Goal: Task Accomplishment & Management: Use online tool/utility

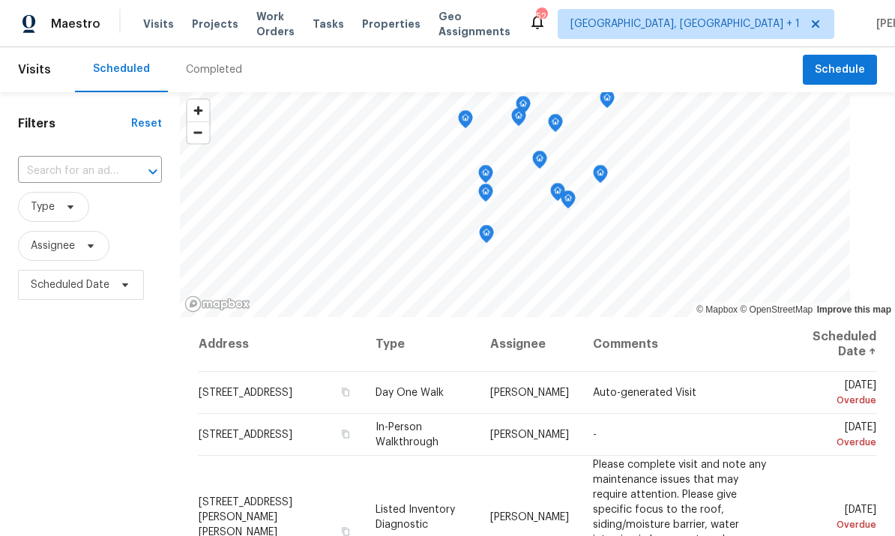
click at [214, 26] on span "Projects" at bounding box center [215, 23] width 46 height 15
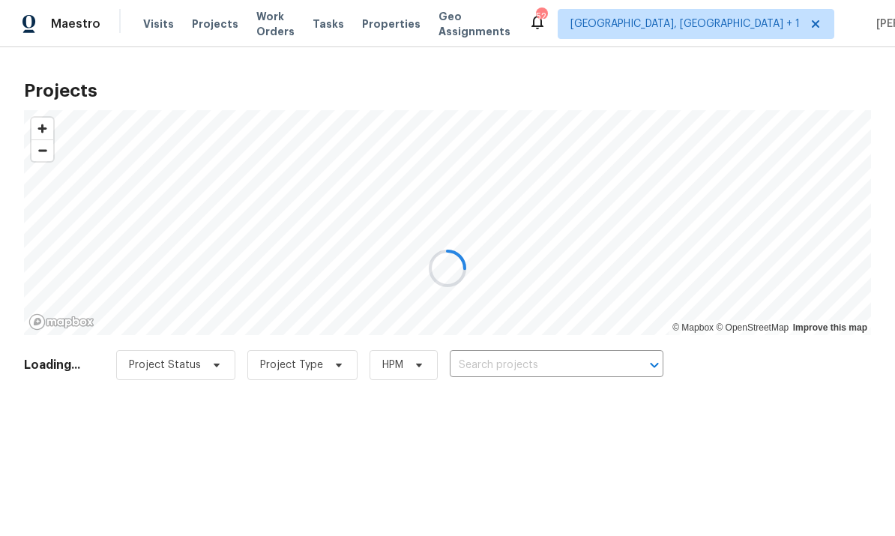
click at [510, 377] on div at bounding box center [447, 268] width 895 height 536
click at [510, 376] on div at bounding box center [447, 268] width 895 height 536
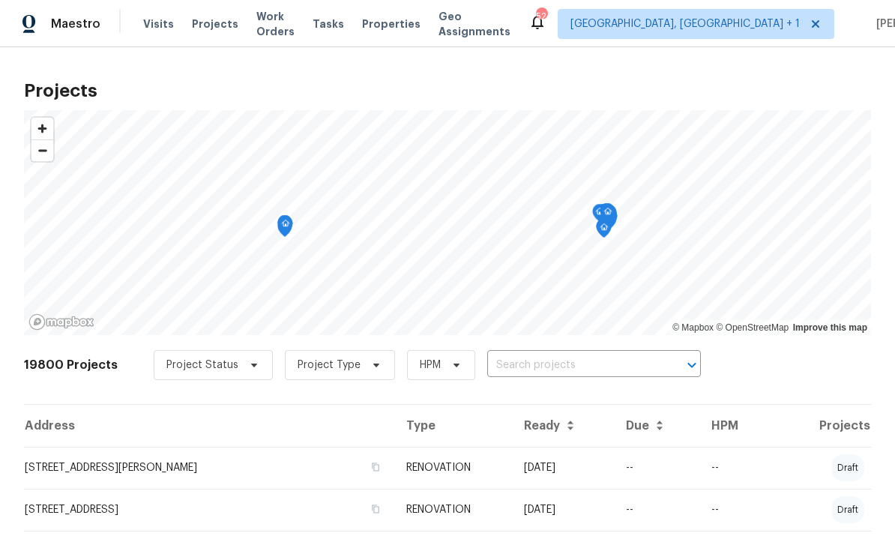
click at [514, 371] on input "text" at bounding box center [573, 365] width 172 height 23
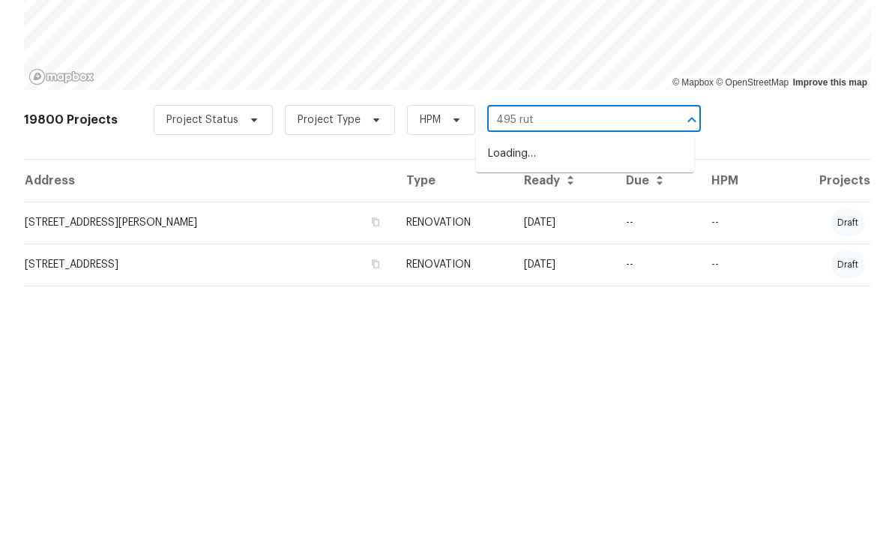
type input "495 ruth"
click at [580, 387] on li "495 Ruth Cir, Fuquay Varina, NC 27526" at bounding box center [585, 407] width 218 height 40
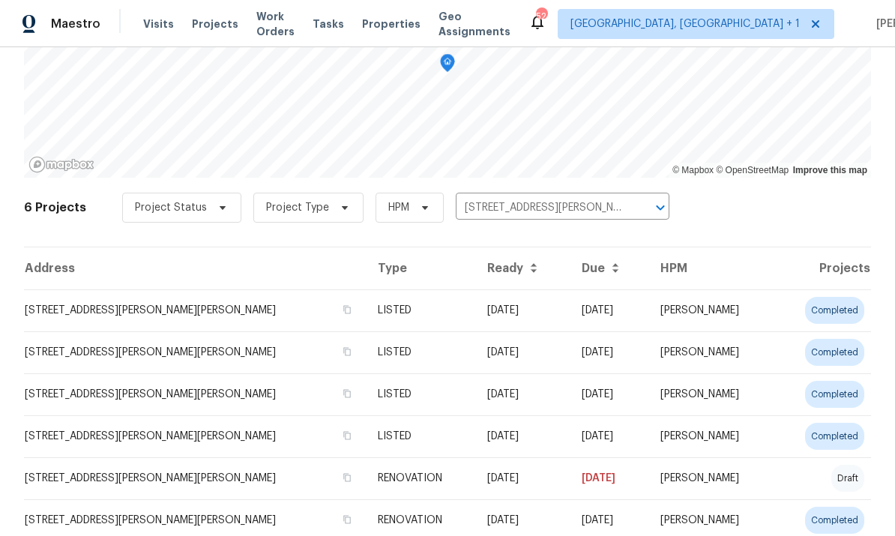
scroll to position [155, 0]
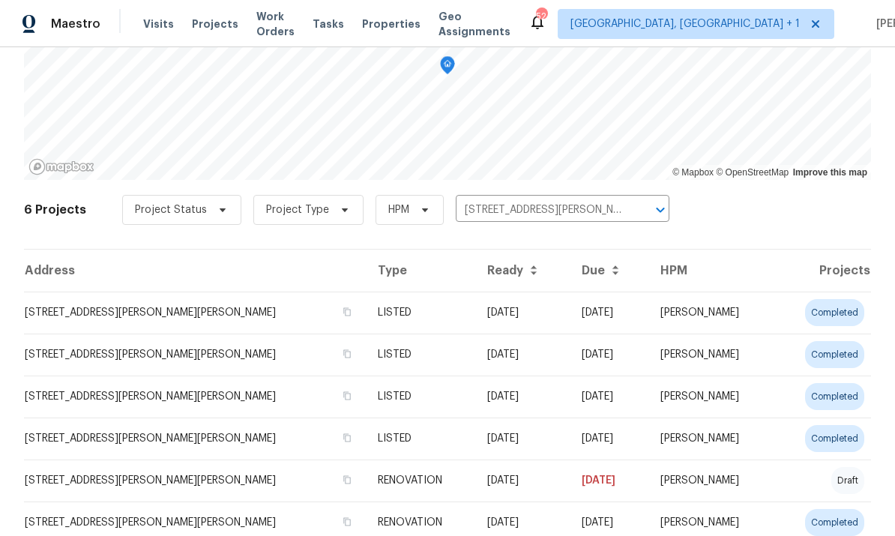
click at [187, 466] on td "495 Ruth Cir, Fuquay Varina, NC 27526" at bounding box center [195, 480] width 342 height 42
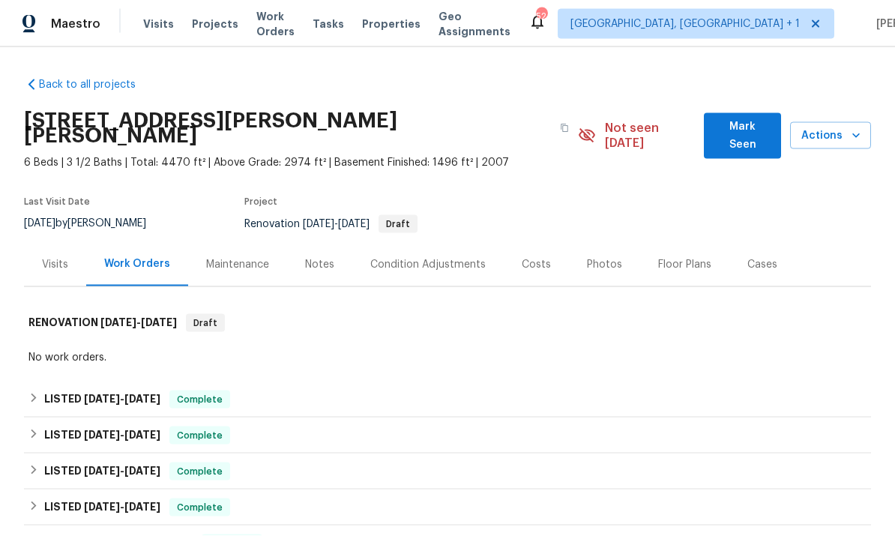
scroll to position [56, 0]
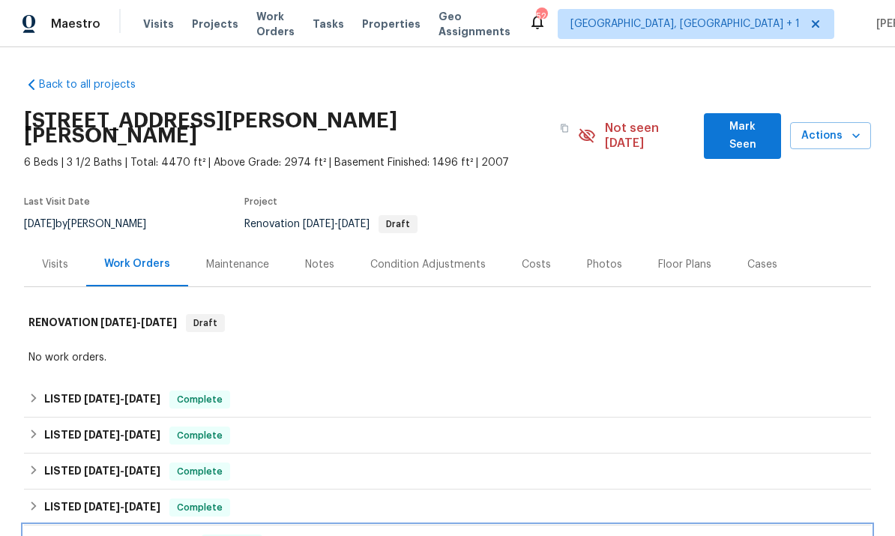
click at [175, 525] on div "RENOVATION 5/29/25 - 6/13/25 Complete" at bounding box center [447, 543] width 847 height 36
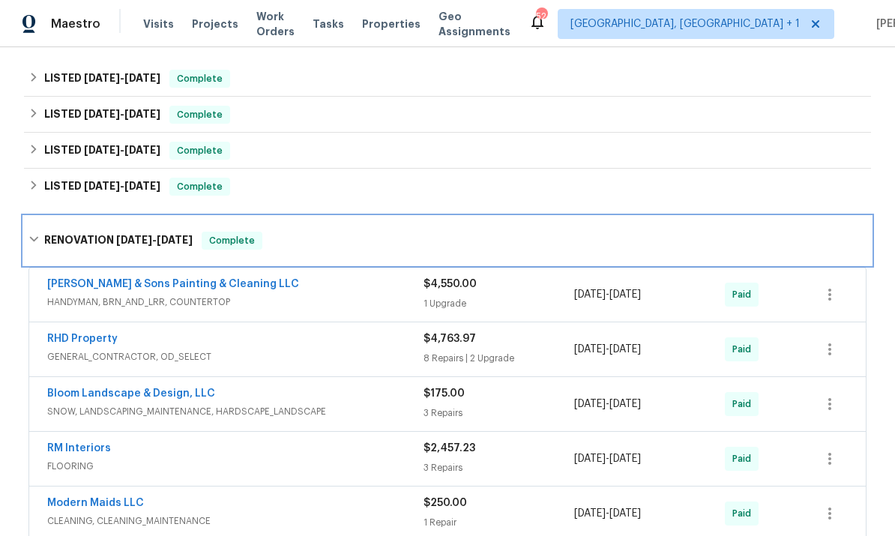
scroll to position [323, 0]
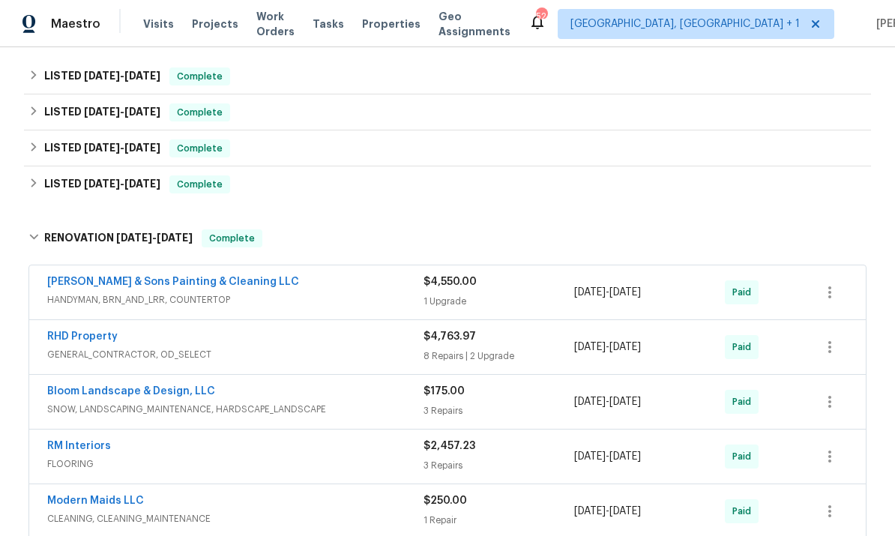
click at [108, 331] on link "RHD Property" at bounding box center [82, 336] width 70 height 10
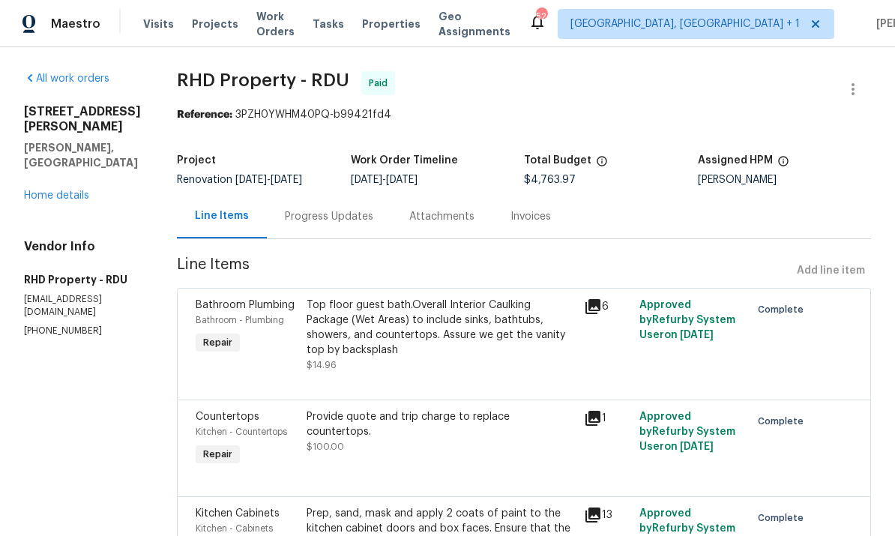
click at [67, 190] on link "Home details" at bounding box center [56, 195] width 65 height 10
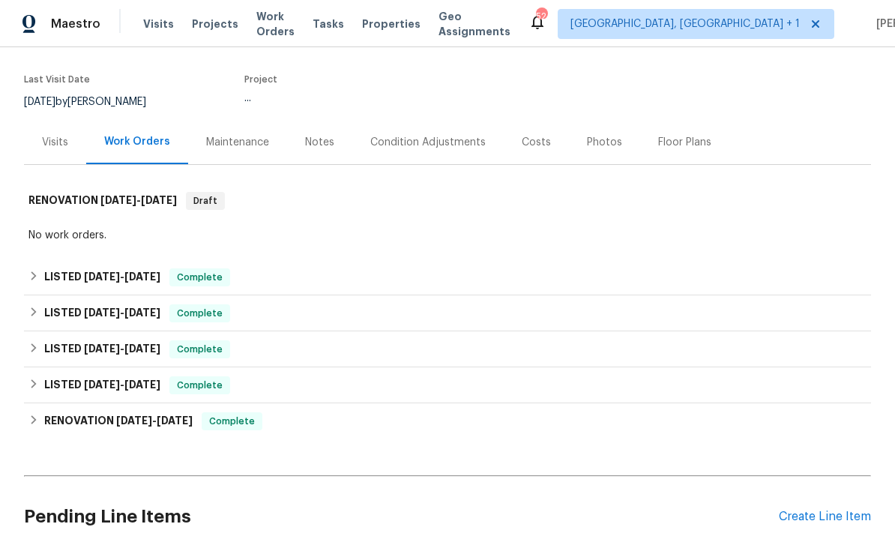
scroll to position [128, 0]
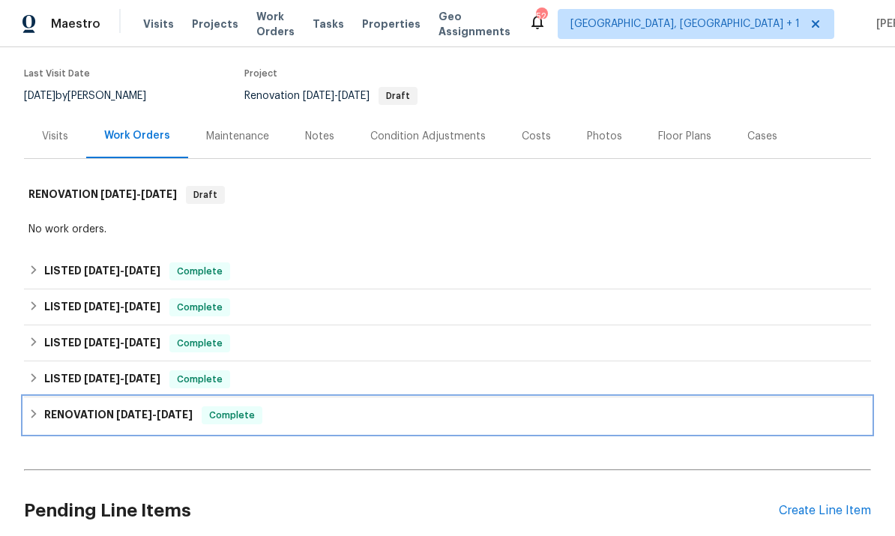
click at [172, 409] on span "6/13/25" at bounding box center [175, 414] width 36 height 10
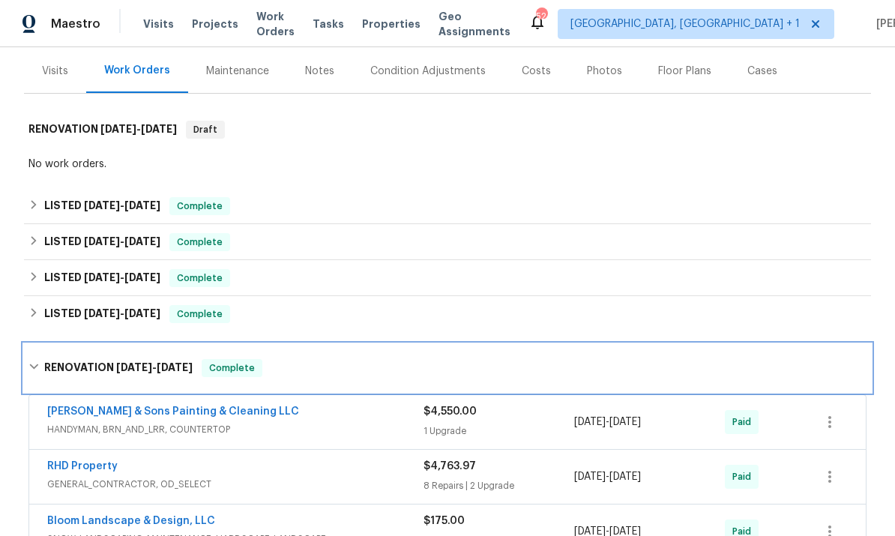
scroll to position [197, 0]
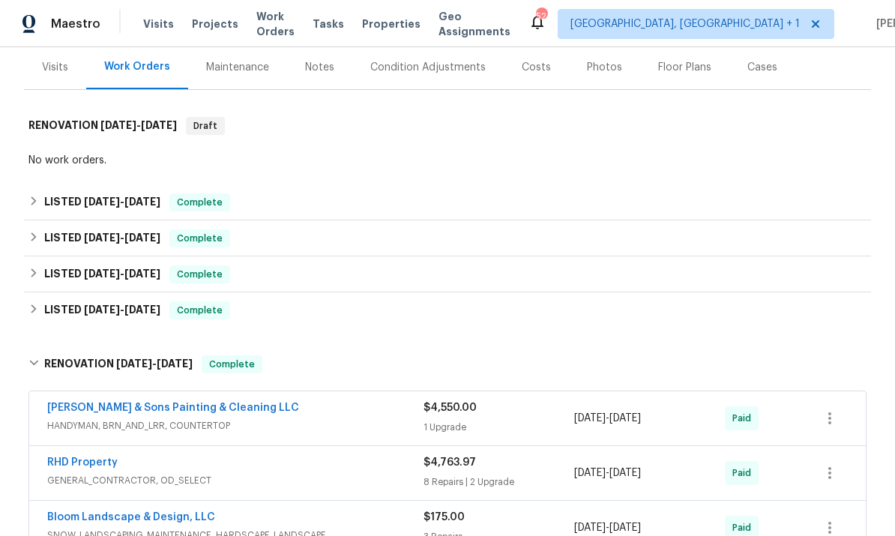
click at [203, 402] on link "Hodge & Sons Painting & Cleaning LLC" at bounding box center [173, 407] width 252 height 10
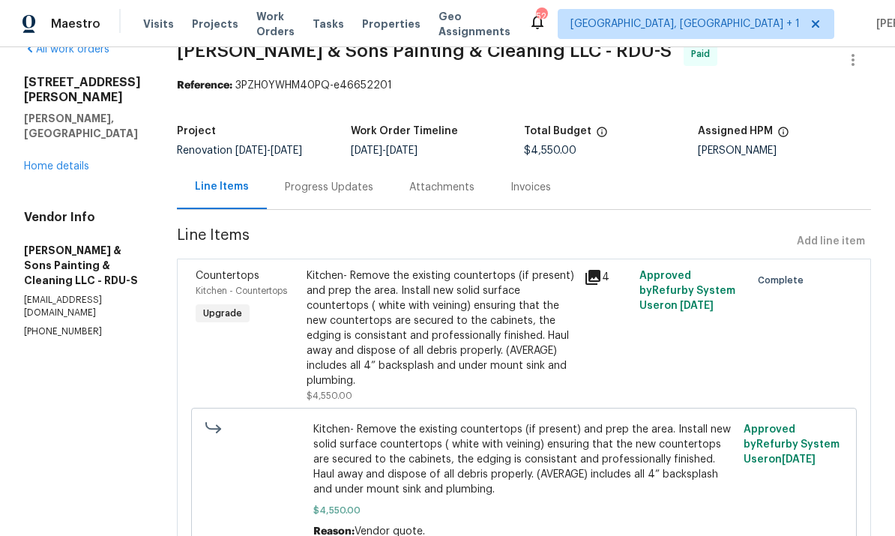
scroll to position [32, 0]
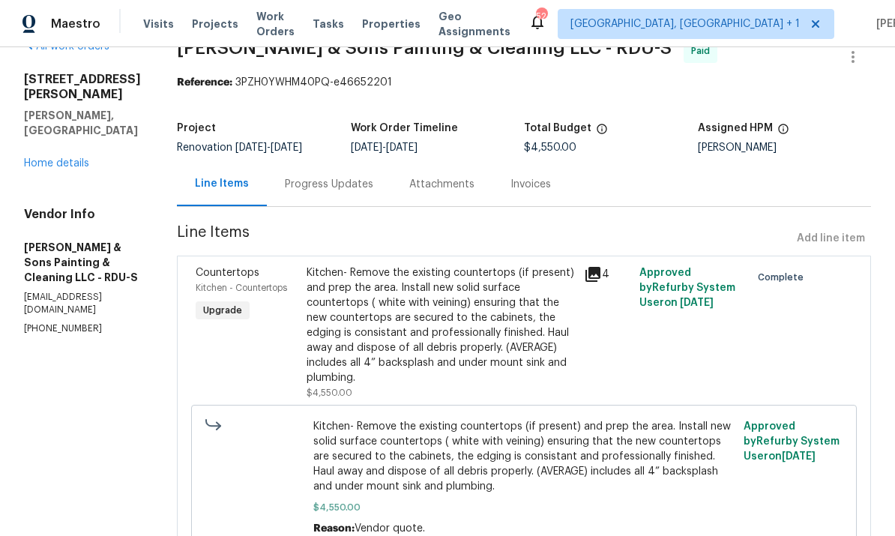
click at [64, 158] on link "Home details" at bounding box center [56, 163] width 65 height 10
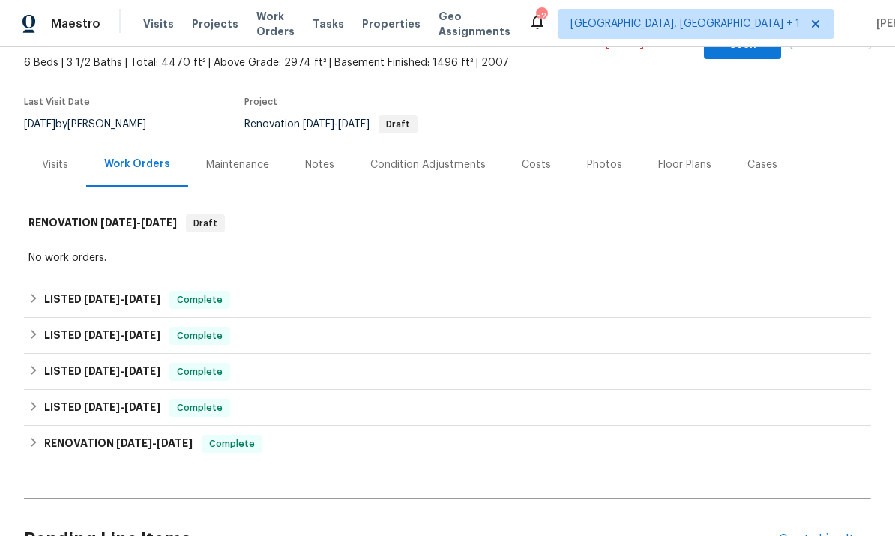
scroll to position [138, 0]
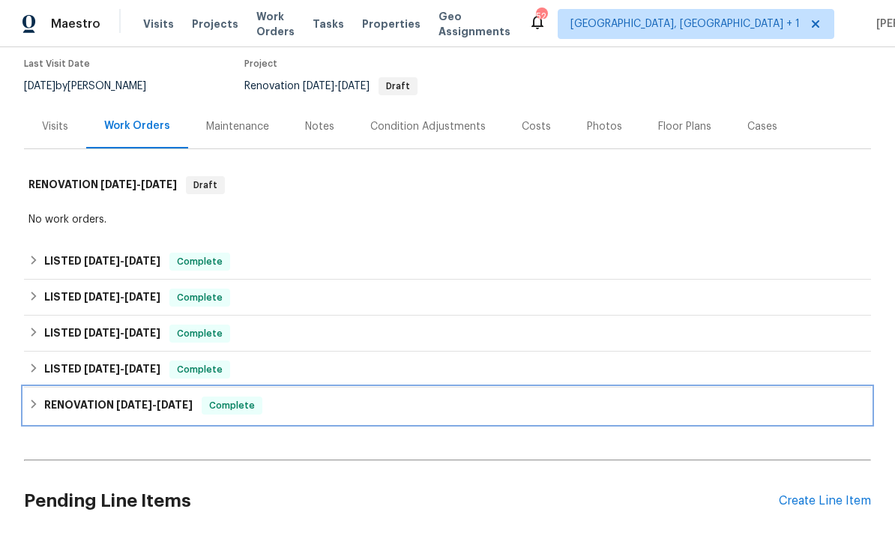
click at [156, 399] on span "5/29/25 - 6/13/25" at bounding box center [154, 404] width 76 height 10
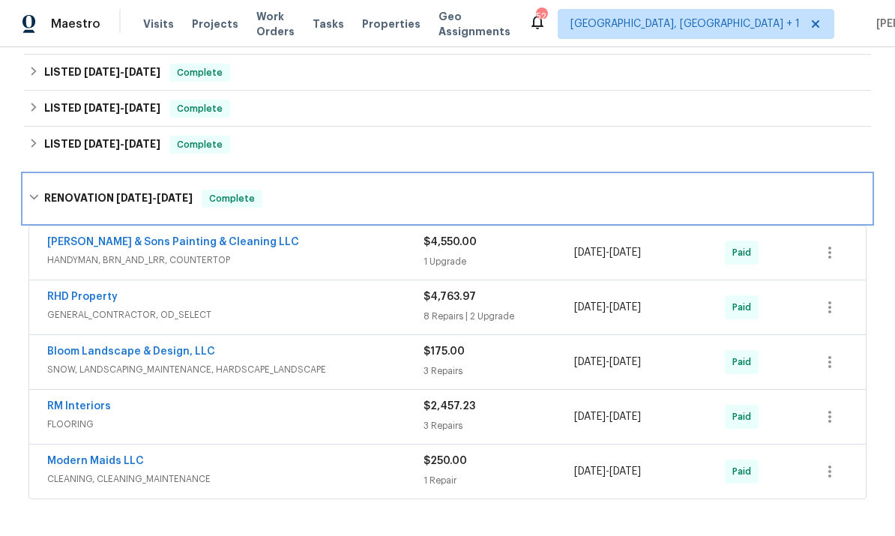
scroll to position [232, 0]
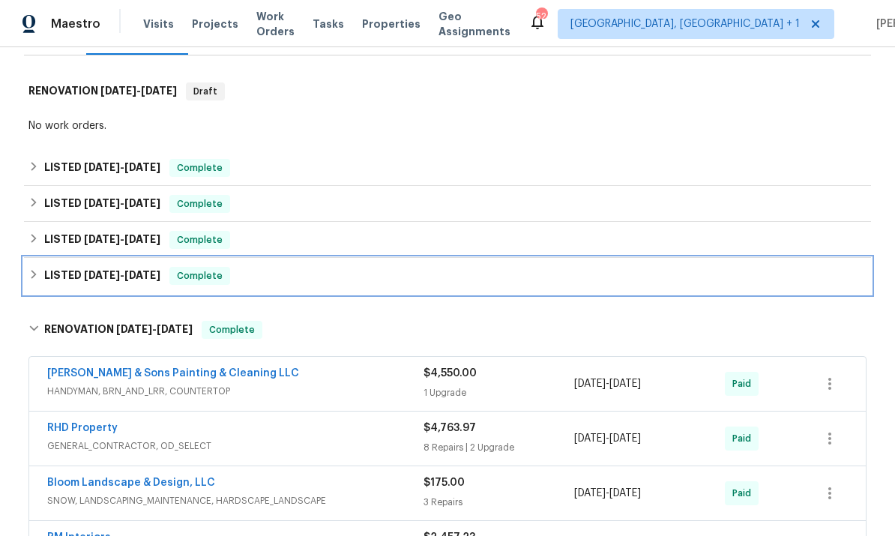
click at [136, 267] on h6 "LISTED 6/13/25 - 6/16/25" at bounding box center [102, 276] width 116 height 18
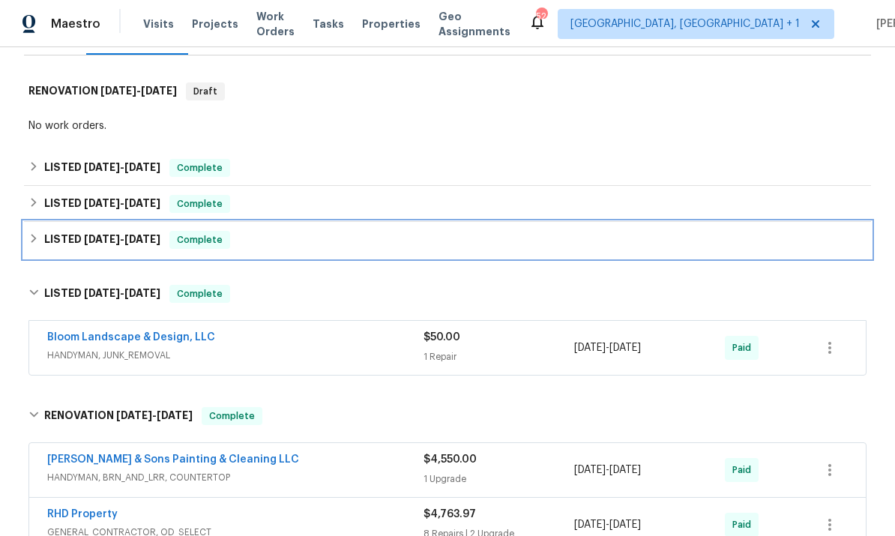
click at [126, 234] on span "6/17/25 - 6/23/25" at bounding box center [122, 239] width 76 height 10
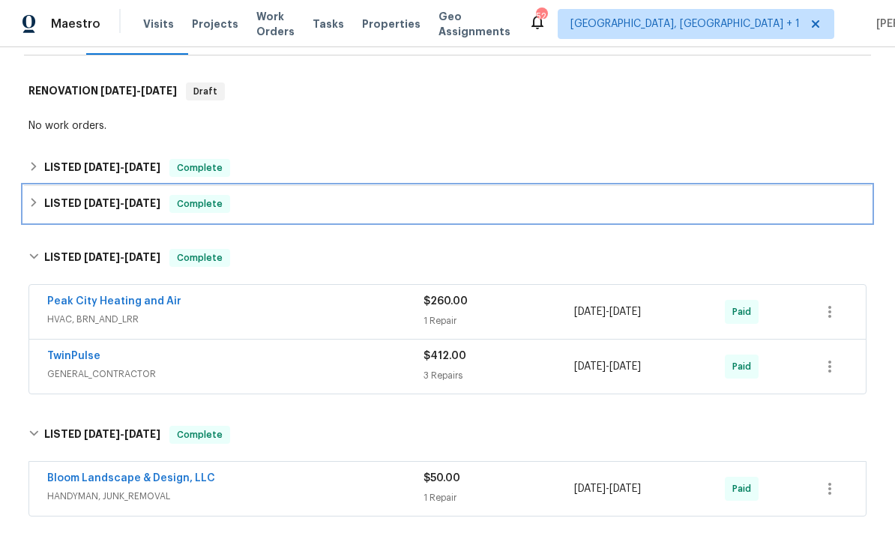
click at [172, 195] on div "LISTED 6/17/25 - 6/21/25 Complete" at bounding box center [447, 204] width 838 height 18
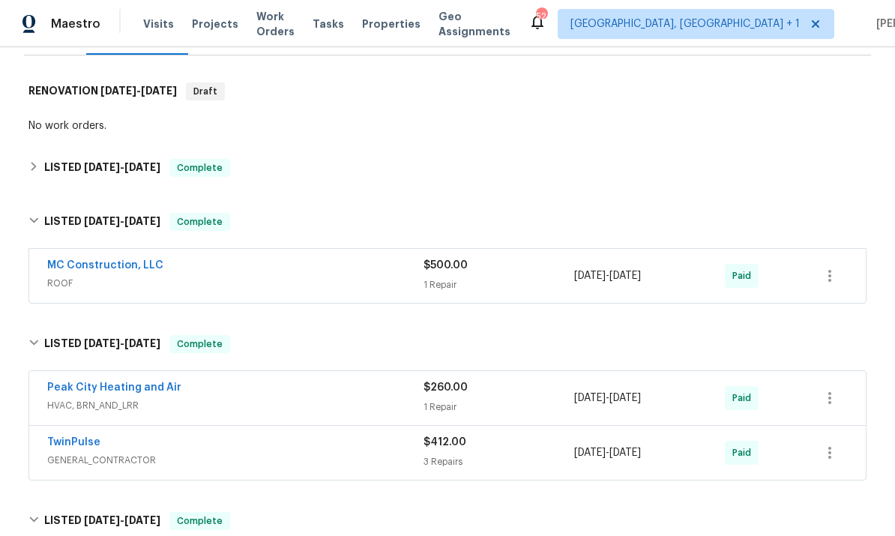
click at [118, 276] on span "ROOF" at bounding box center [235, 283] width 376 height 15
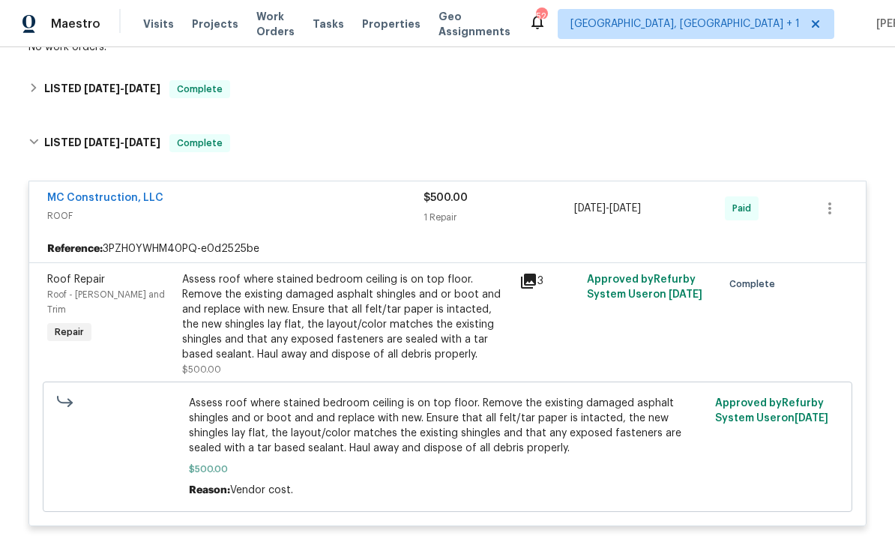
scroll to position [308, 0]
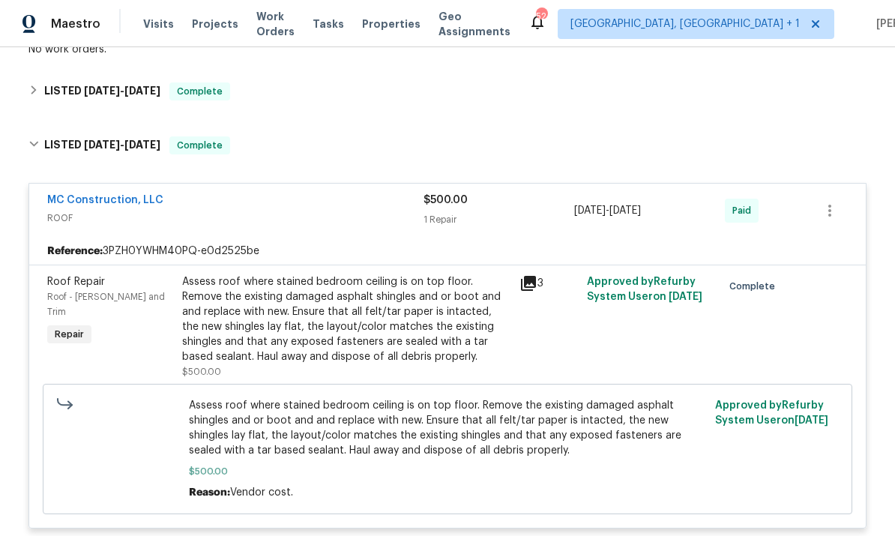
click at [115, 195] on link "MC Construction, LLC" at bounding box center [105, 200] width 116 height 10
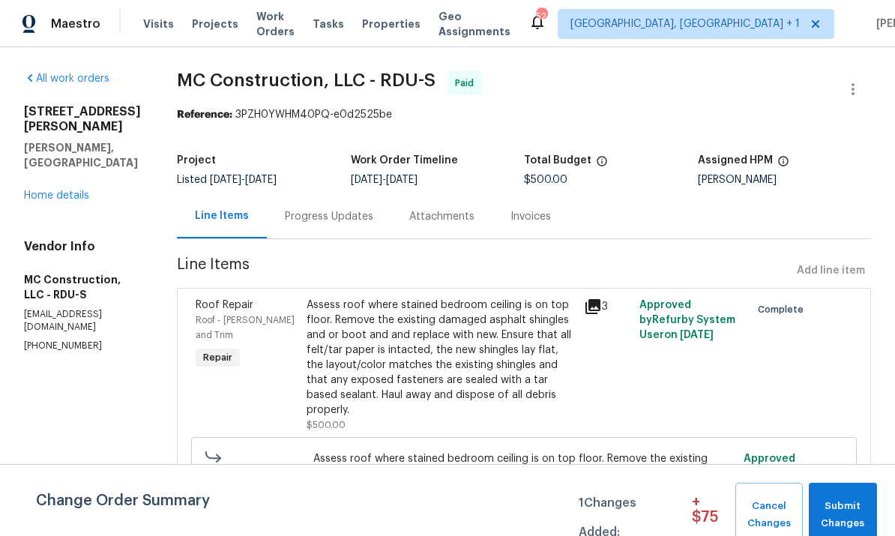
click at [316, 225] on div "Progress Updates" at bounding box center [329, 216] width 124 height 44
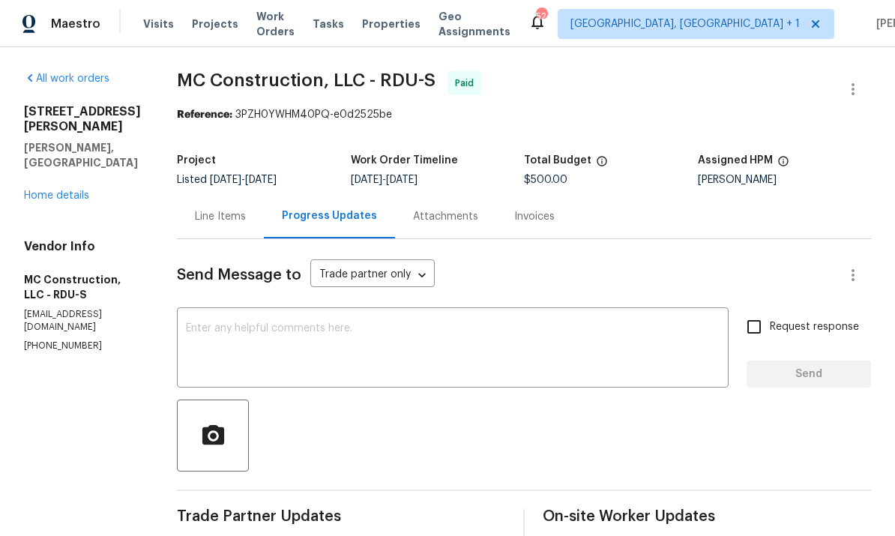
click at [215, 209] on div "Line Items" at bounding box center [220, 216] width 51 height 15
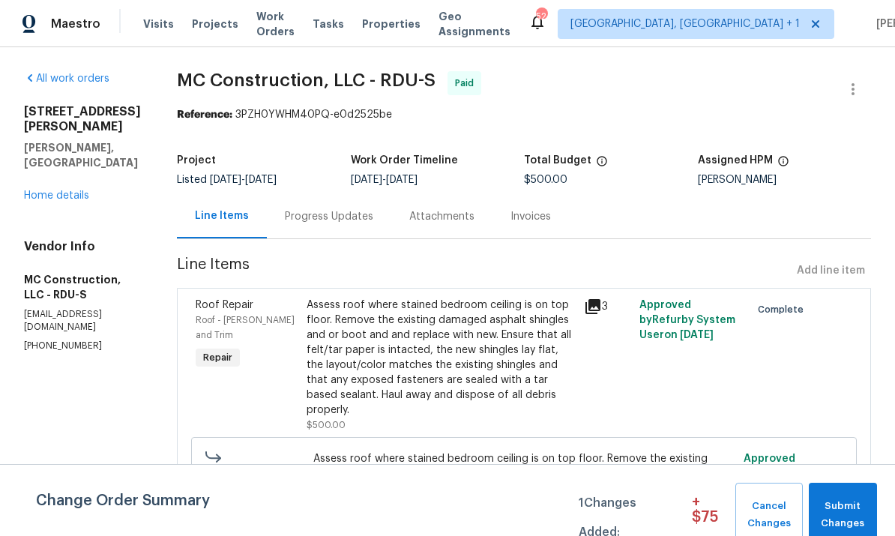
click at [67, 190] on link "Home details" at bounding box center [56, 195] width 65 height 10
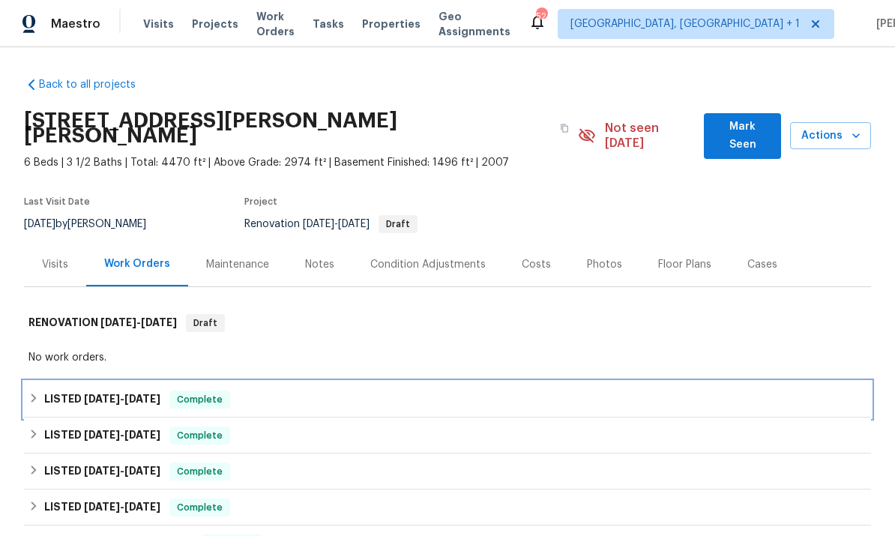
click at [172, 391] on div "LISTED 8/15/25 - 8/19/25 Complete" at bounding box center [447, 400] width 838 height 18
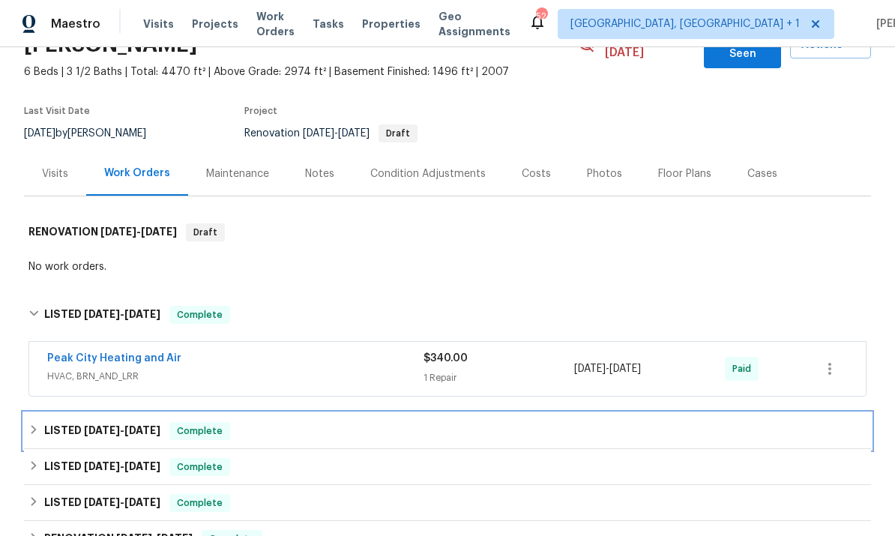
click at [183, 423] on span "Complete" at bounding box center [200, 430] width 58 height 15
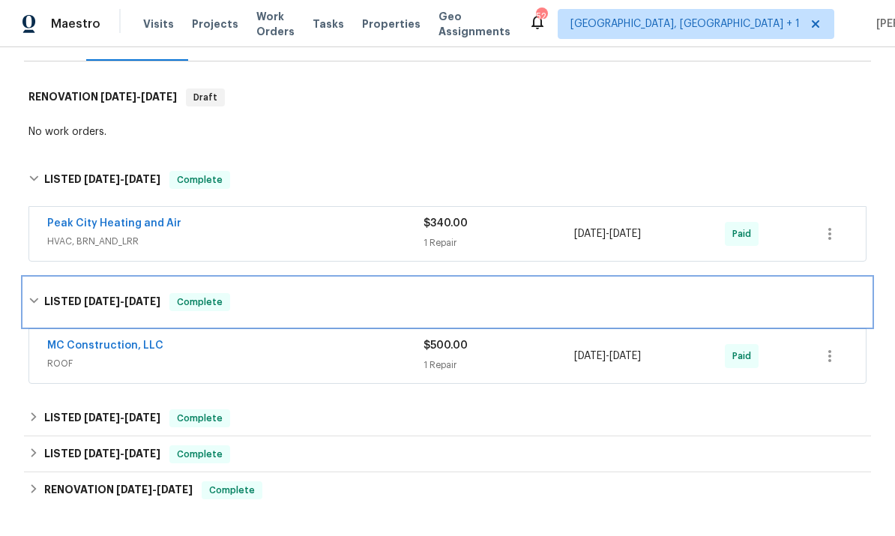
scroll to position [231, 0]
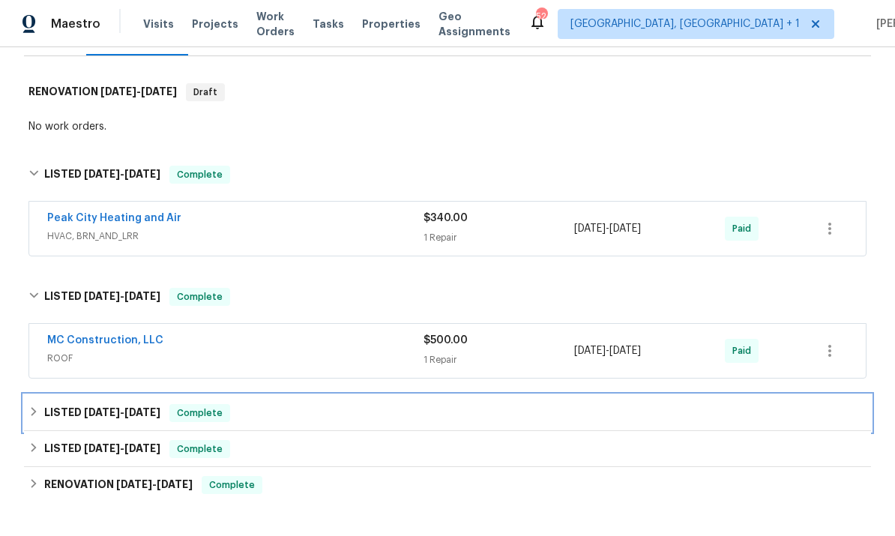
click at [169, 395] on div "LISTED 6/17/25 - 6/23/25 Complete" at bounding box center [447, 413] width 847 height 36
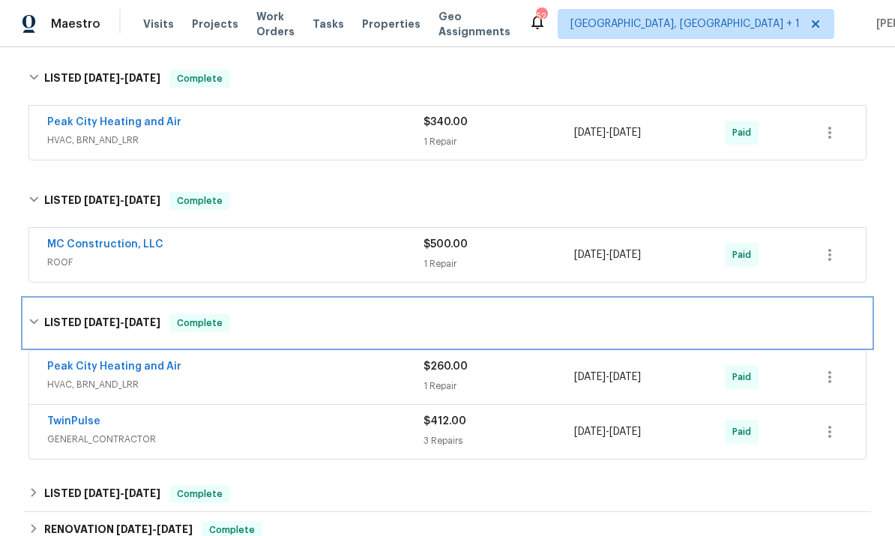
scroll to position [328, 0]
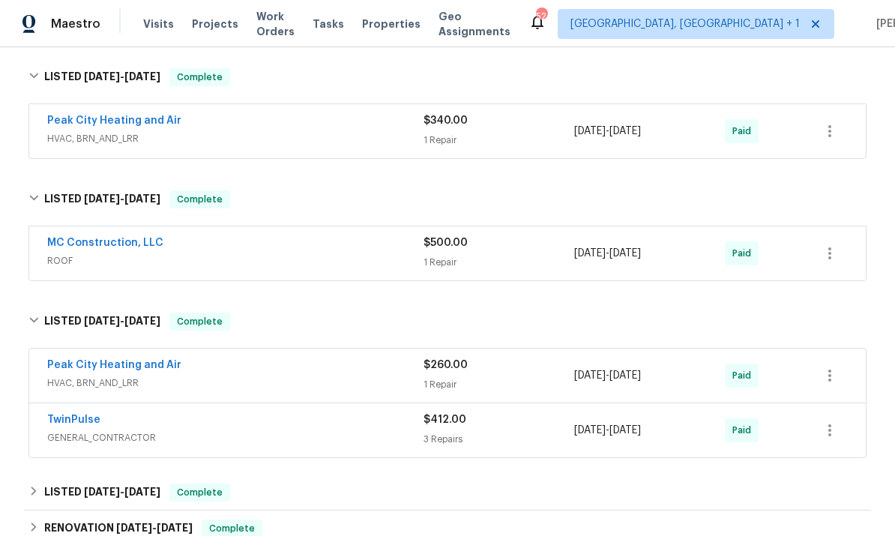
click at [88, 414] on link "TwinPulse" at bounding box center [73, 419] width 53 height 10
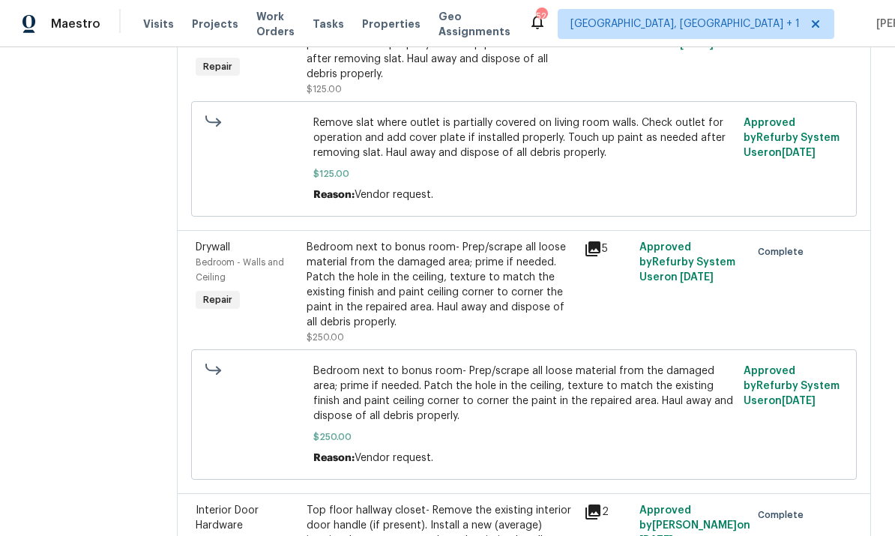
scroll to position [300, 0]
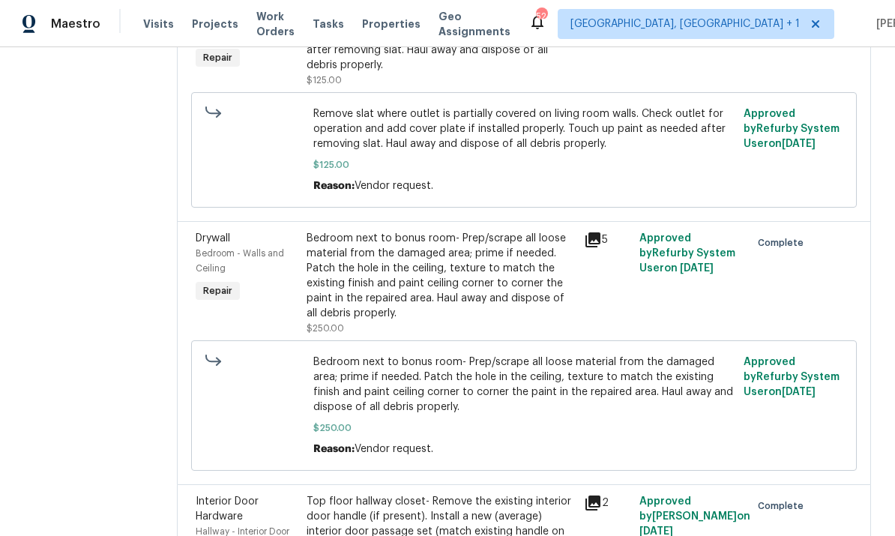
click at [597, 241] on icon at bounding box center [592, 239] width 15 height 15
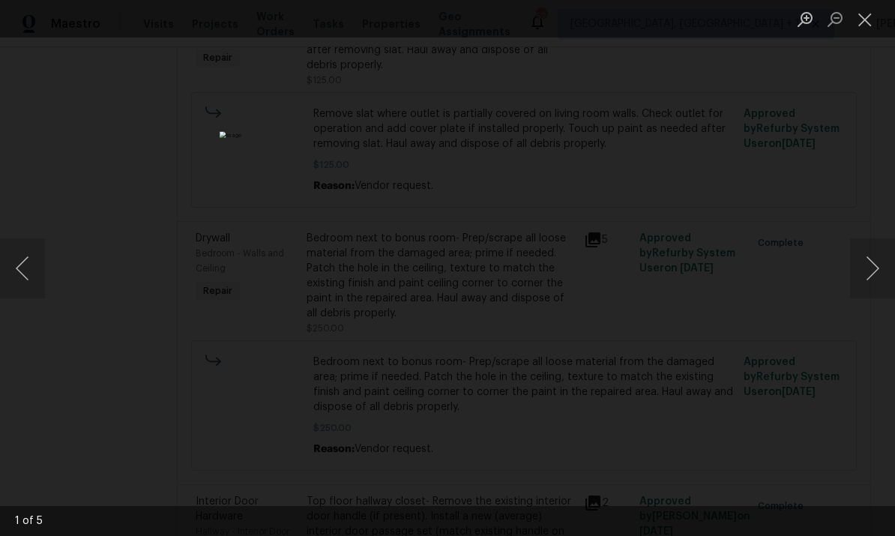
click at [858, 186] on div "Lightbox" at bounding box center [447, 268] width 895 height 536
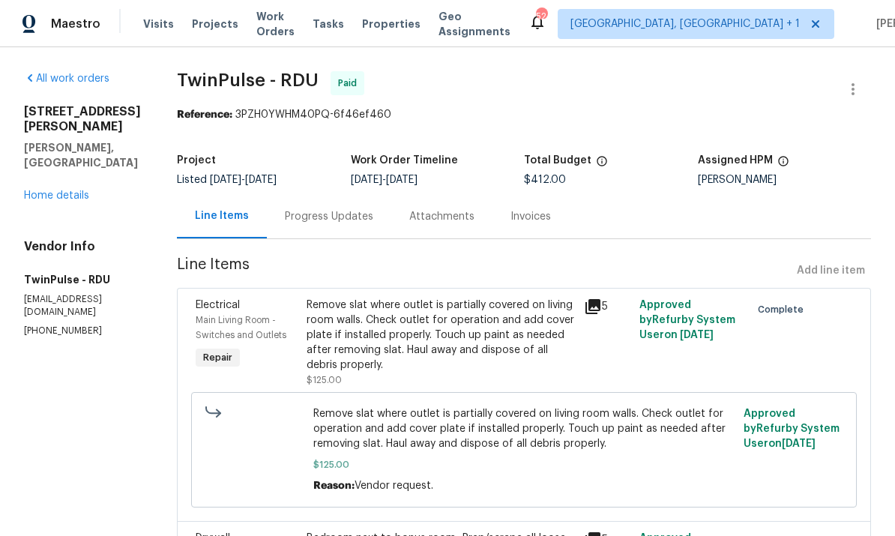
scroll to position [0, 0]
click at [74, 190] on link "Home details" at bounding box center [56, 195] width 65 height 10
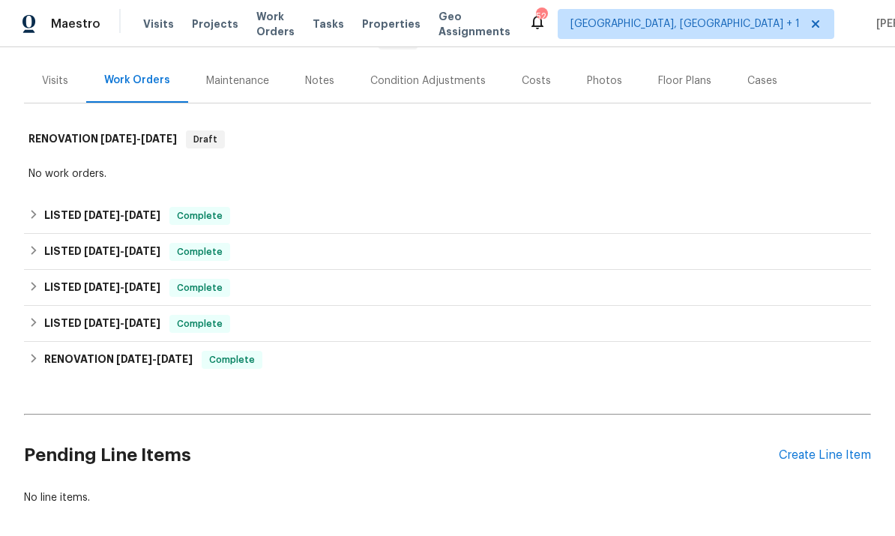
scroll to position [183, 0]
click at [835, 449] on div "Create Line Item" at bounding box center [825, 456] width 92 height 14
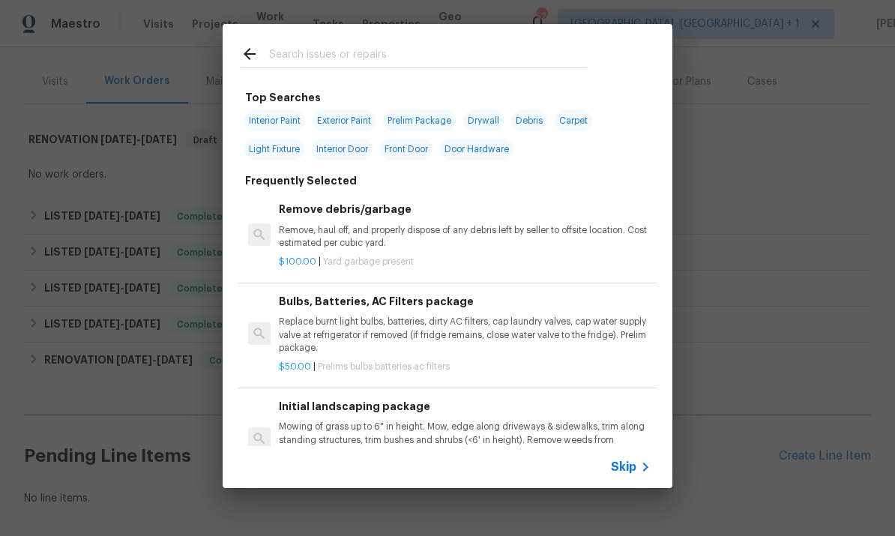
click at [319, 58] on input "text" at bounding box center [428, 56] width 318 height 22
click at [286, 118] on span "Interior Paint" at bounding box center [274, 120] width 61 height 21
type input "Interior Paint"
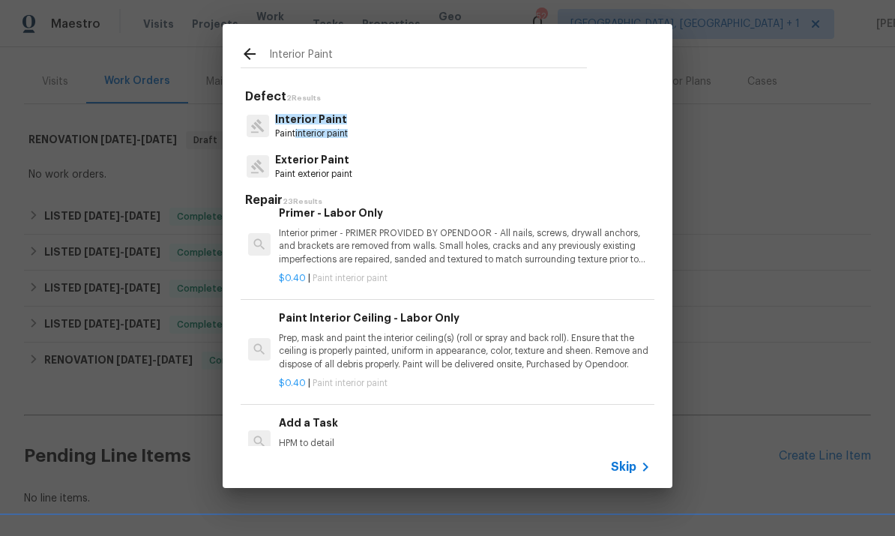
scroll to position [490, 0]
click at [584, 334] on p "Prep, mask and paint the interior ceiling(s) (roll or spray and back roll). Ens…" at bounding box center [465, 350] width 372 height 38
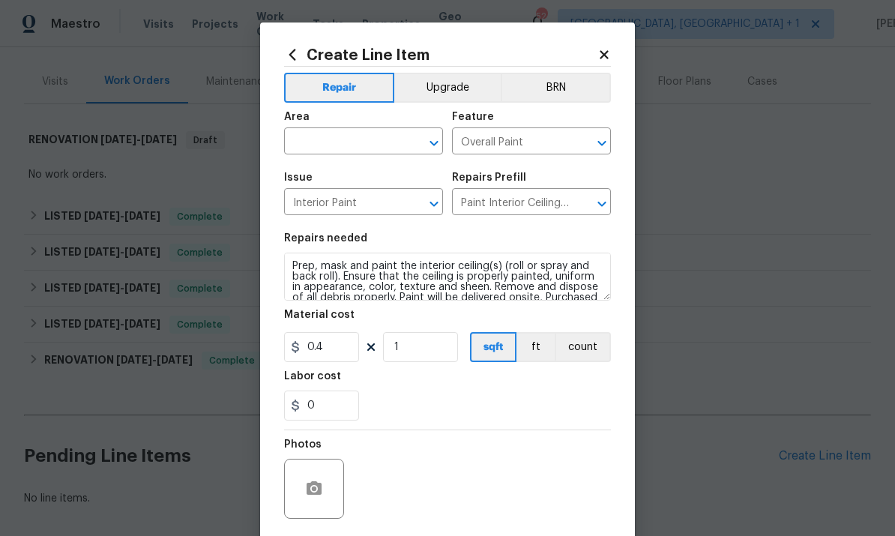
click at [322, 149] on input "text" at bounding box center [342, 142] width 117 height 23
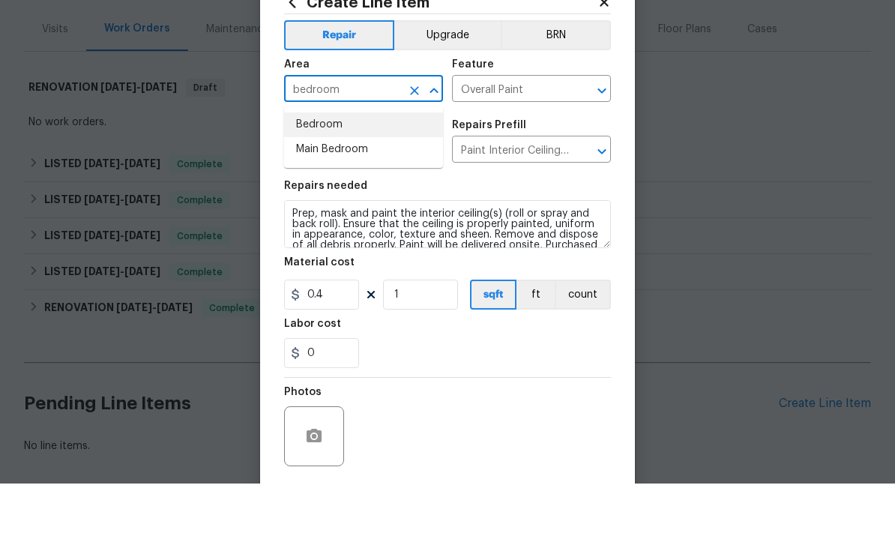
click at [325, 165] on li "Bedroom" at bounding box center [363, 177] width 159 height 25
type input "Bedroom"
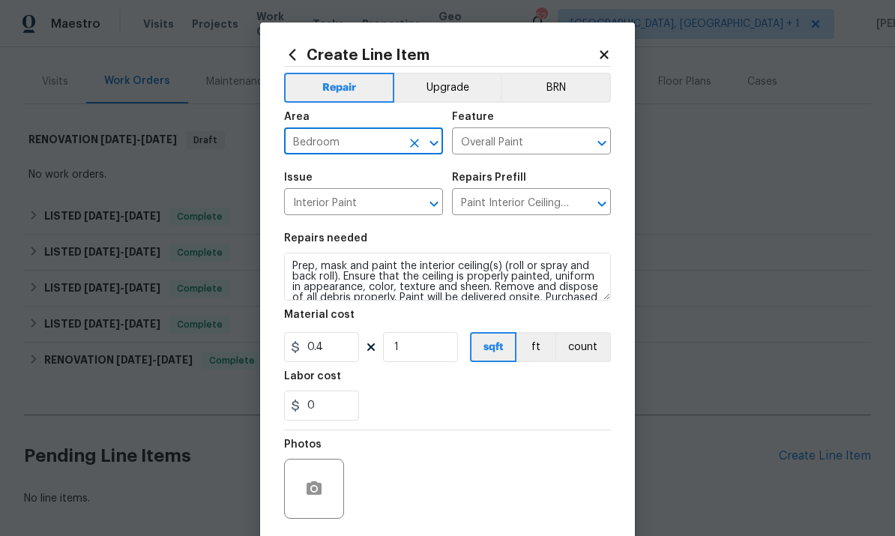
click at [339, 479] on div at bounding box center [314, 489] width 60 height 60
click at [325, 478] on button "button" at bounding box center [314, 489] width 36 height 36
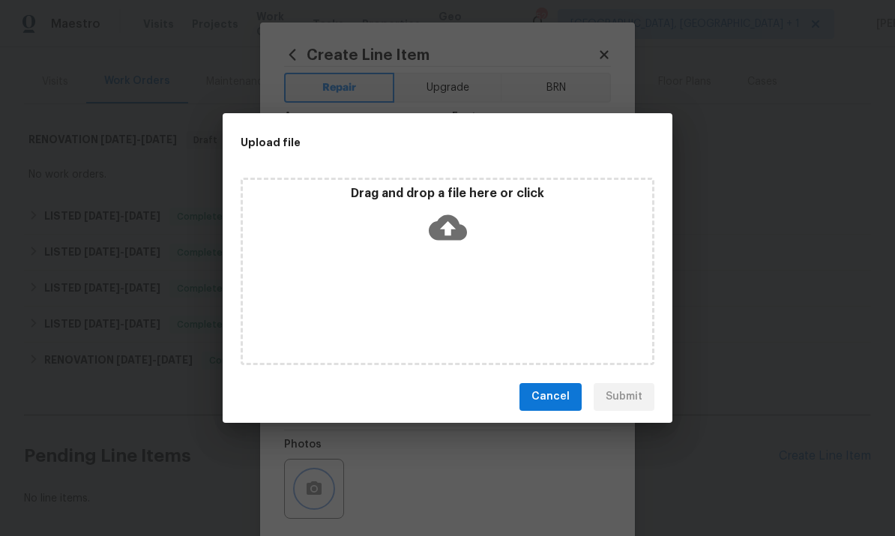
click at [782, 216] on div "Upload file Drag and drop a file here or click Cancel Submit" at bounding box center [447, 268] width 895 height 536
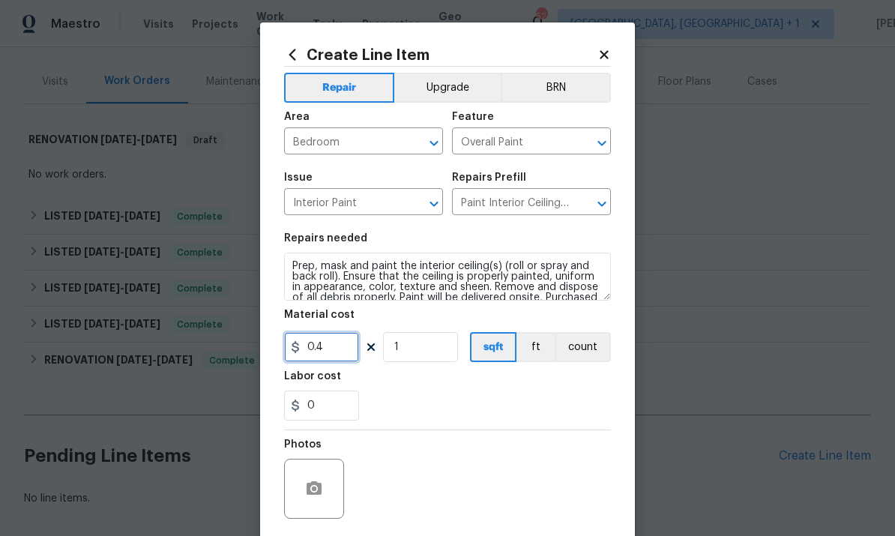
click at [332, 355] on input "0.4" at bounding box center [321, 347] width 75 height 30
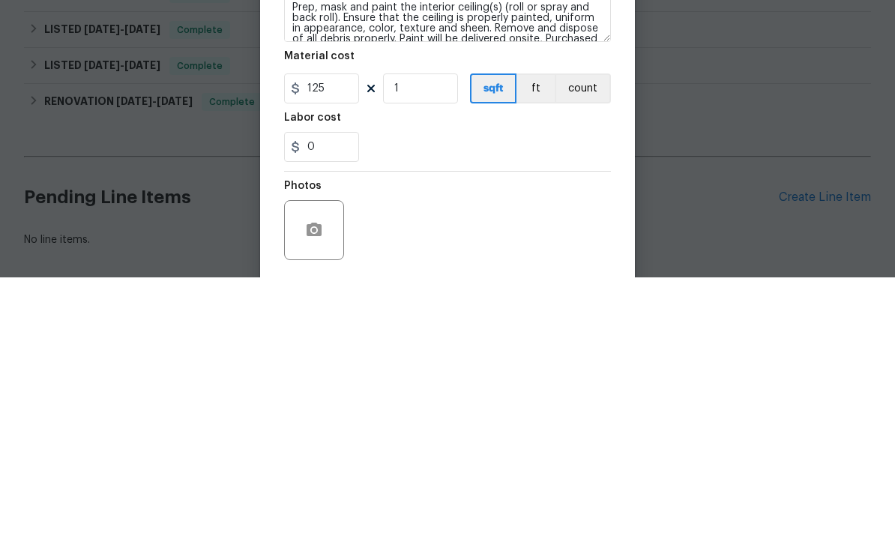
scroll to position [56, 0]
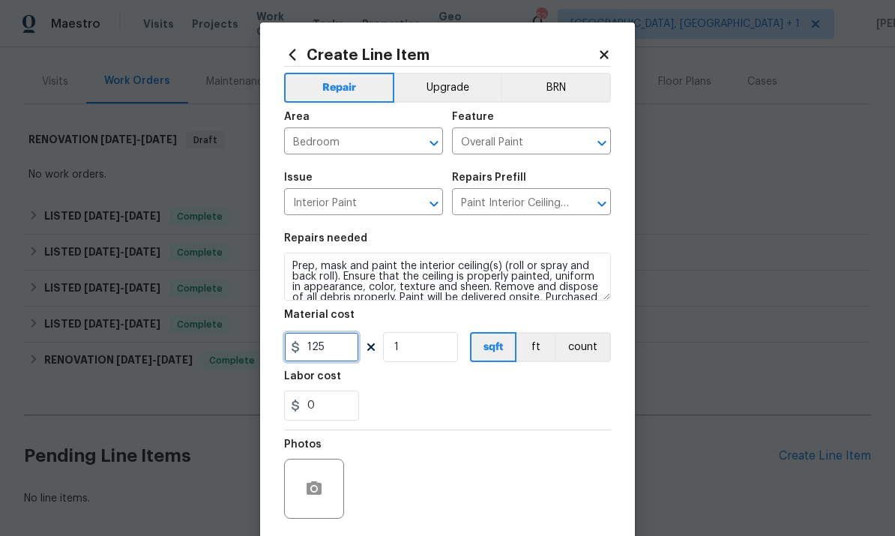
type input "125"
click at [328, 486] on button "button" at bounding box center [314, 489] width 36 height 36
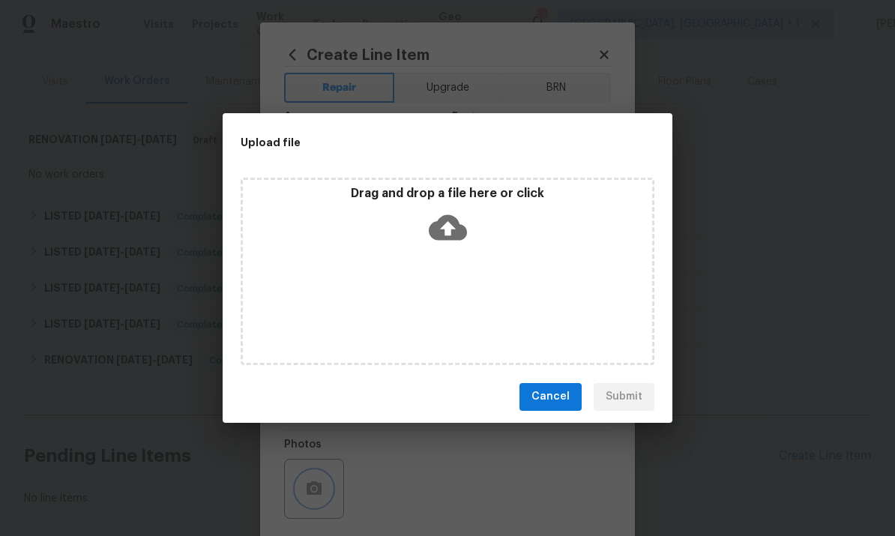
click at [757, 295] on div "Upload file Drag and drop a file here or click Cancel Submit" at bounding box center [447, 268] width 895 height 536
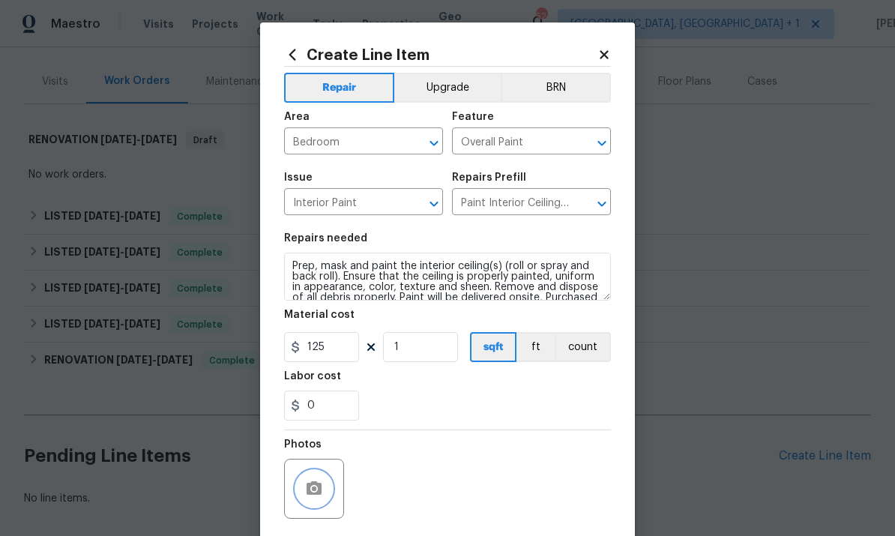
click at [327, 483] on button "button" at bounding box center [314, 489] width 36 height 36
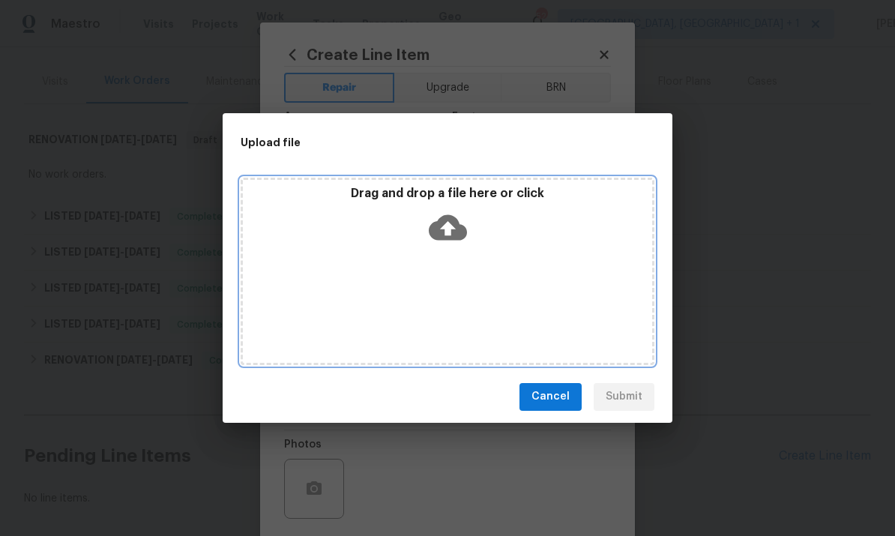
click at [452, 223] on icon at bounding box center [448, 226] width 38 height 25
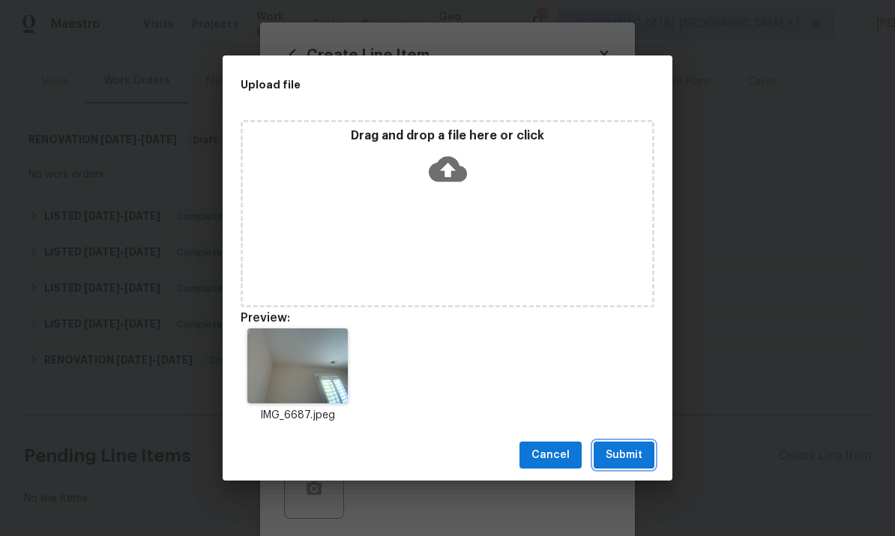
click at [632, 448] on span "Submit" at bounding box center [624, 455] width 37 height 19
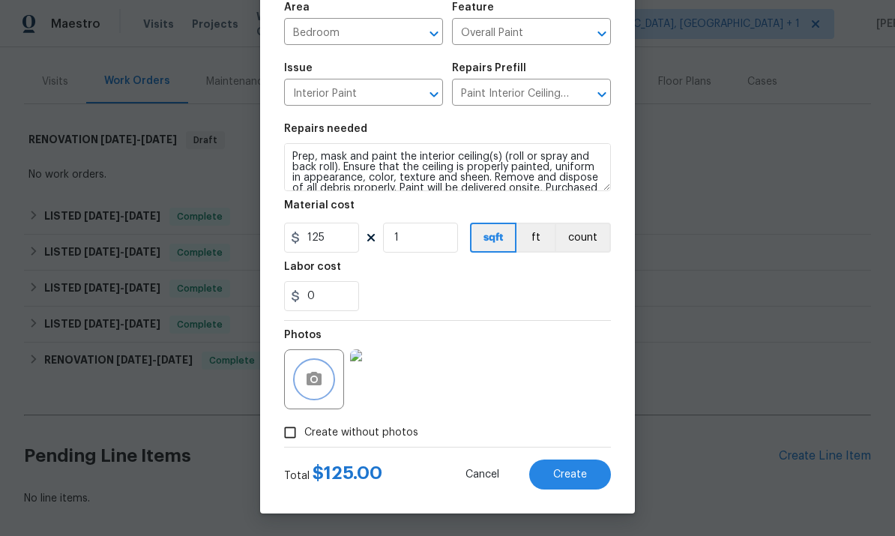
scroll to position [112, 0]
click at [577, 486] on button "Create" at bounding box center [570, 474] width 82 height 30
type input "0"
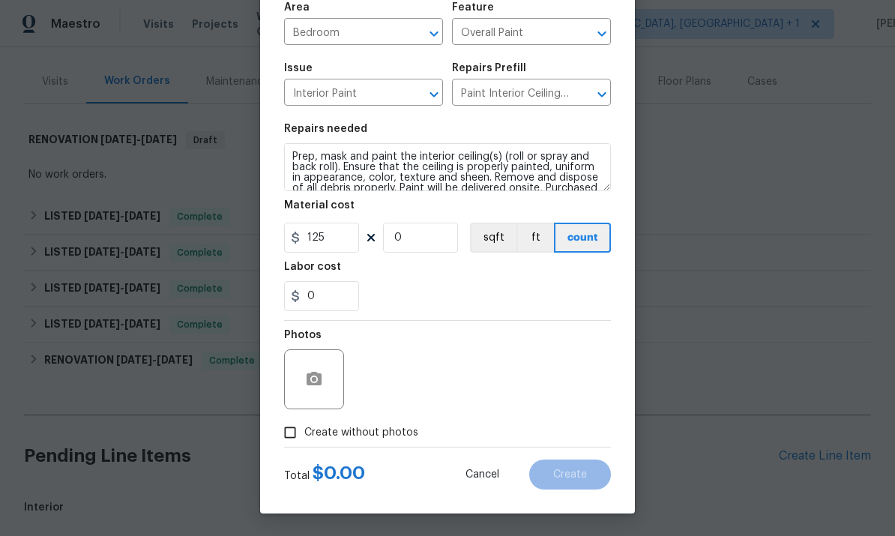
type input "0"
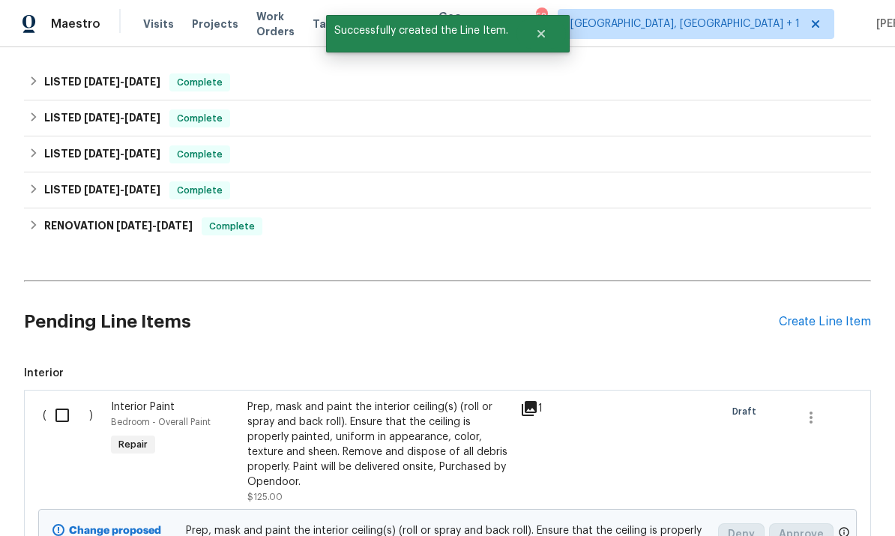
scroll to position [321, 0]
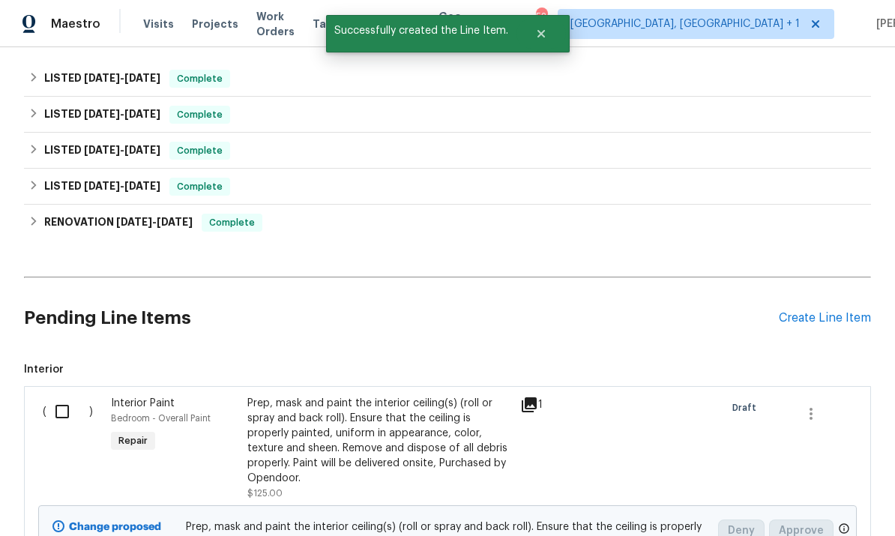
click at [543, 396] on div "1" at bounding box center [549, 405] width 59 height 18
click at [546, 396] on div "1" at bounding box center [549, 405] width 59 height 18
click at [531, 396] on icon at bounding box center [529, 405] width 18 height 18
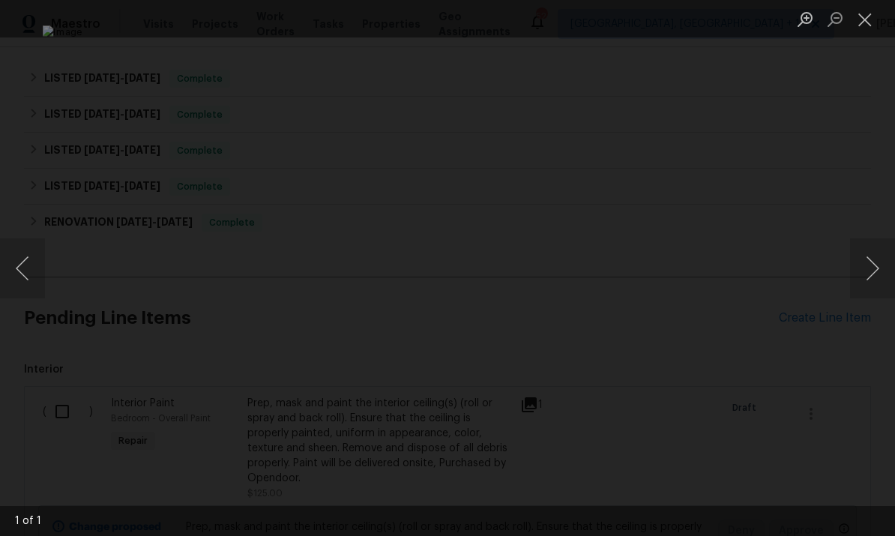
click at [885, 84] on div "Lightbox" at bounding box center [447, 268] width 895 height 536
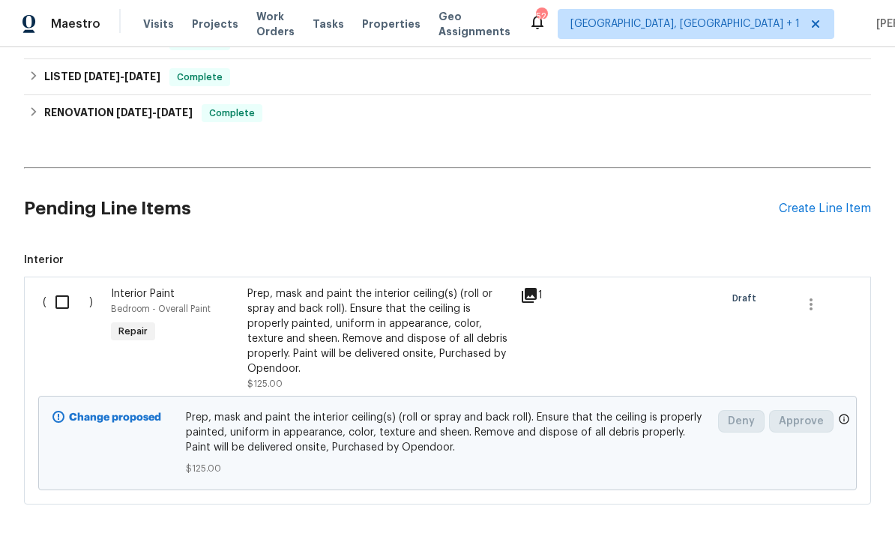
scroll to position [429, 0]
click at [62, 287] on input "checkbox" at bounding box center [67, 302] width 43 height 31
checkbox input "true"
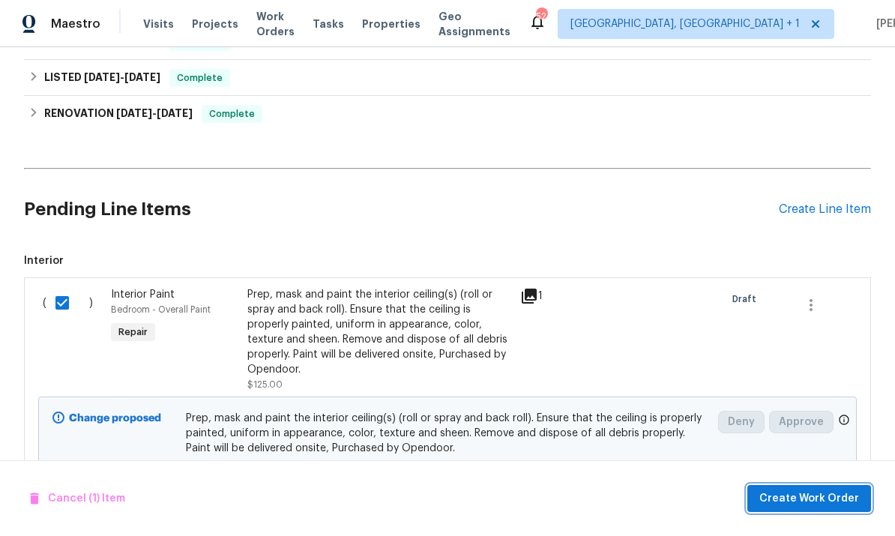
click at [842, 507] on span "Create Work Order" at bounding box center [809, 498] width 100 height 19
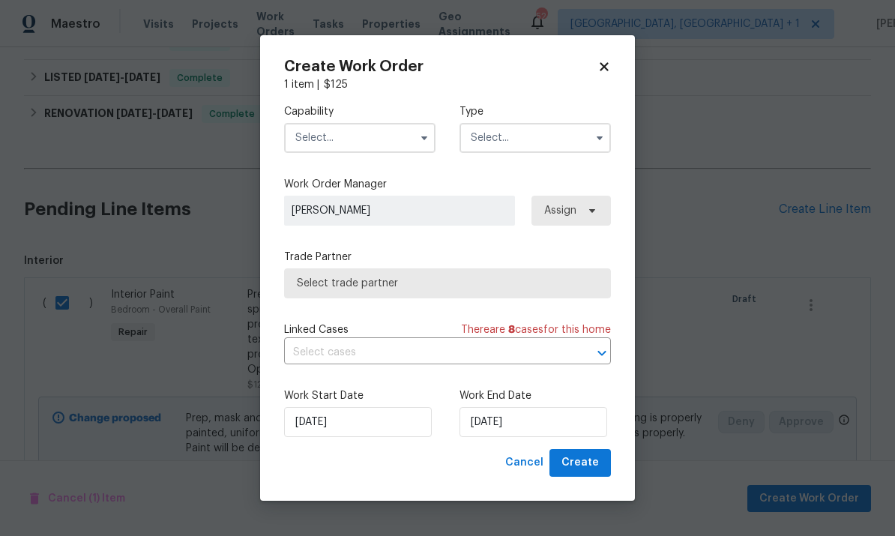
click at [411, 142] on input "text" at bounding box center [359, 138] width 151 height 30
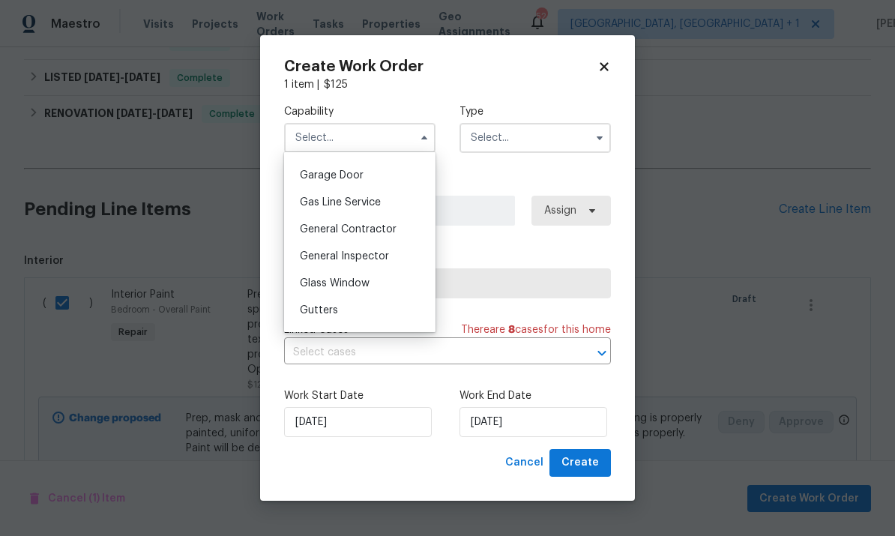
scroll to position [660, 0]
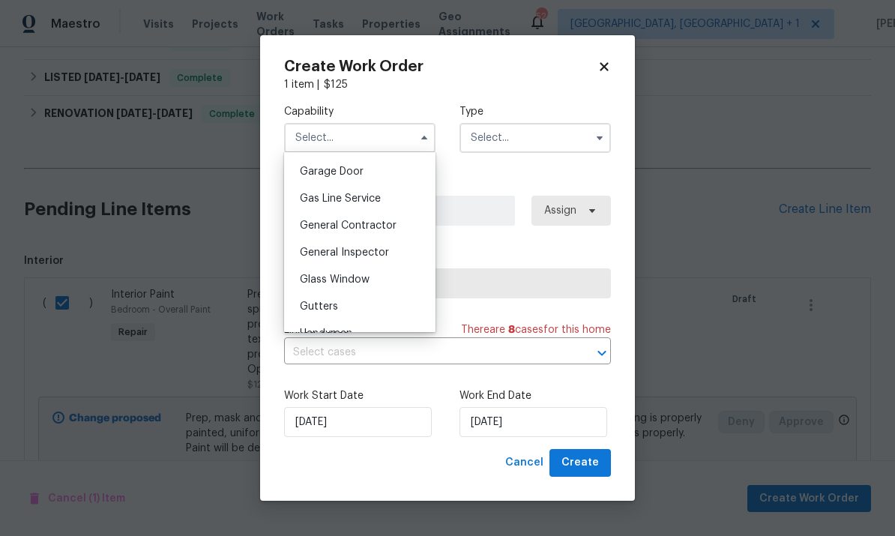
click at [378, 227] on span "General Contractor" at bounding box center [348, 225] width 97 height 10
type input "General Contractor"
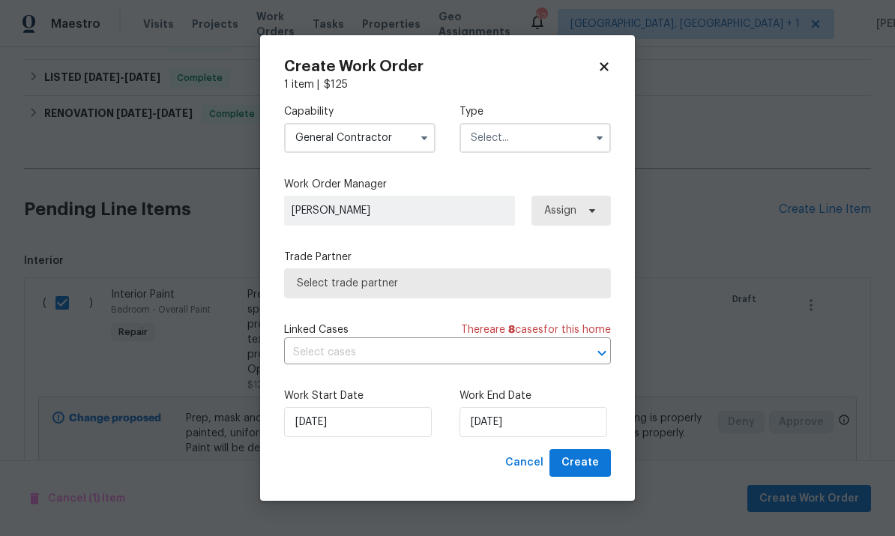
click at [573, 149] on input "text" at bounding box center [534, 138] width 151 height 30
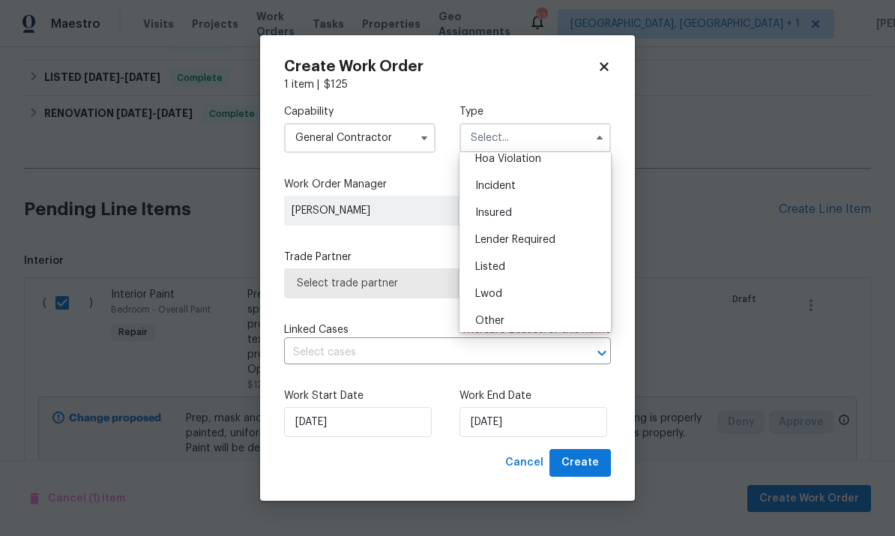
scroll to position [34, 0]
click at [520, 270] on div "Listed" at bounding box center [535, 270] width 144 height 27
type input "Listed"
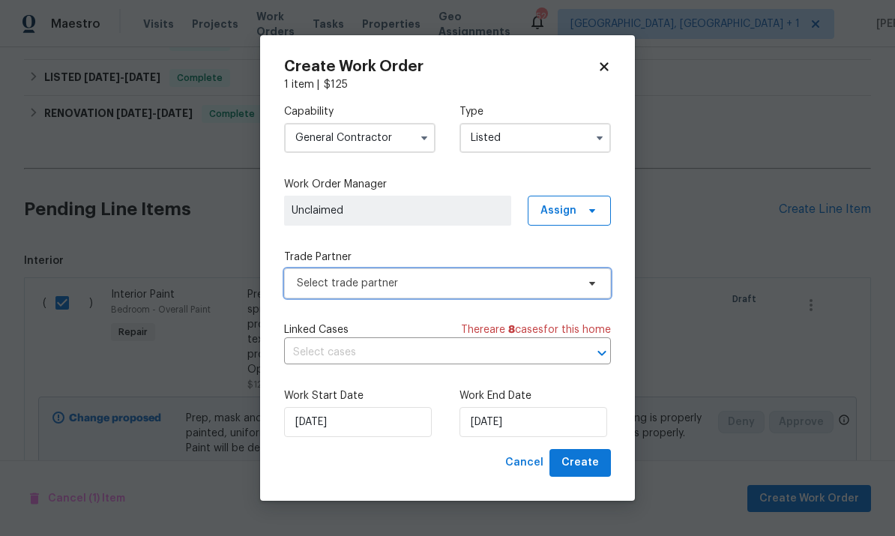
click at [588, 293] on span "Select trade partner" at bounding box center [447, 283] width 327 height 30
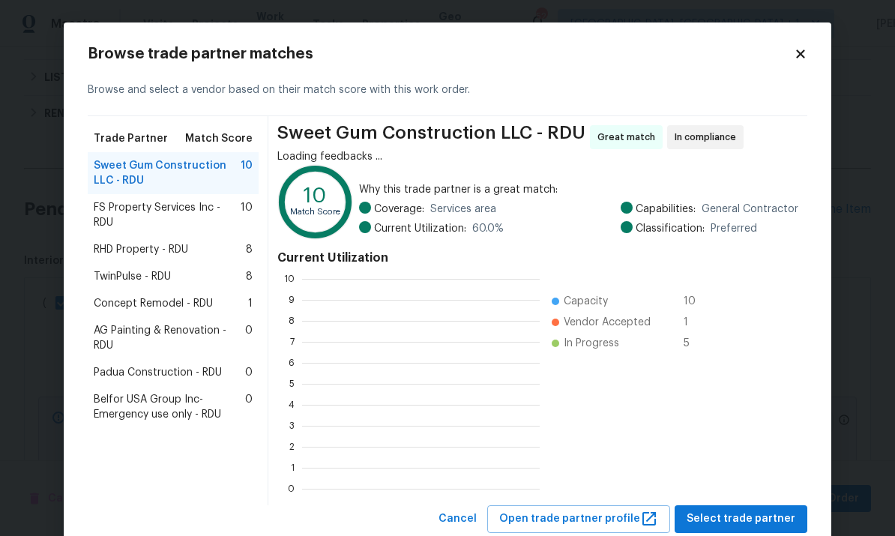
scroll to position [1, 1]
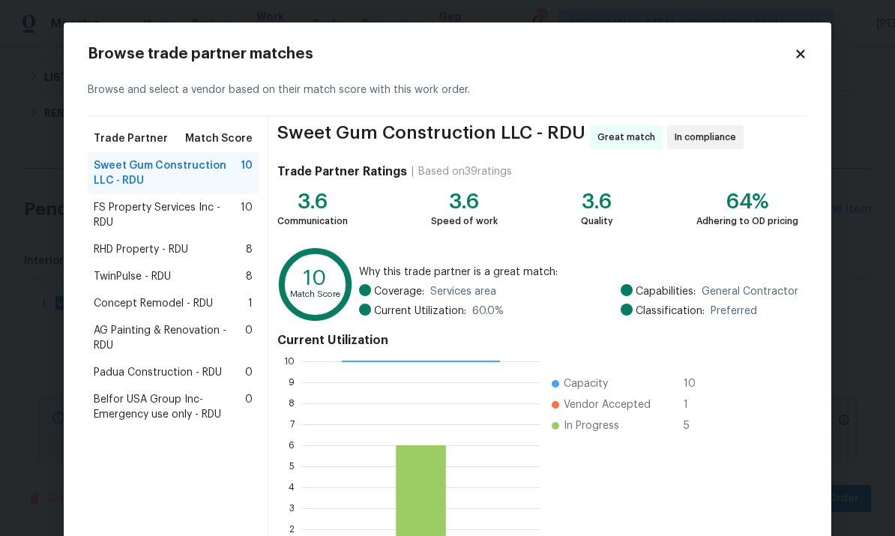
click at [172, 288] on div "TwinPulse - RDU 8" at bounding box center [173, 276] width 171 height 27
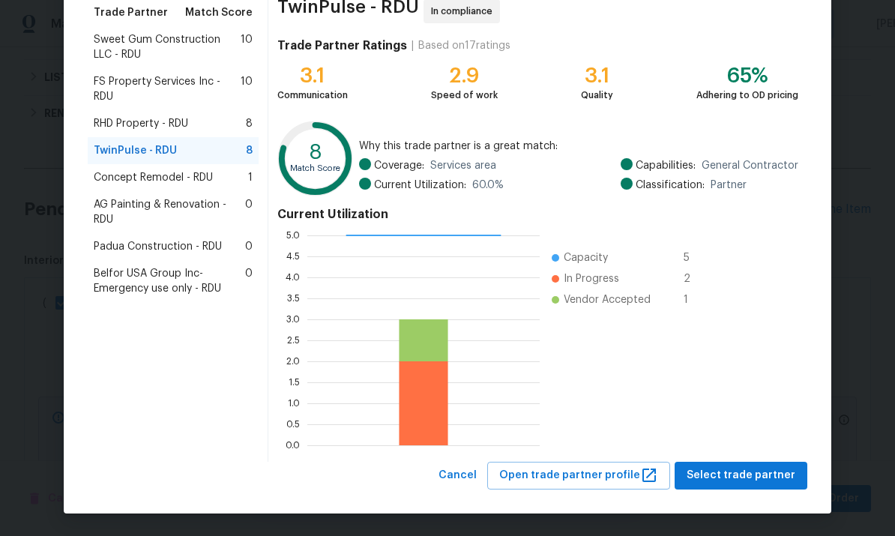
scroll to position [125, 0]
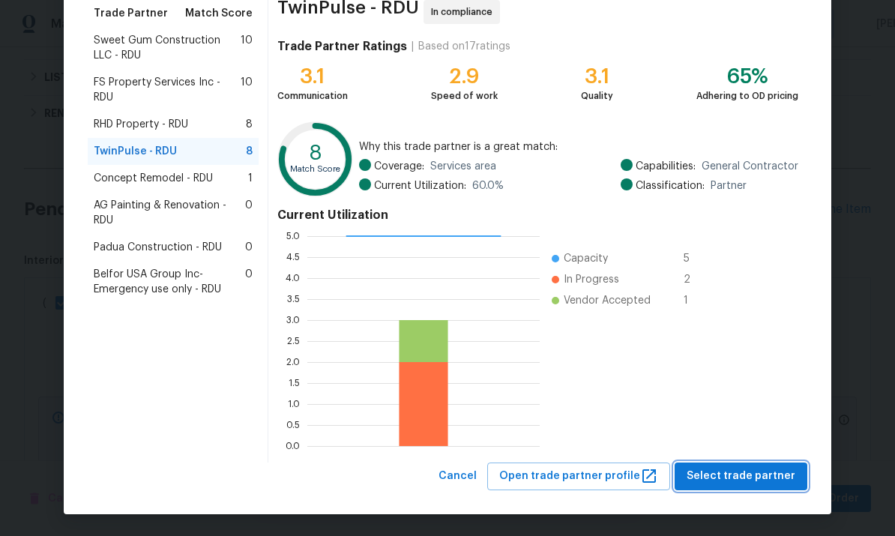
click at [765, 476] on span "Select trade partner" at bounding box center [741, 476] width 109 height 19
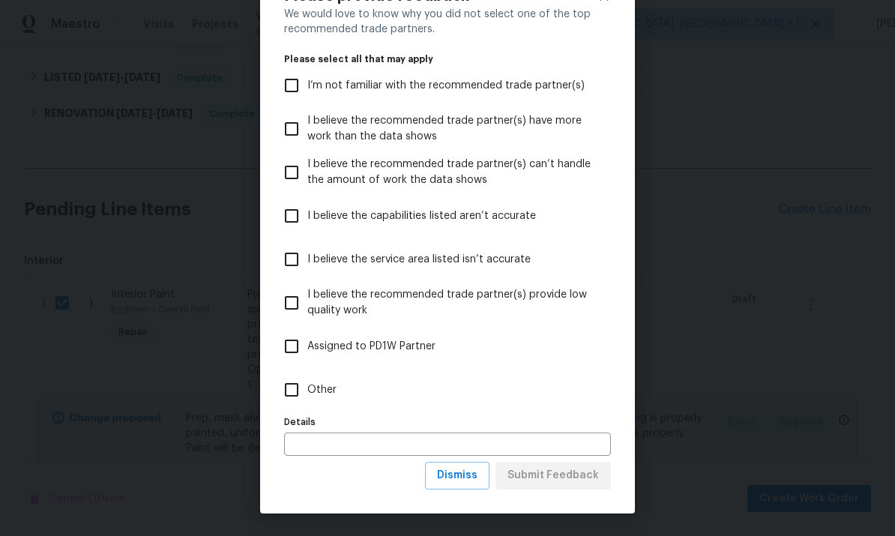
scroll to position [58, 0]
click at [468, 487] on button "Dismiss" at bounding box center [457, 476] width 64 height 28
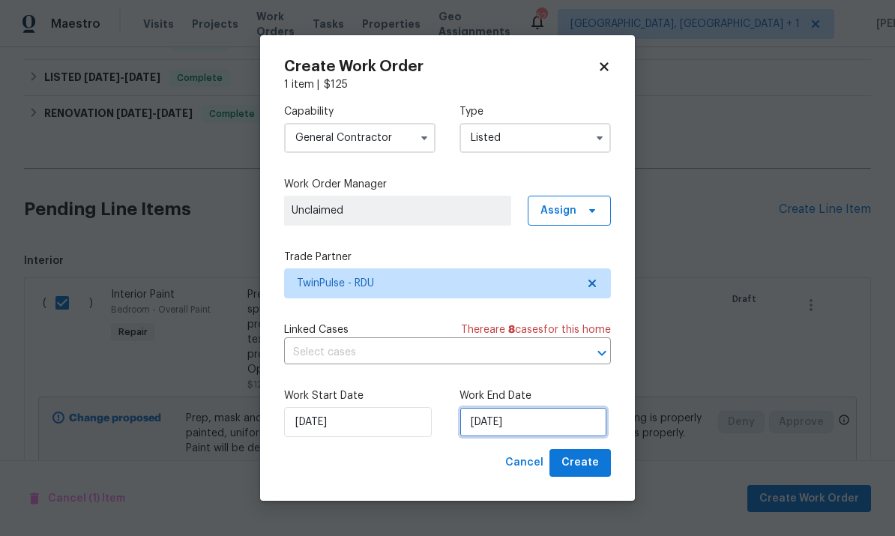
click at [564, 415] on input "[DATE]" at bounding box center [533, 422] width 148 height 30
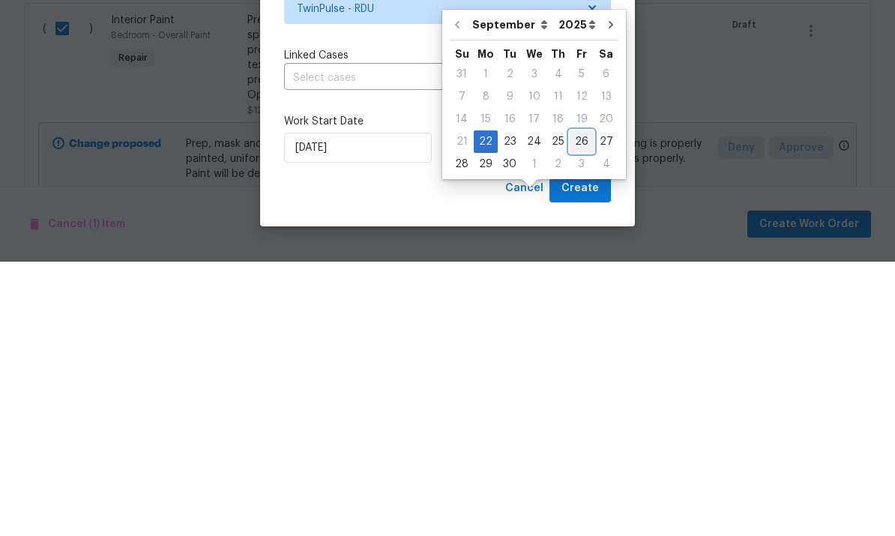
click at [578, 405] on div "26" at bounding box center [582, 415] width 24 height 21
type input "9/26/2025"
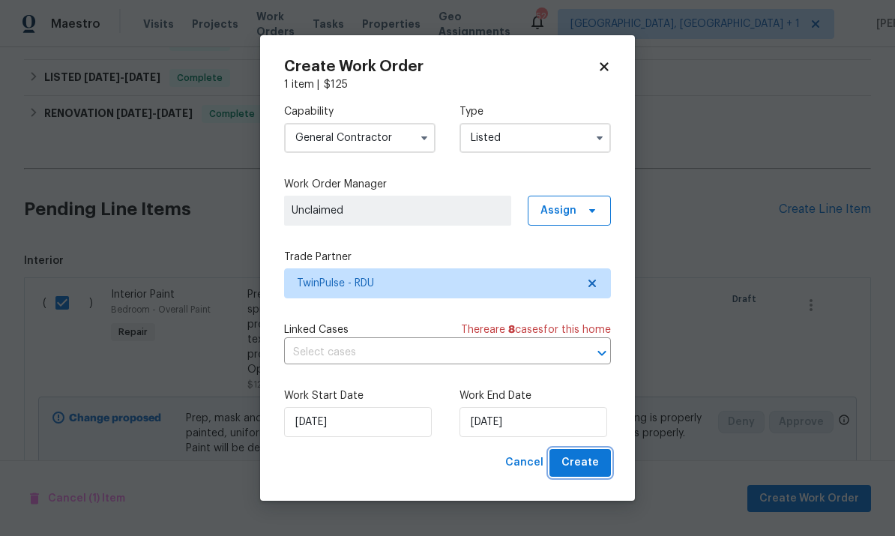
click at [594, 468] on span "Create" at bounding box center [579, 462] width 37 height 19
checkbox input "false"
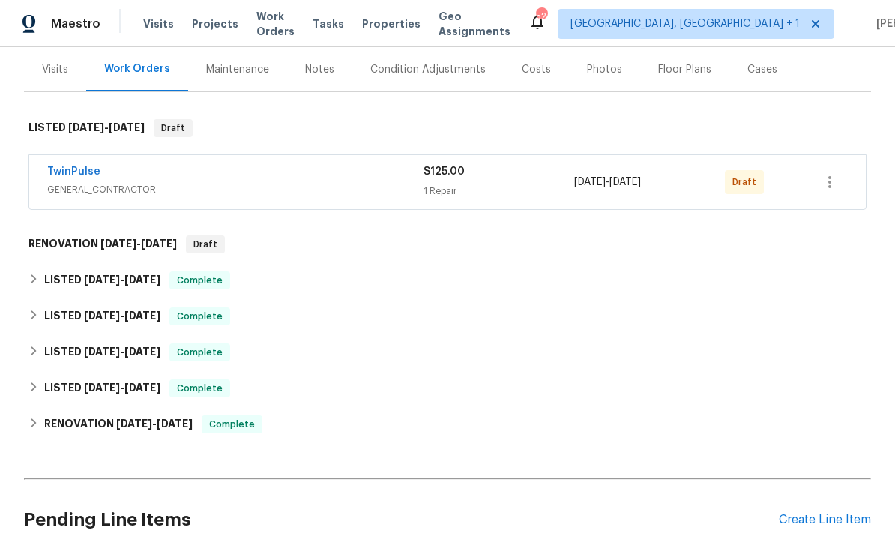
scroll to position [187, 0]
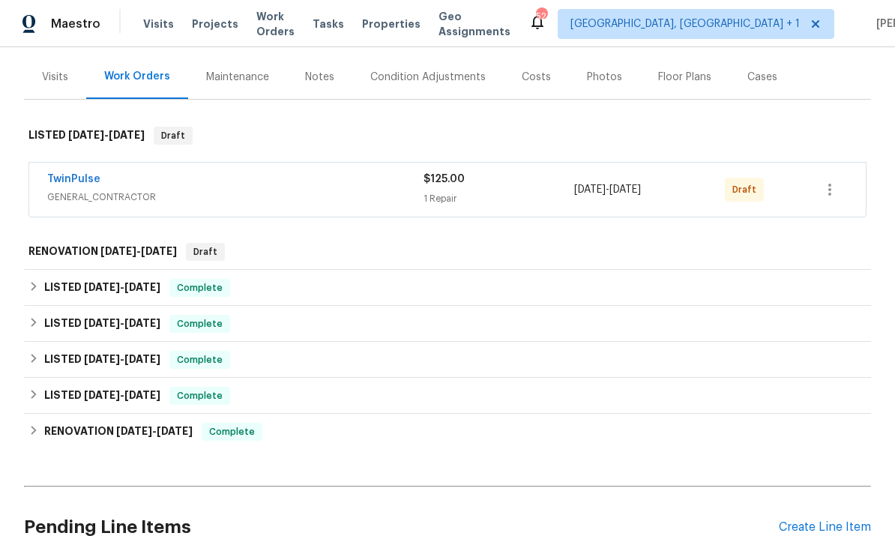
click at [88, 174] on link "TwinPulse" at bounding box center [73, 179] width 53 height 10
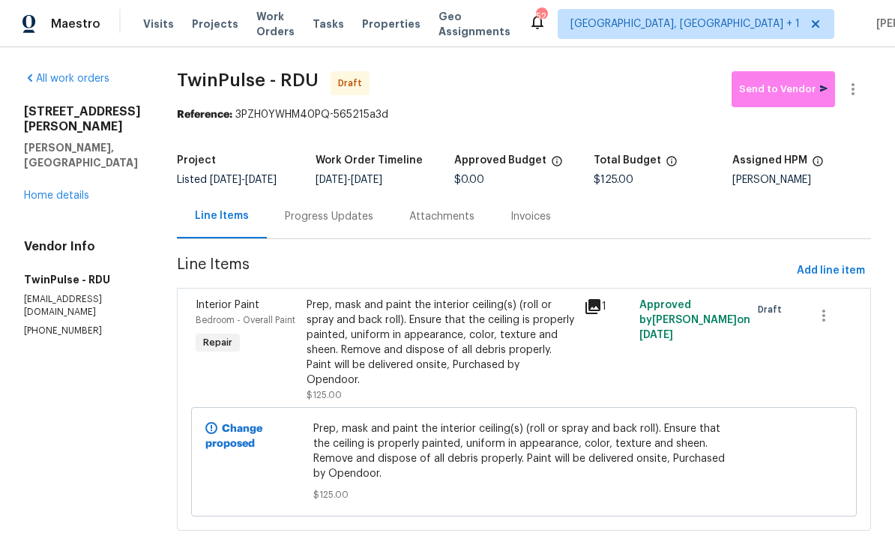
click at [441, 361] on div "Prep, mask and paint the interior ceiling(s) (roll or spray and back roll). Ens…" at bounding box center [441, 343] width 268 height 90
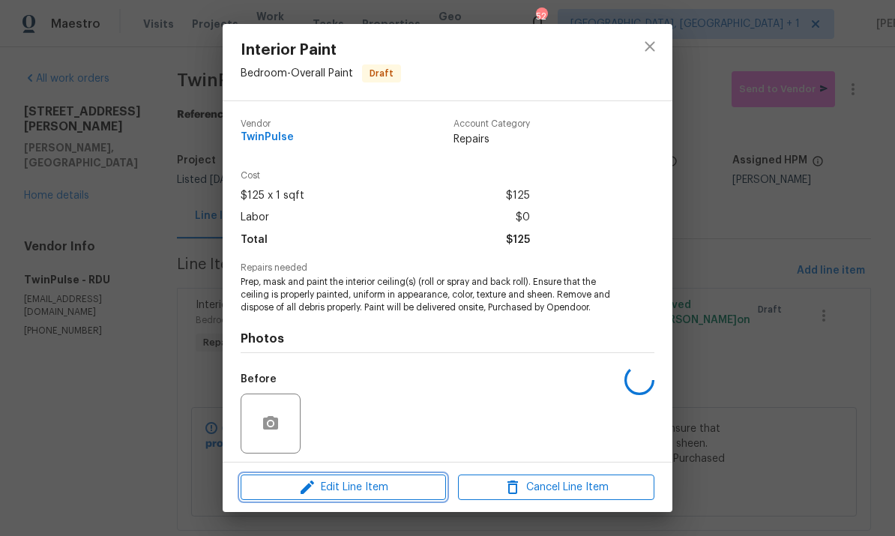
click at [393, 492] on span "Edit Line Item" at bounding box center [343, 487] width 196 height 19
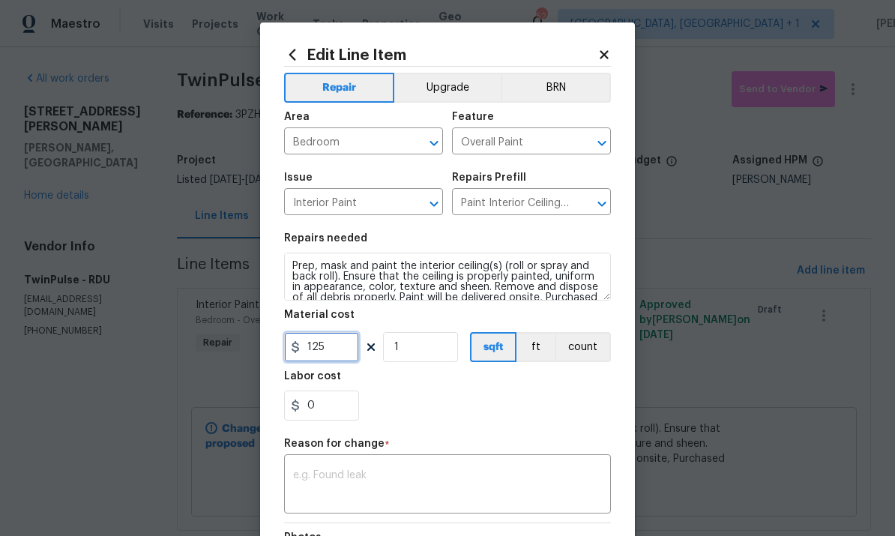
click at [335, 357] on input "125" at bounding box center [321, 347] width 75 height 30
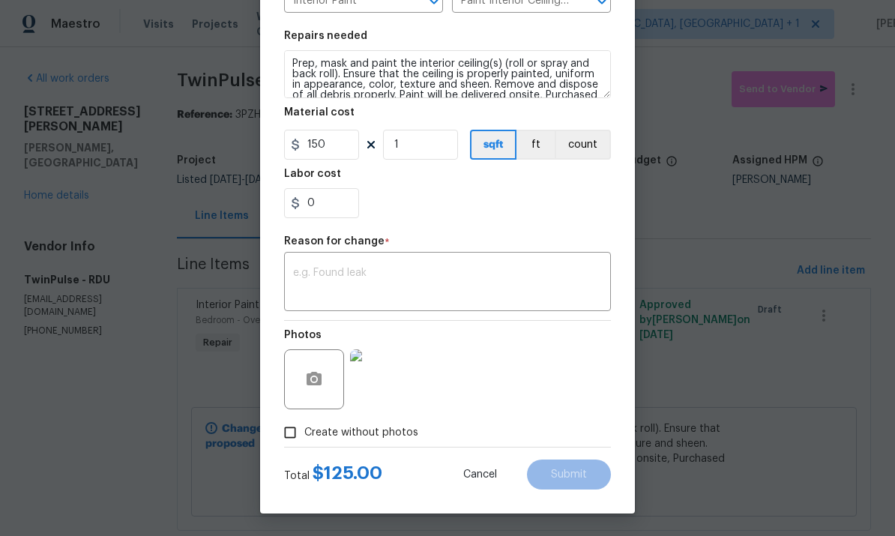
scroll to position [205, 0]
type input "150"
click at [326, 270] on textarea at bounding box center [447, 283] width 309 height 31
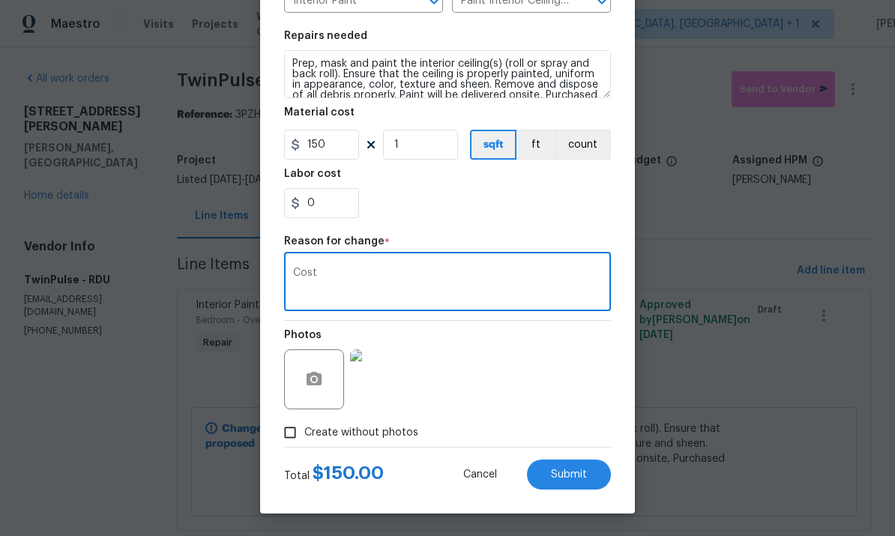
type textarea "Cost"
click at [593, 473] on button "Submit" at bounding box center [569, 474] width 84 height 30
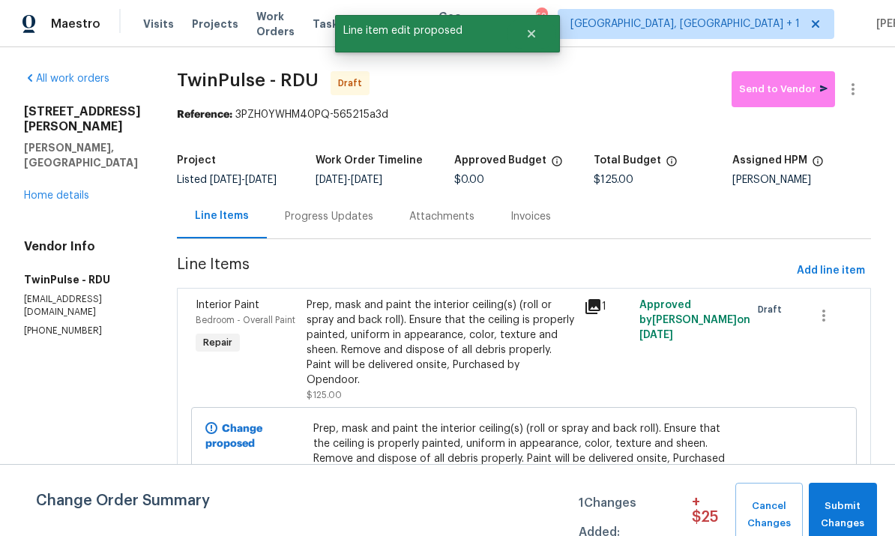
scroll to position [0, 0]
click at [854, 512] on span "Submit Changes" at bounding box center [842, 515] width 53 height 34
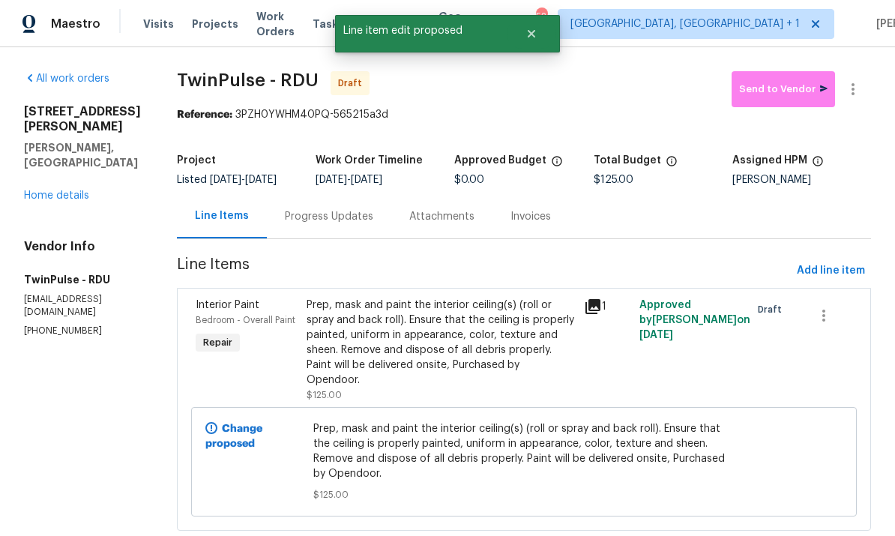
click at [319, 202] on div "Progress Updates" at bounding box center [329, 216] width 124 height 44
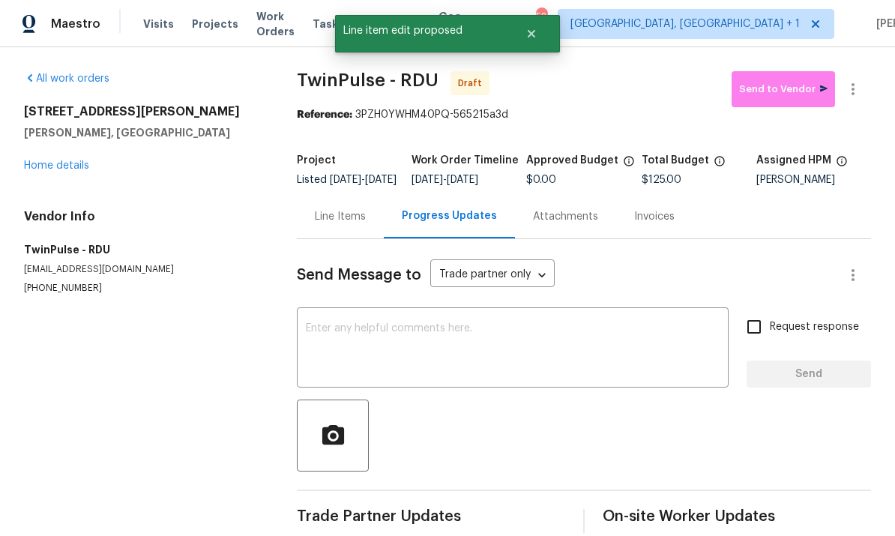
scroll to position [32, 0]
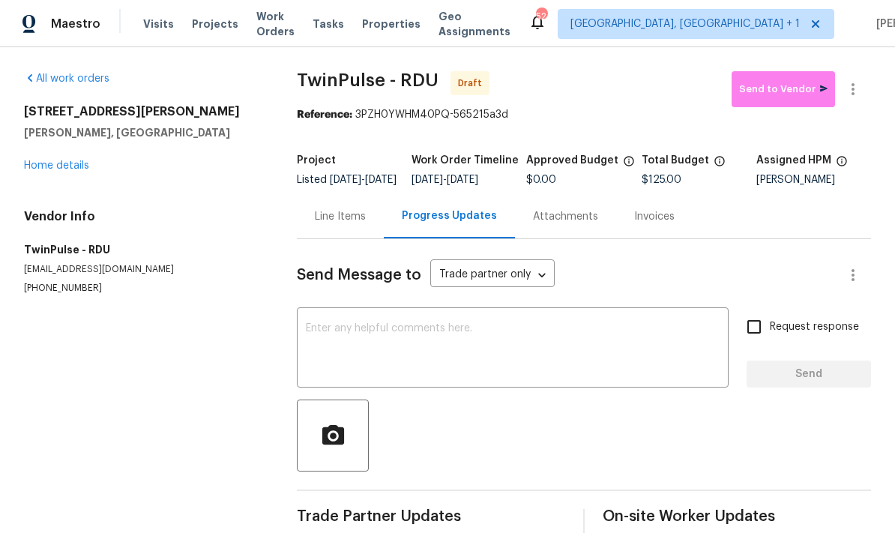
click at [387, 323] on textarea at bounding box center [513, 349] width 414 height 52
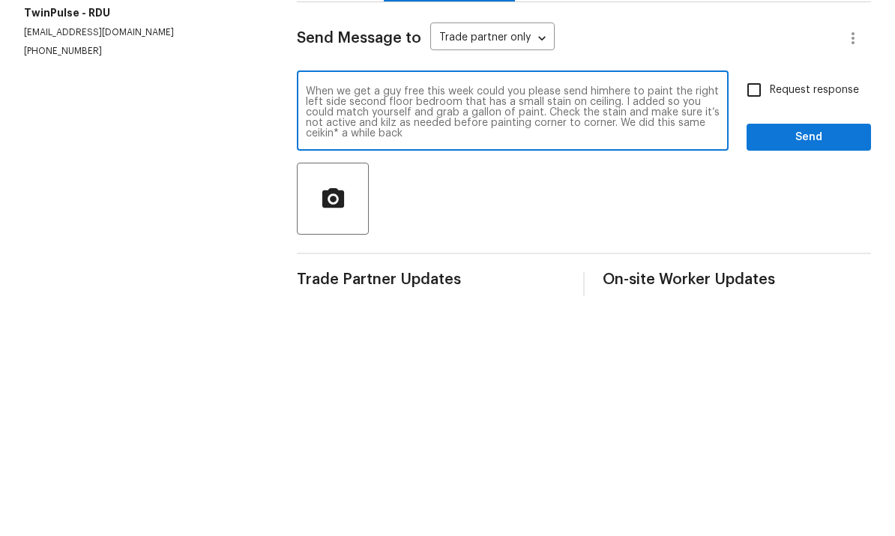
click at [352, 323] on textarea "When we get a guy free this week could you please send himhere to paint the rig…" at bounding box center [513, 349] width 414 height 52
click at [348, 323] on textarea "When we get a guy free this week could you please send himhere to paint the rig…" at bounding box center [513, 349] width 414 height 52
click at [438, 323] on textarea "When we get a guy free this week could you please send himhere to paint the rig…" at bounding box center [513, 349] width 414 height 52
click at [620, 323] on textarea "When we get a guy free this week could you please send himhere to paint the rig…" at bounding box center [513, 349] width 414 height 52
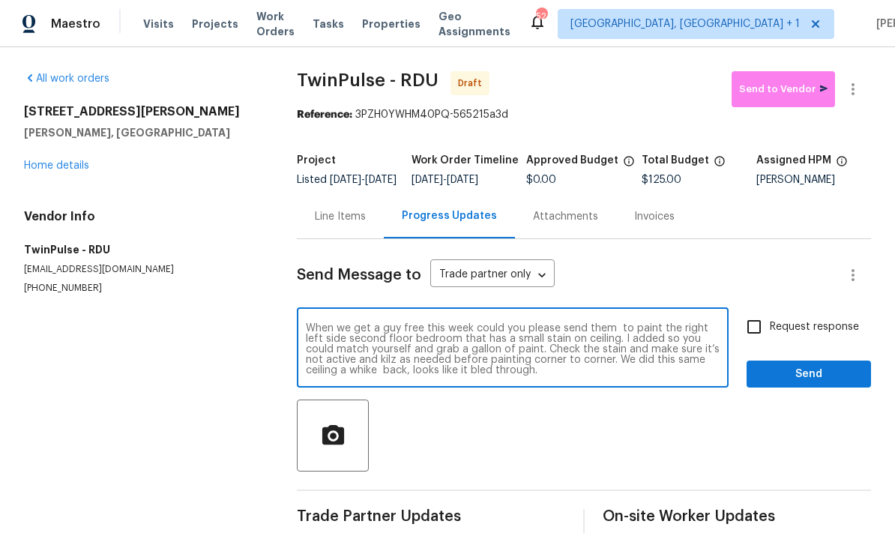
type textarea "When we get a guy free this week could you please send them to paint the right …"
click at [334, 432] on circle "button" at bounding box center [333, 435] width 7 height 7
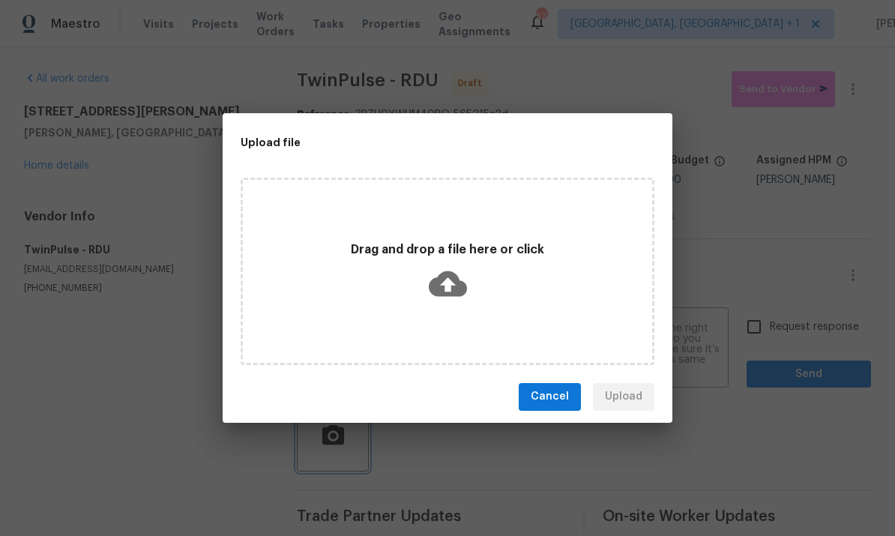
click at [791, 213] on div "Upload file Drag and drop a file here or click Cancel Upload" at bounding box center [447, 268] width 895 height 536
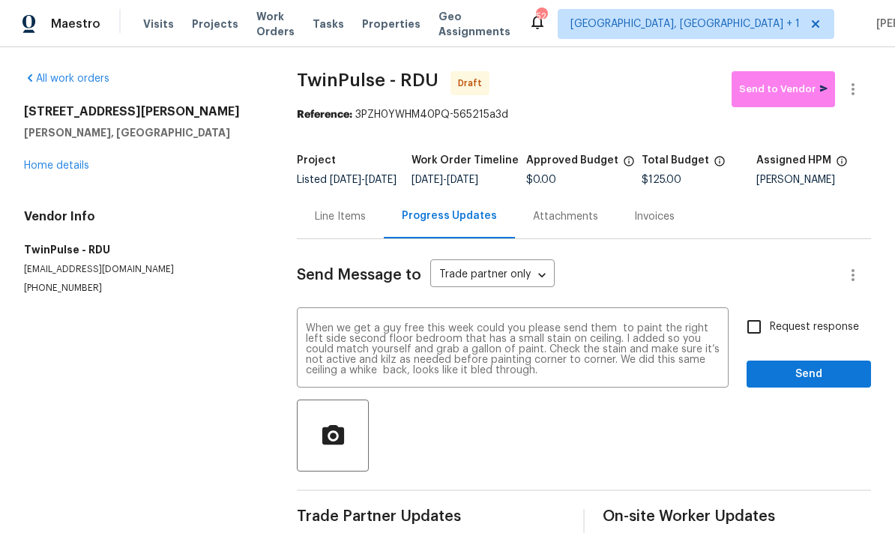
click at [742, 311] on input "Request response" at bounding box center [753, 326] width 31 height 31
checkbox input "true"
click at [825, 365] on span "Send" at bounding box center [809, 374] width 100 height 19
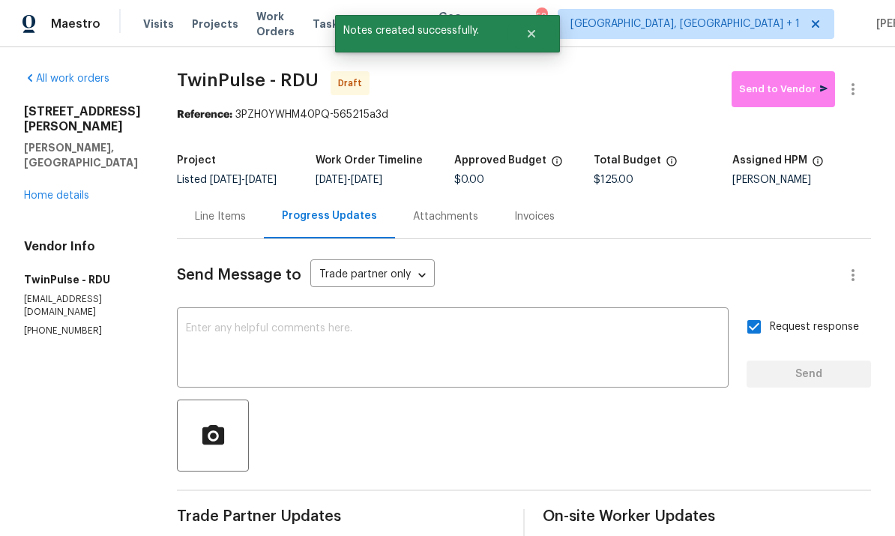
click at [74, 190] on link "Home details" at bounding box center [56, 195] width 65 height 10
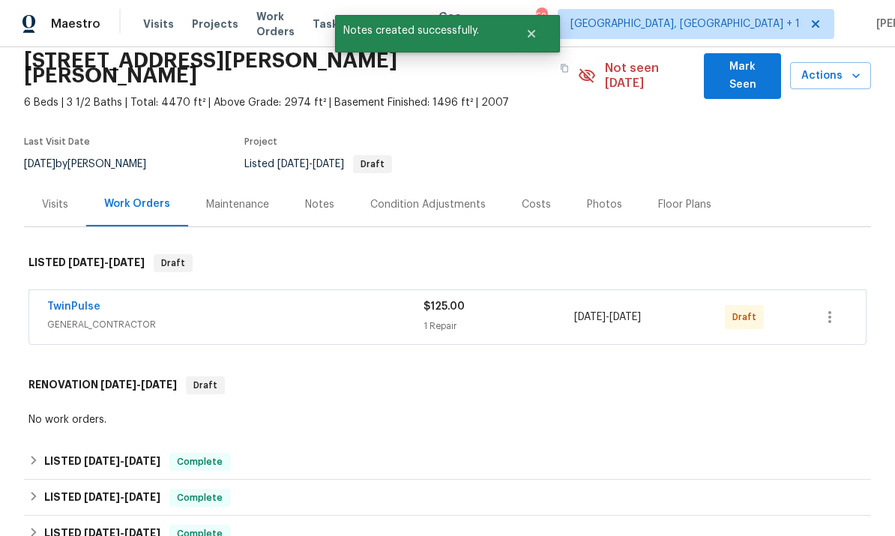
scroll to position [86, 0]
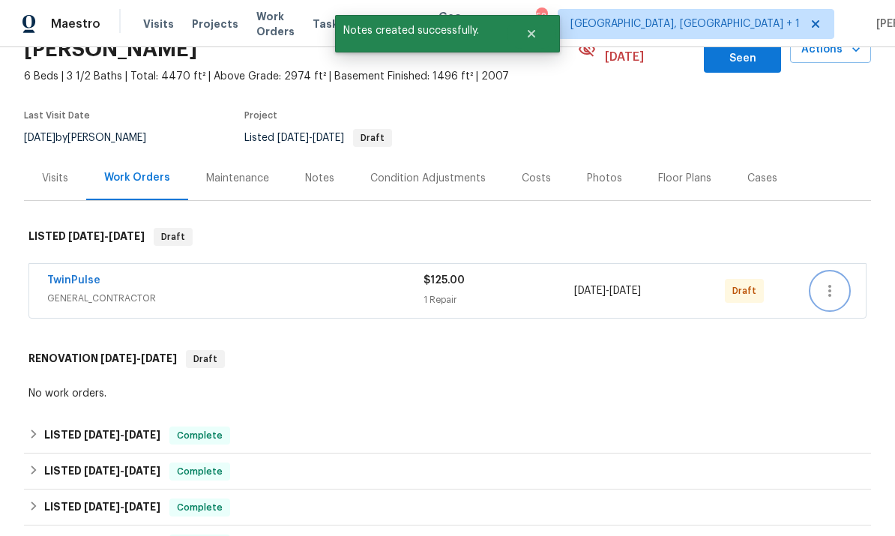
click at [840, 273] on button "button" at bounding box center [830, 291] width 36 height 36
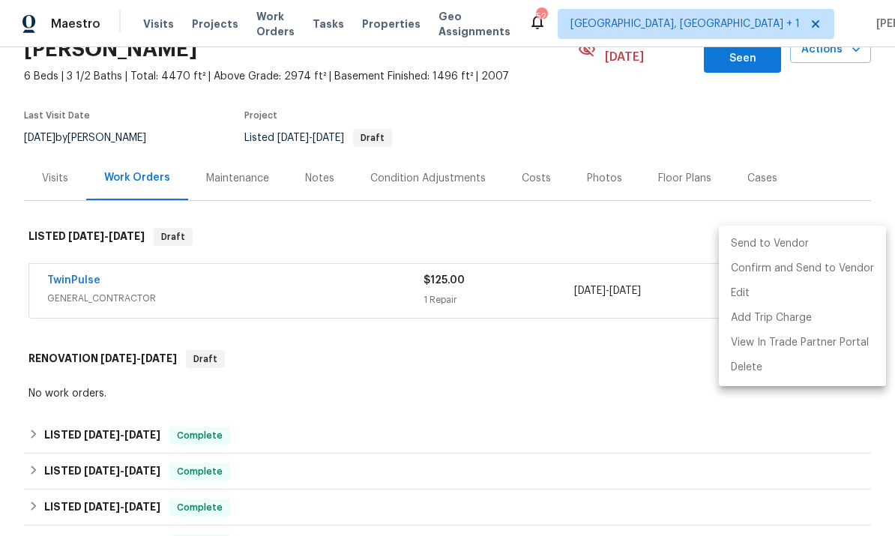
click at [768, 243] on li "Send to Vendor" at bounding box center [802, 244] width 167 height 25
click at [643, 373] on div at bounding box center [447, 268] width 895 height 536
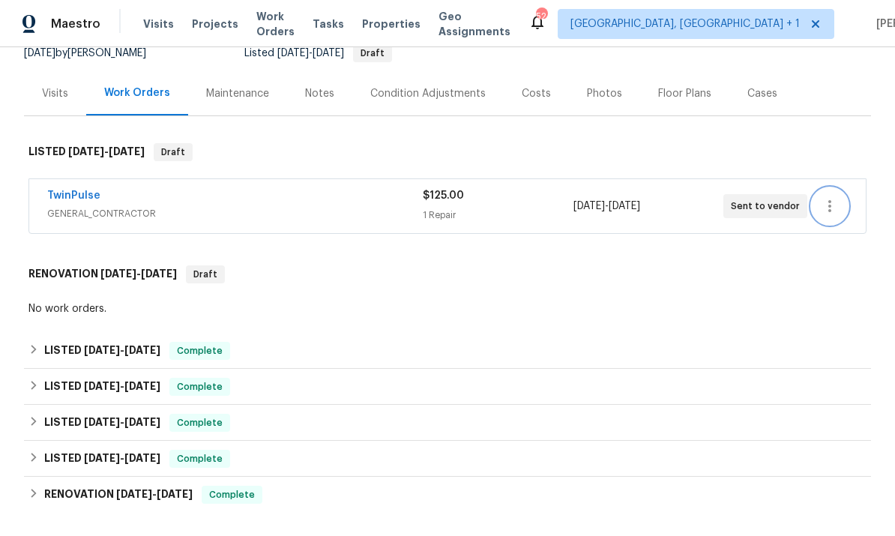
scroll to position [0, 0]
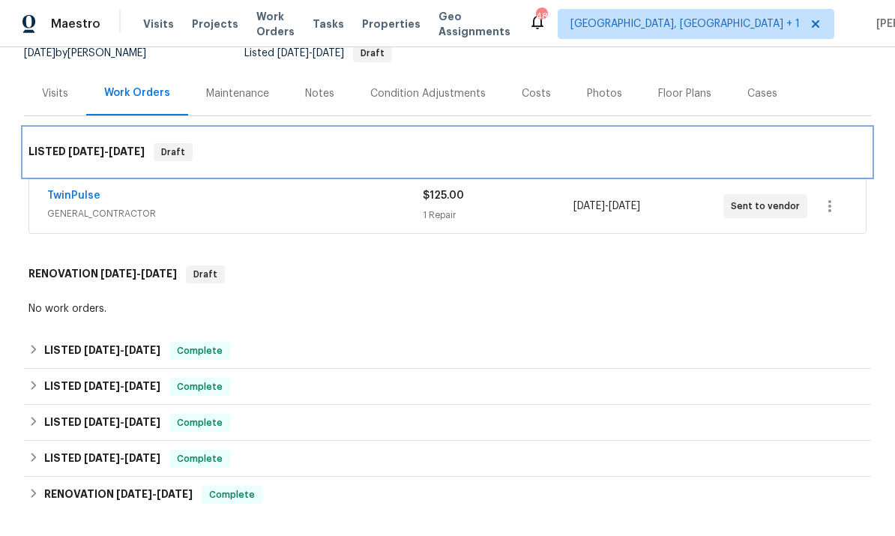
click at [73, 159] on div "LISTED 9/22/25 - 9/26/25 Draft" at bounding box center [447, 152] width 847 height 48
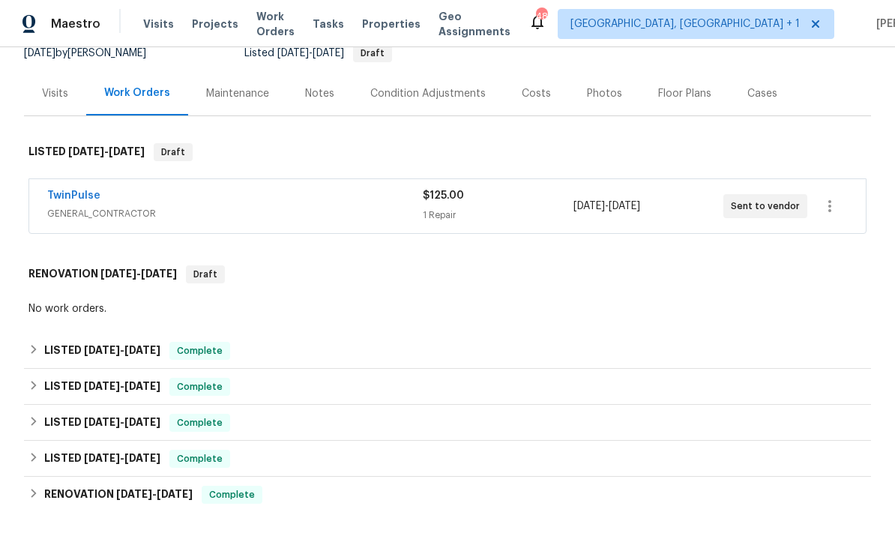
click at [82, 190] on link "TwinPulse" at bounding box center [73, 195] width 53 height 10
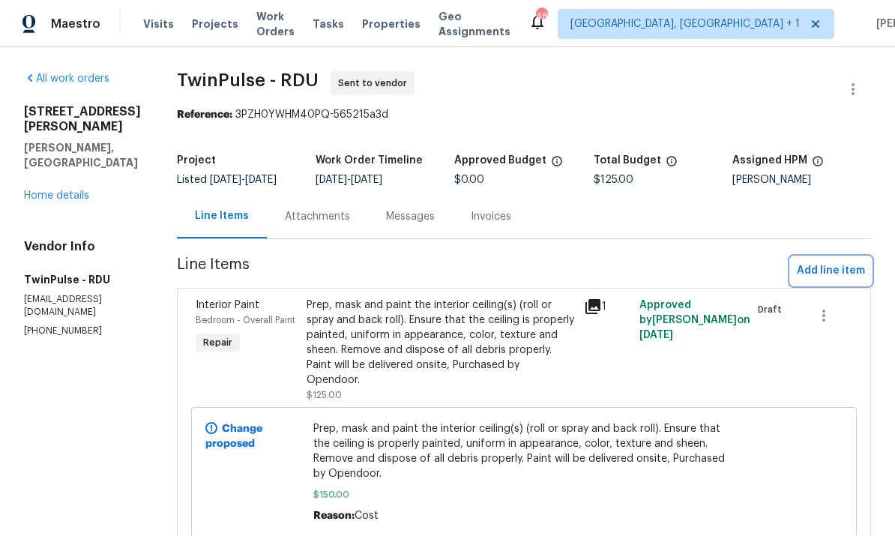
click at [838, 280] on span "Add line item" at bounding box center [831, 271] width 68 height 19
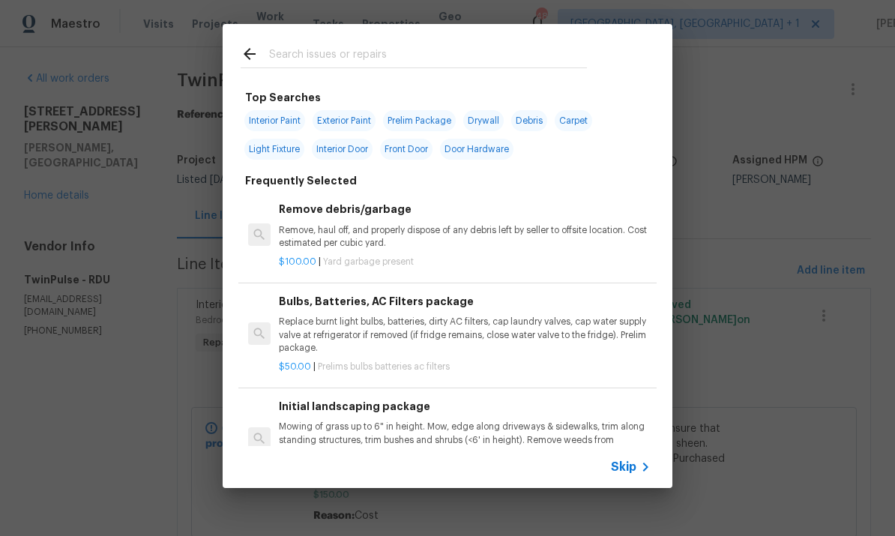
click at [363, 45] on input "text" at bounding box center [428, 56] width 318 height 22
type input "Siding"
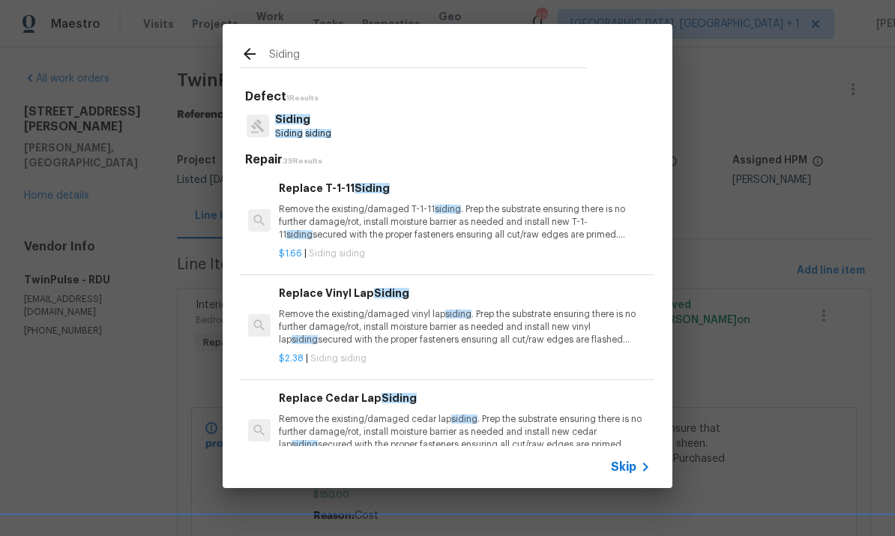
click at [373, 315] on p "Remove the existing/damaged vinyl lap siding . Prep the substrate ensuring ther…" at bounding box center [465, 327] width 372 height 38
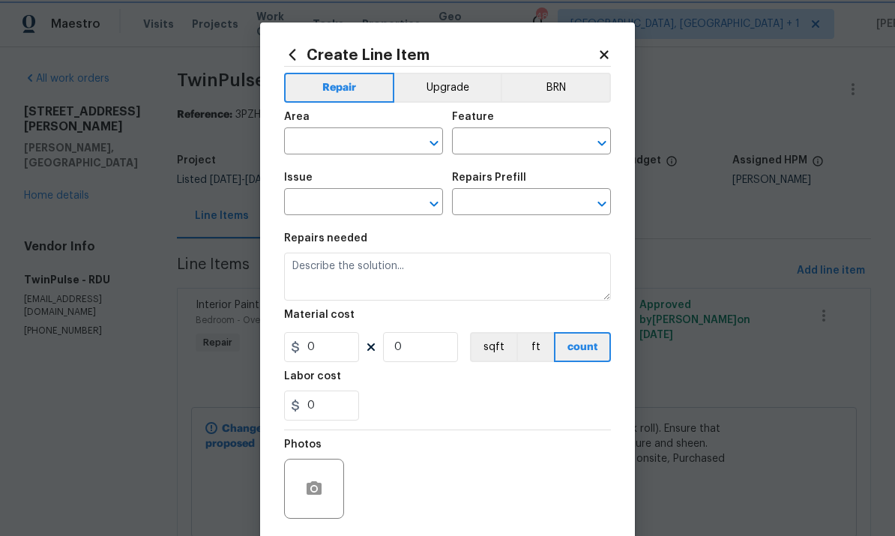
type input "Siding"
type input "Replace Vinyl Lap Siding $2.38"
type textarea "Remove the existing/damaged vinyl lap siding. Prep the substrate ensuring there…"
type input "2.38"
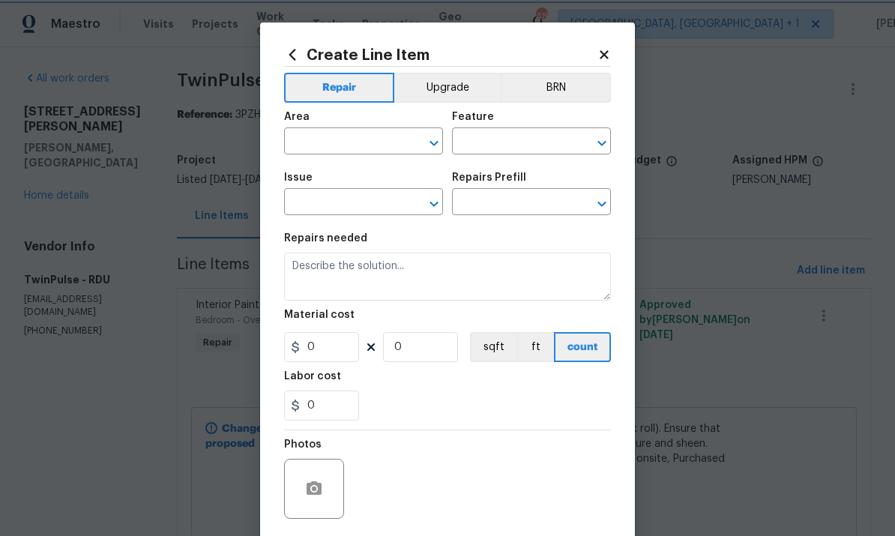
type input "1"
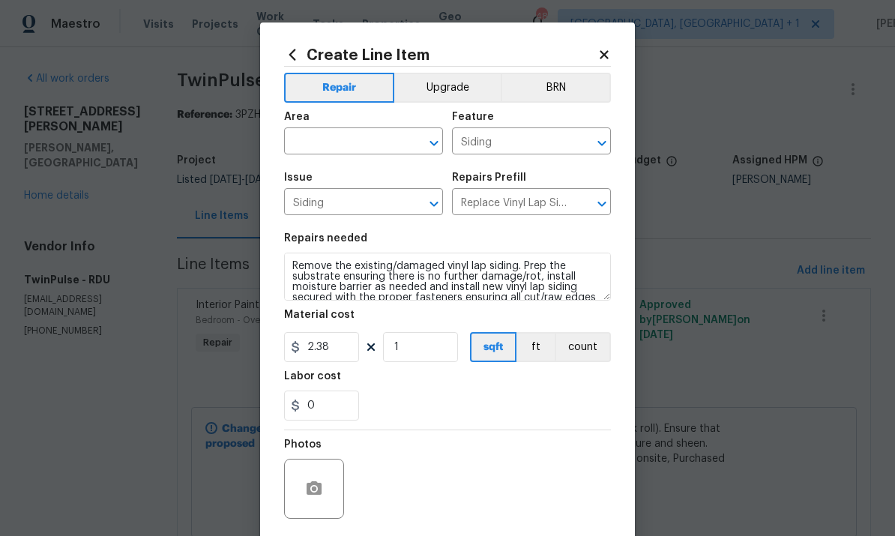
click at [332, 139] on input "text" at bounding box center [342, 142] width 117 height 23
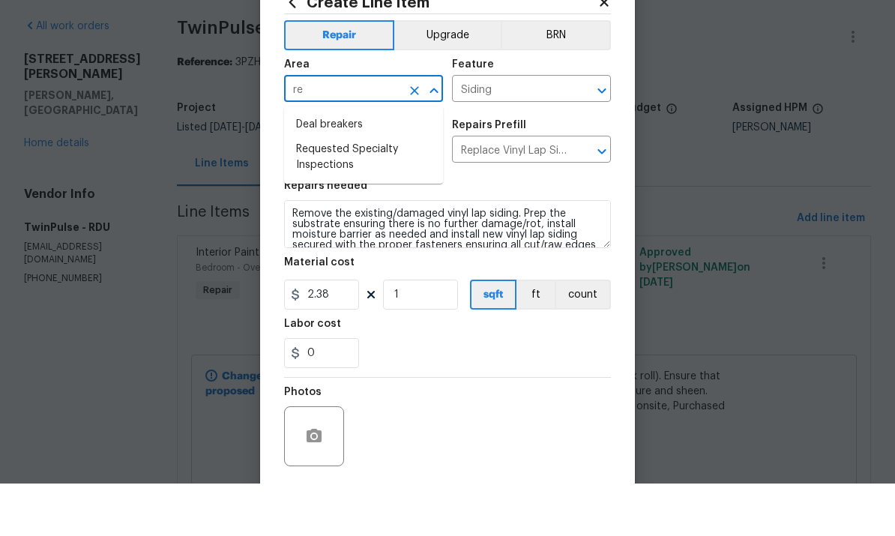
type input "r"
click at [349, 190] on li "Exterior Overall" at bounding box center [363, 202] width 159 height 25
type input "Exterior Overall"
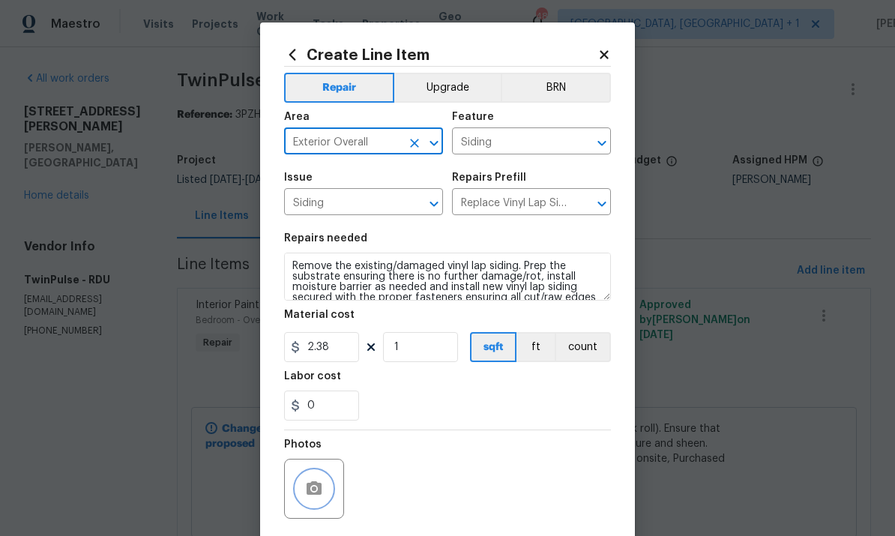
click at [324, 482] on button "button" at bounding box center [314, 489] width 36 height 36
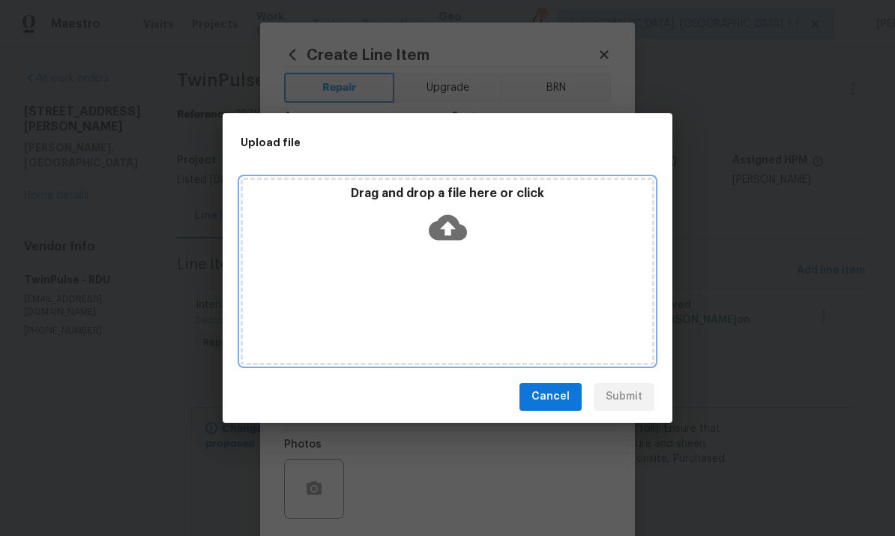
click at [447, 222] on icon at bounding box center [448, 226] width 38 height 25
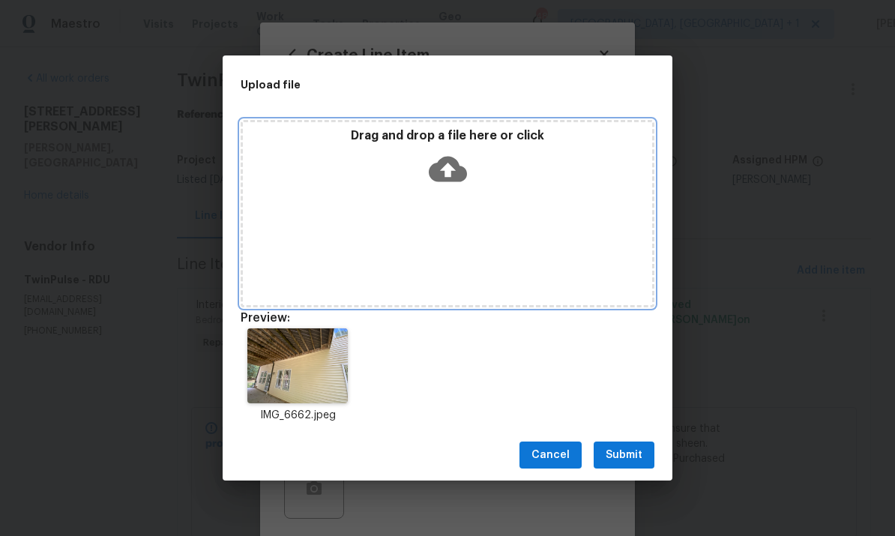
click at [438, 167] on icon at bounding box center [448, 169] width 38 height 25
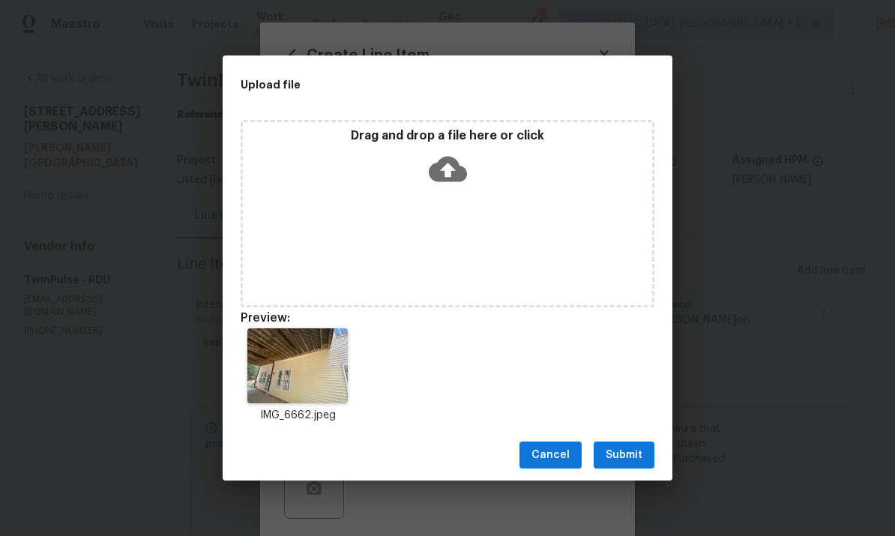
click at [304, 374] on img at bounding box center [297, 365] width 100 height 75
click at [468, 367] on div "IMG_6662.jpeg" at bounding box center [448, 375] width 450 height 131
click at [635, 454] on span "Submit" at bounding box center [624, 455] width 37 height 19
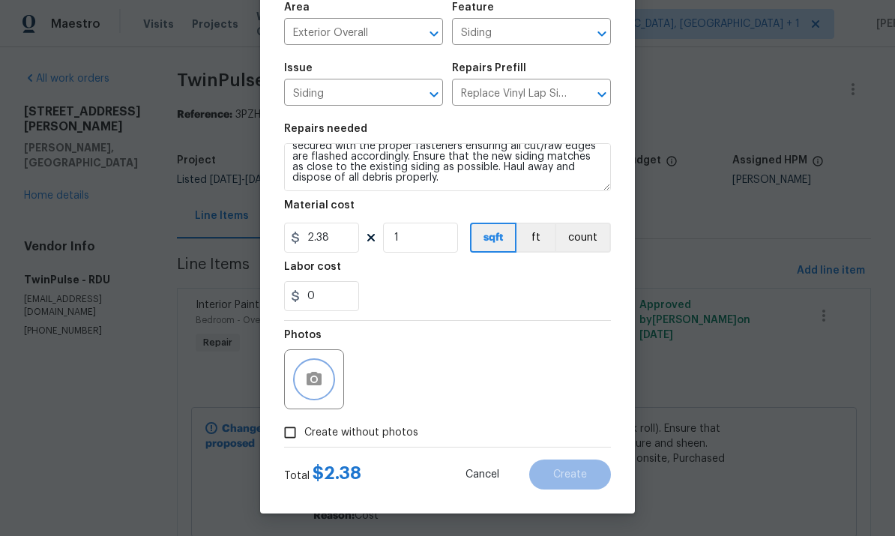
scroll to position [112, 0]
click at [382, 377] on img at bounding box center [380, 379] width 60 height 60
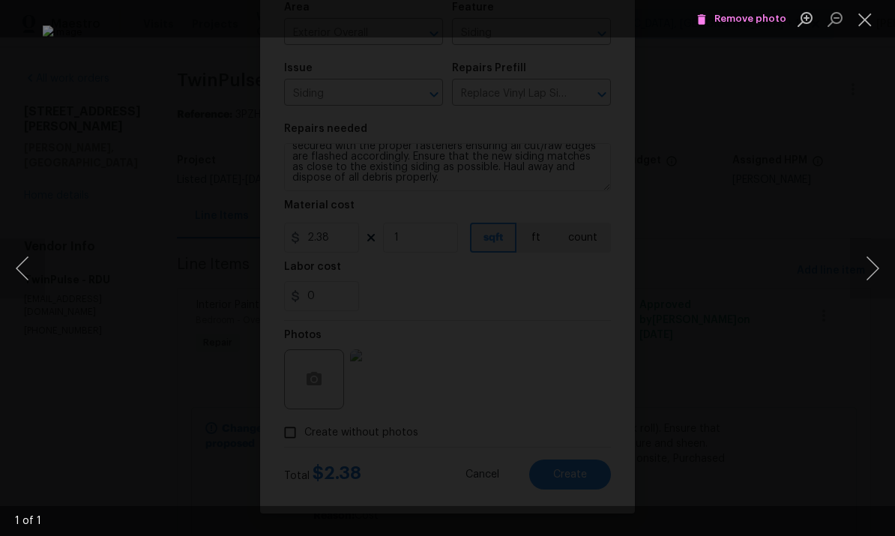
click at [842, 154] on div "Lightbox" at bounding box center [447, 268] width 895 height 536
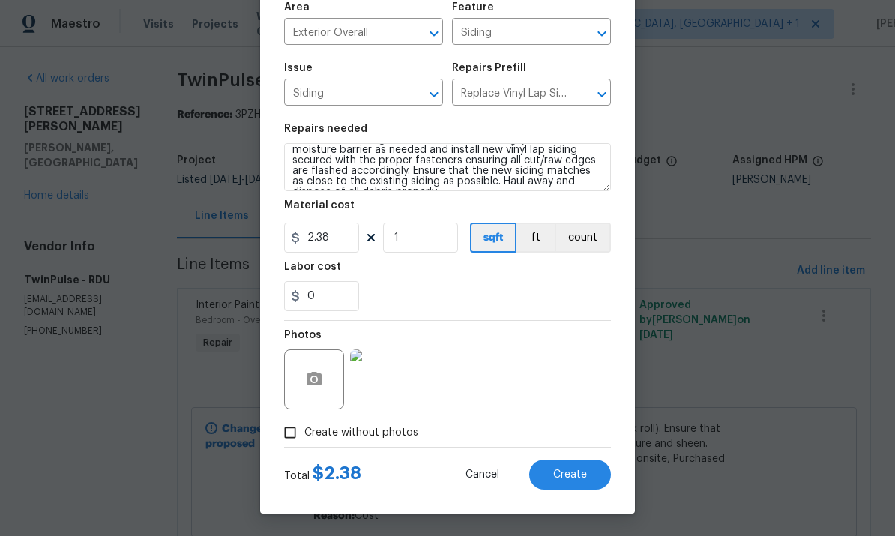
scroll to position [31, 0]
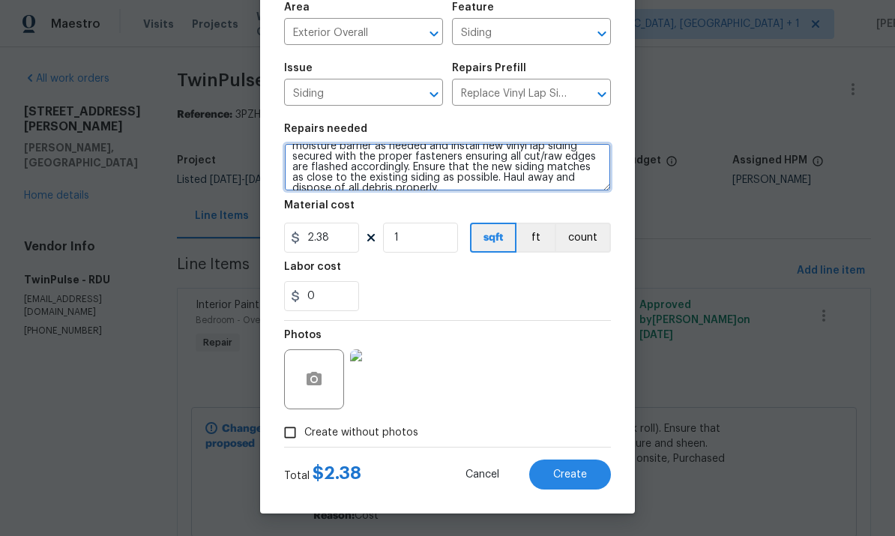
click at [418, 190] on textarea "Remove the existing/damaged vinyl lap siding. Prep the substrate ensuring there…" at bounding box center [447, 167] width 327 height 48
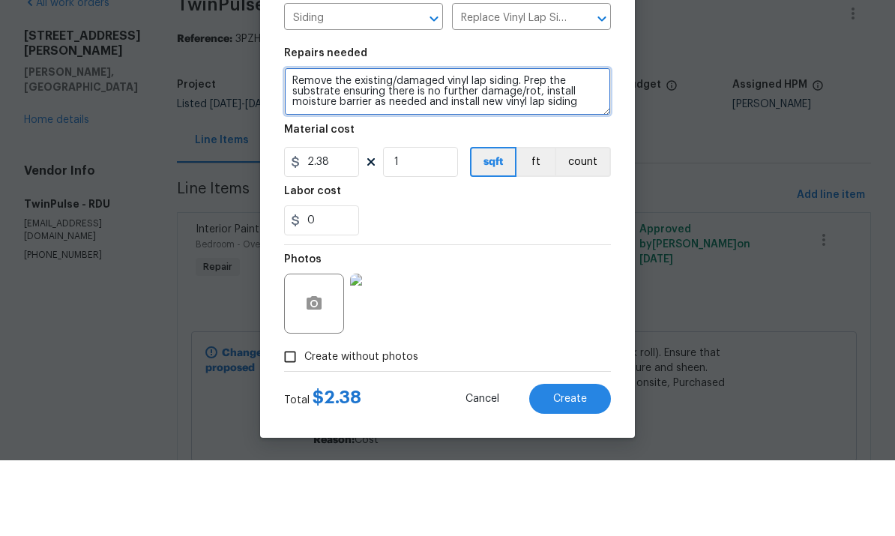
scroll to position [0, 0]
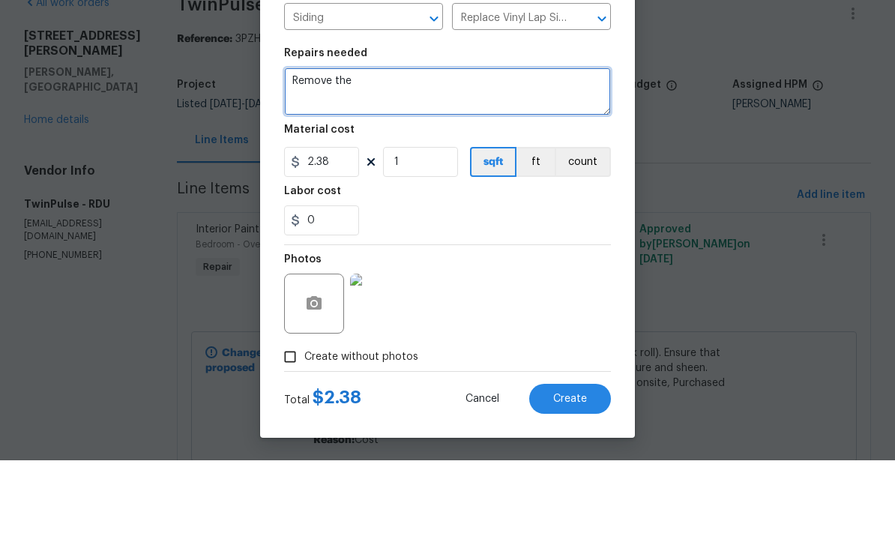
type textarea "Remove"
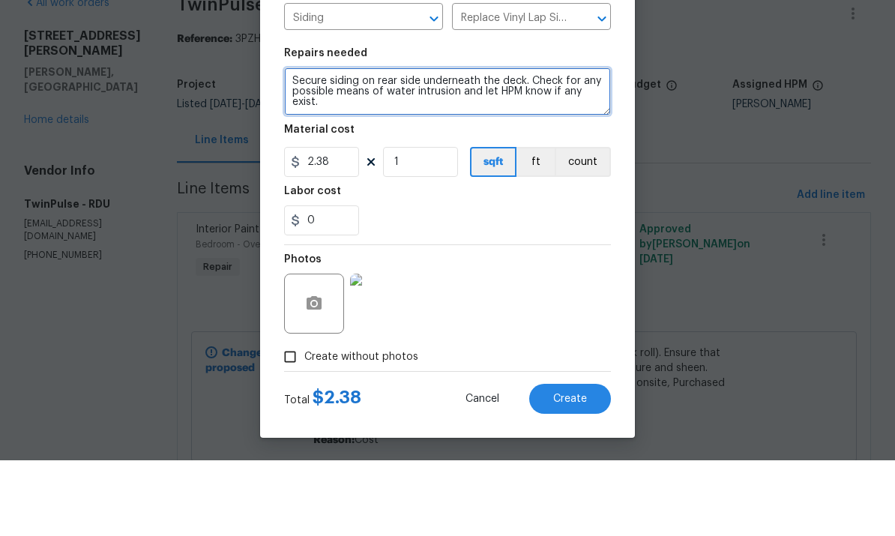
type textarea "Secure siding on rear side underneath the deck. Check for any possible means of…"
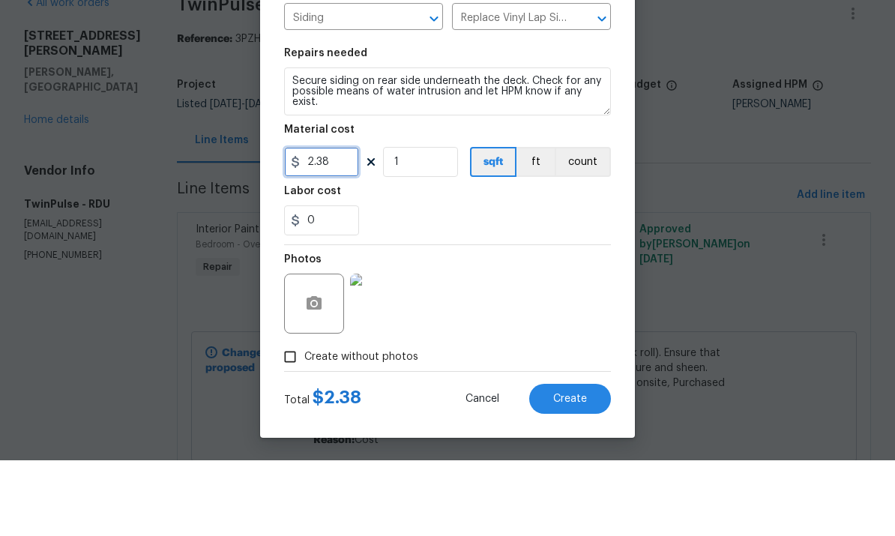
click at [332, 223] on input "2.38" at bounding box center [321, 238] width 75 height 30
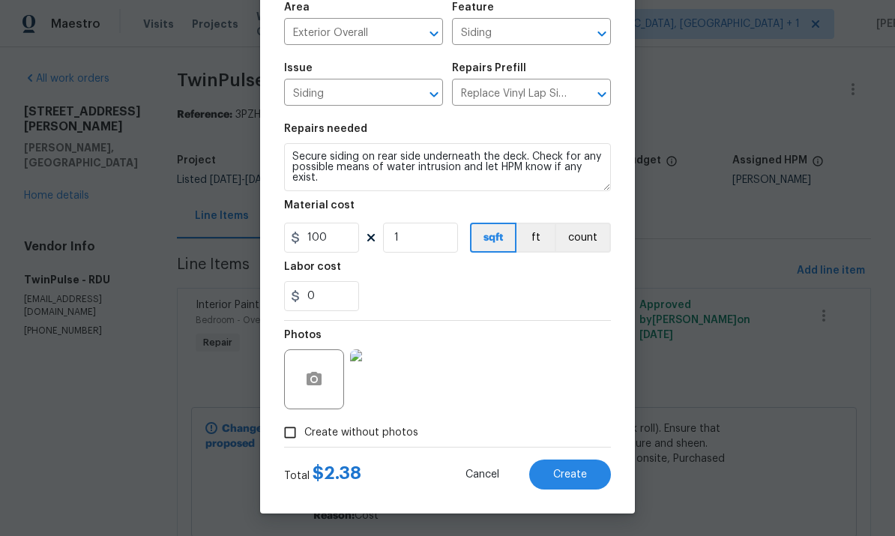
scroll to position [112, 0]
type input "100"
click at [516, 348] on div "Photos" at bounding box center [447, 369] width 327 height 97
click at [573, 477] on span "Create" at bounding box center [570, 474] width 34 height 11
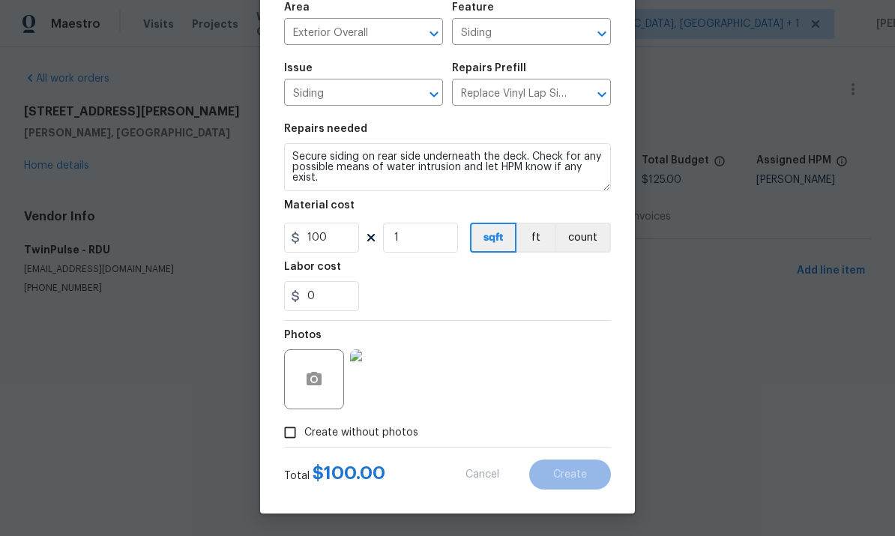
scroll to position [0, 0]
type input "0"
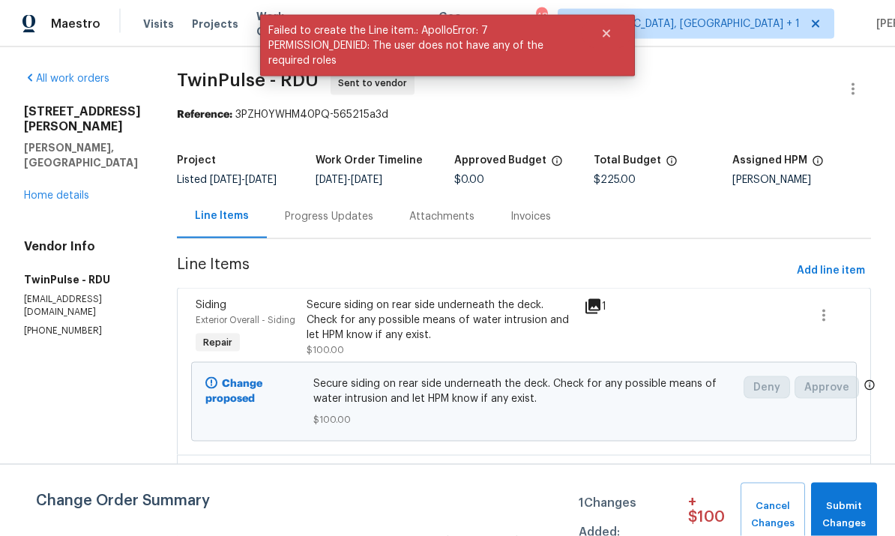
scroll to position [55, 0]
click at [848, 507] on span "Submit Changes" at bounding box center [843, 515] width 51 height 34
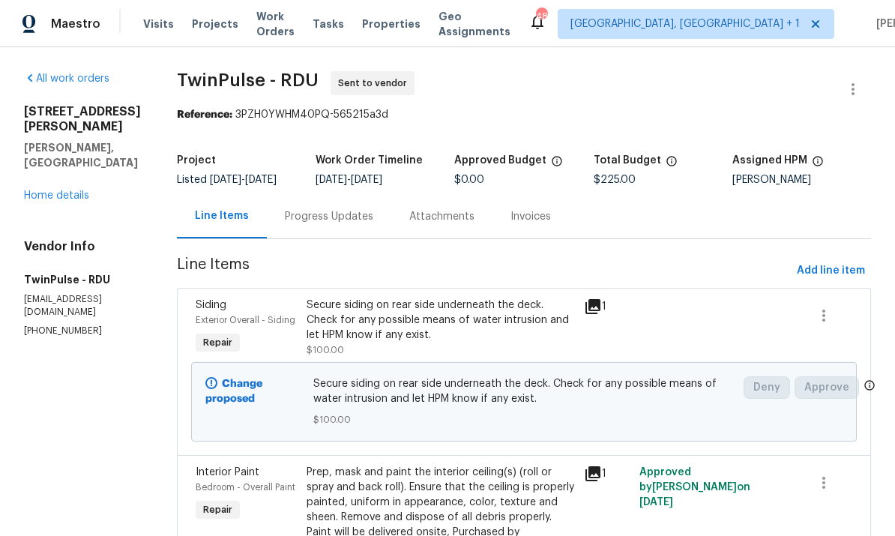
click at [324, 194] on div "Progress Updates" at bounding box center [329, 216] width 124 height 44
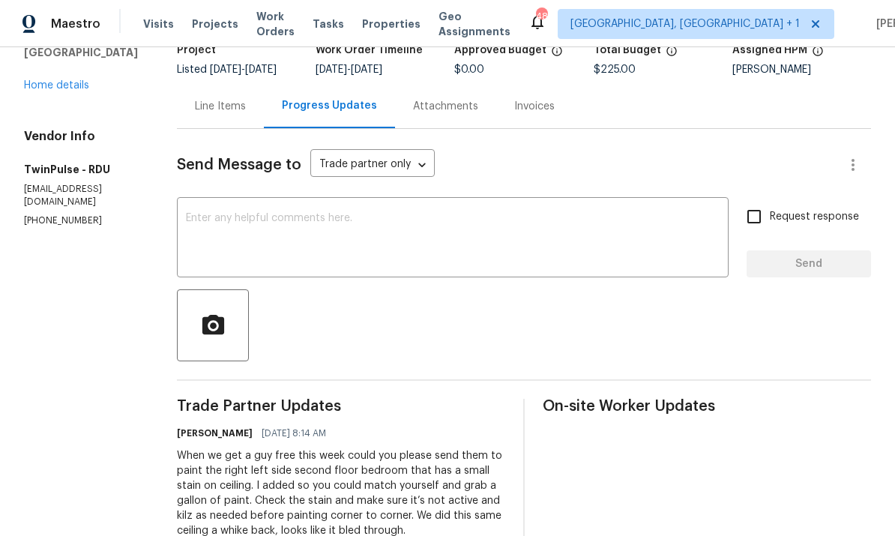
scroll to position [109, 0]
click at [283, 214] on textarea at bounding box center [453, 240] width 534 height 52
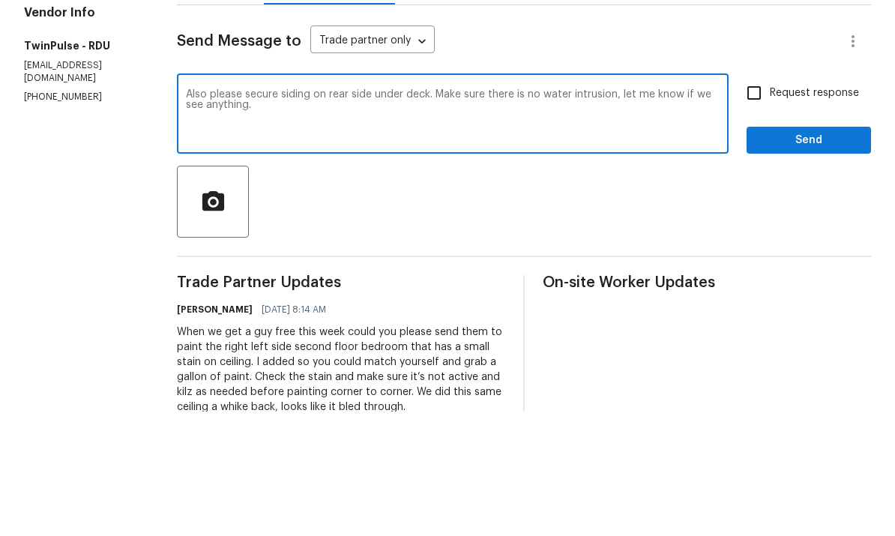
type textarea "Also please secure siding on rear side under deck. Make sure there is no water …"
click at [752, 202] on input "Request response" at bounding box center [753, 217] width 31 height 31
checkbox input "true"
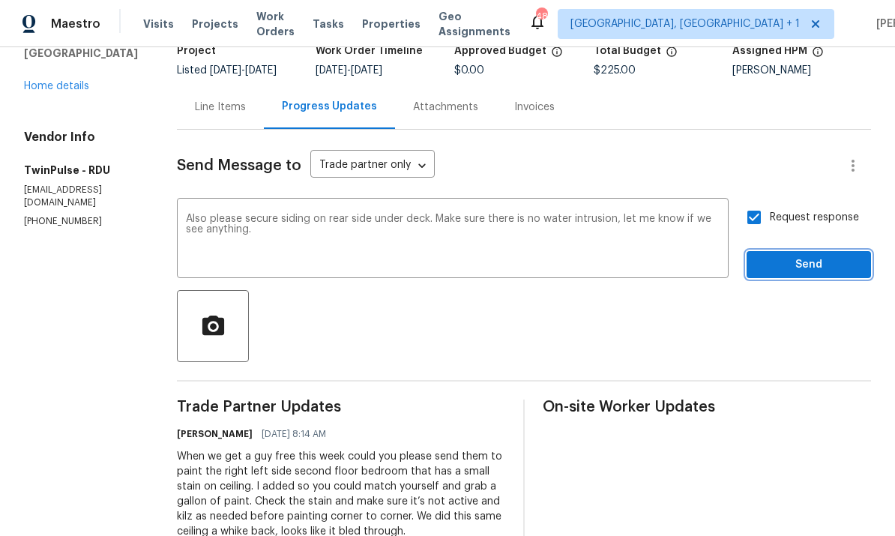
click at [820, 256] on span "Send" at bounding box center [809, 265] width 100 height 19
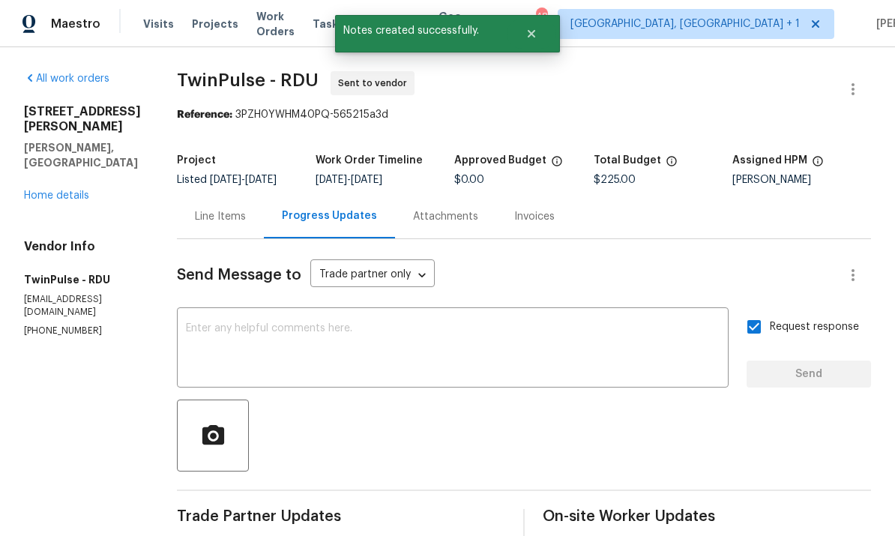
click at [72, 190] on link "Home details" at bounding box center [56, 195] width 65 height 10
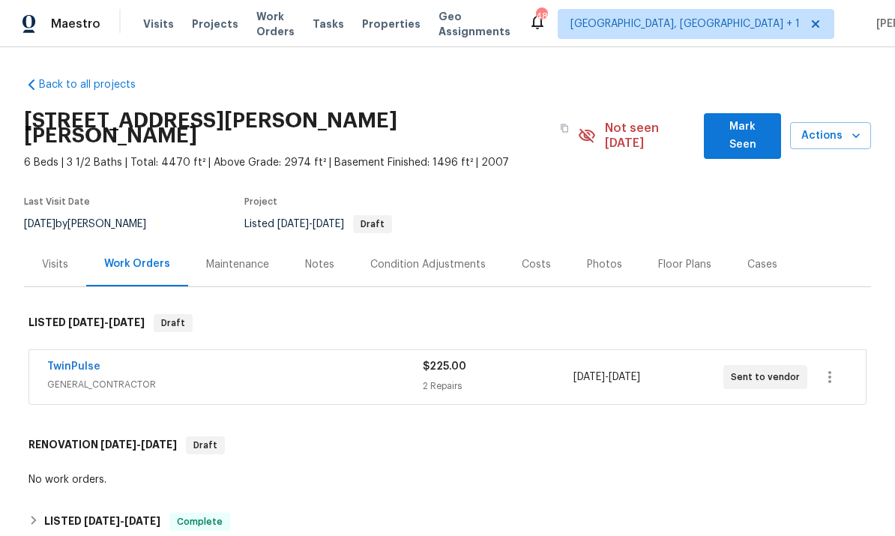
click at [72, 361] on link "TwinPulse" at bounding box center [73, 366] width 53 height 10
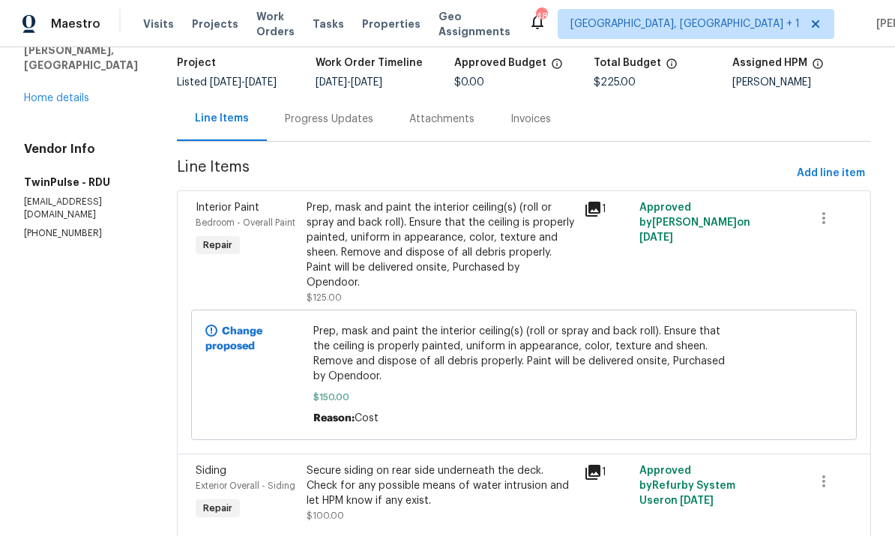
scroll to position [96, 0]
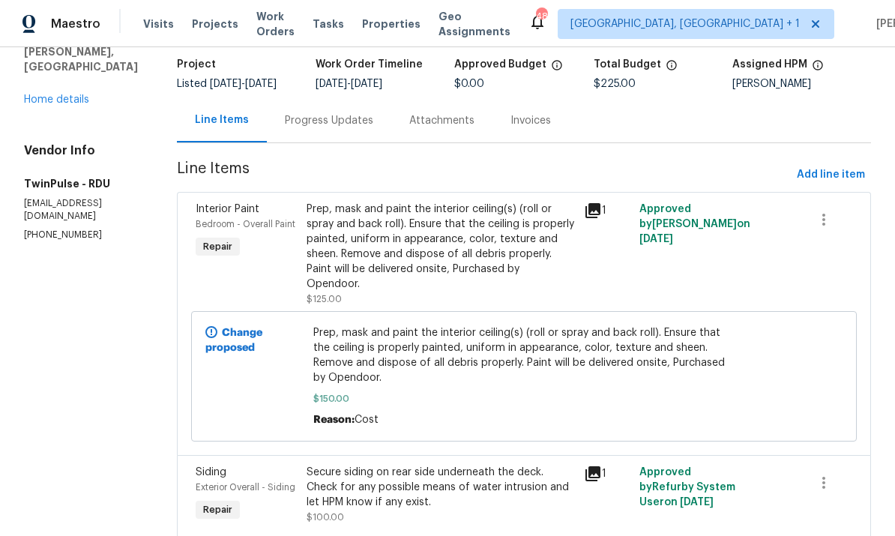
click at [337, 128] on div "Progress Updates" at bounding box center [329, 120] width 88 height 15
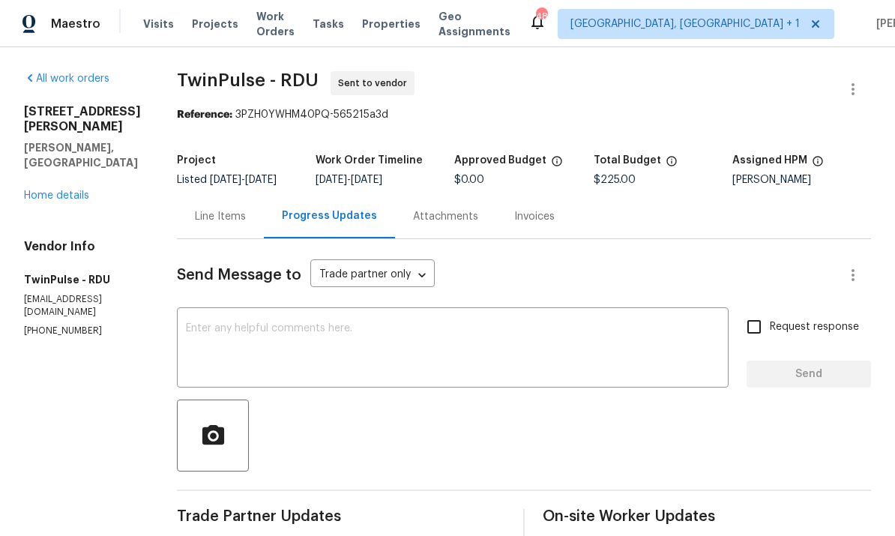
click at [370, 339] on textarea at bounding box center [453, 349] width 534 height 52
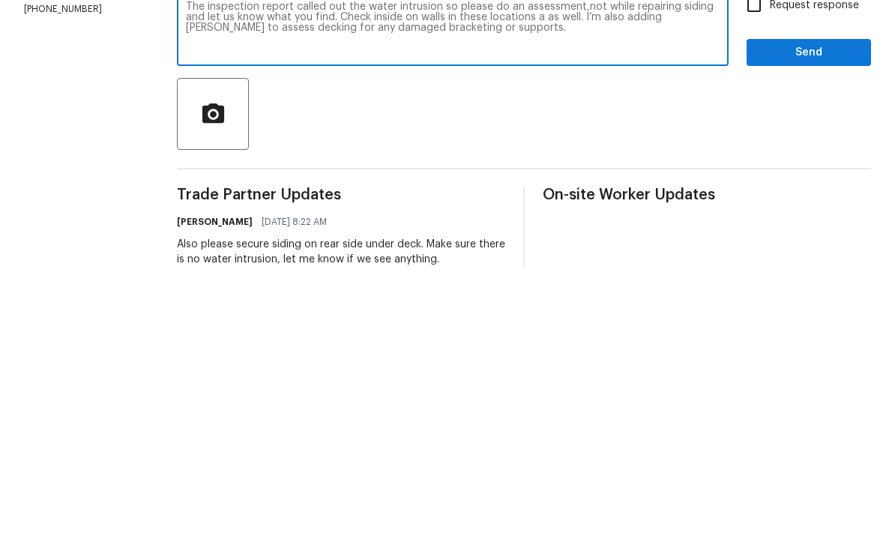
scroll to position [43, 0]
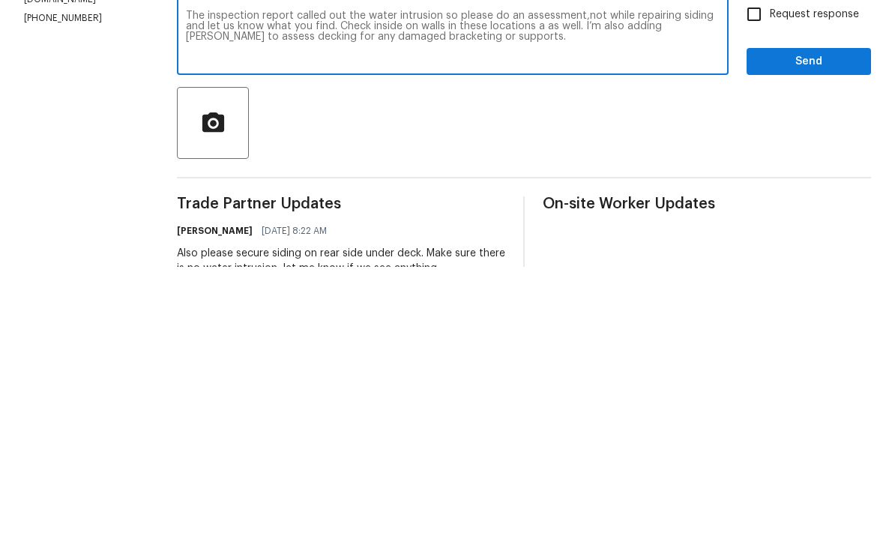
click at [684, 280] on textarea "The inspection report called out the water intrusion so please do an assessment…" at bounding box center [453, 306] width 534 height 52
type textarea "The inspection report called out the water intrusion so please do an assessment…"
click at [759, 268] on input "Request response" at bounding box center [753, 283] width 31 height 31
checkbox input "true"
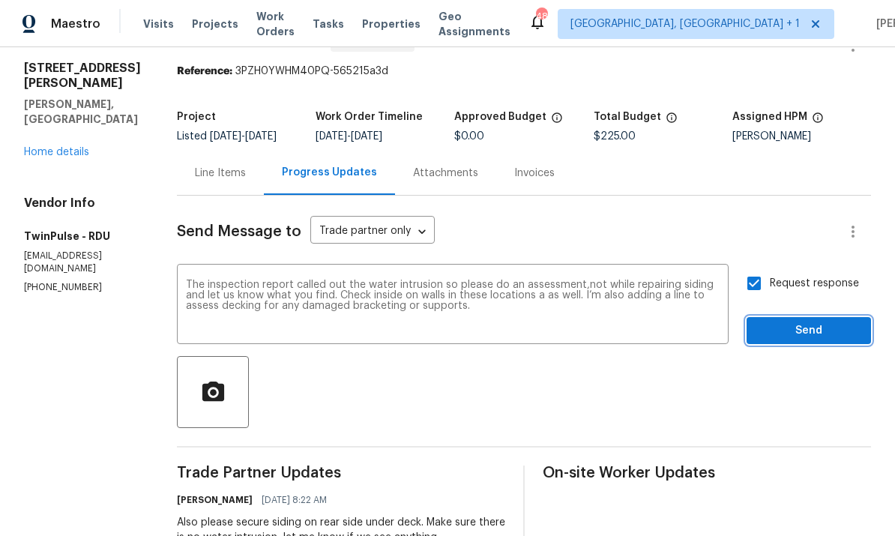
click at [811, 322] on span "Send" at bounding box center [809, 331] width 100 height 19
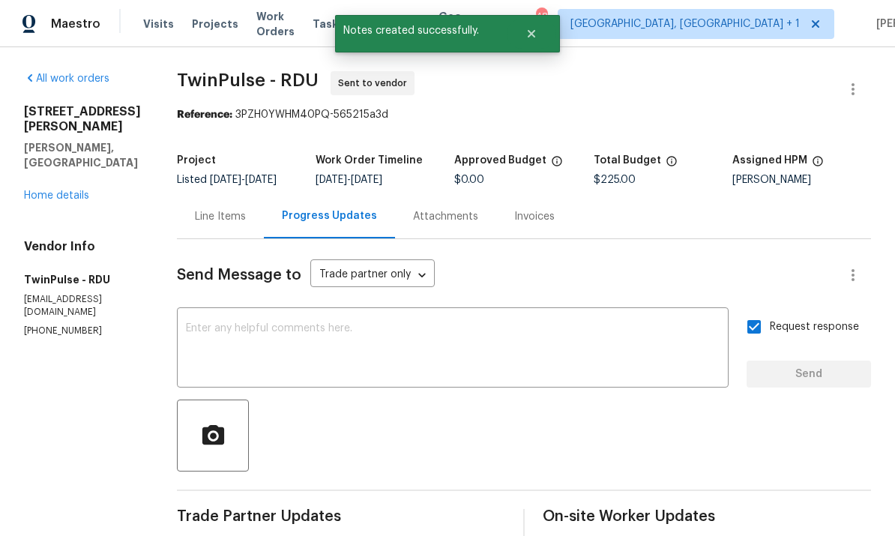
click at [217, 209] on div "Line Items" at bounding box center [220, 216] width 51 height 15
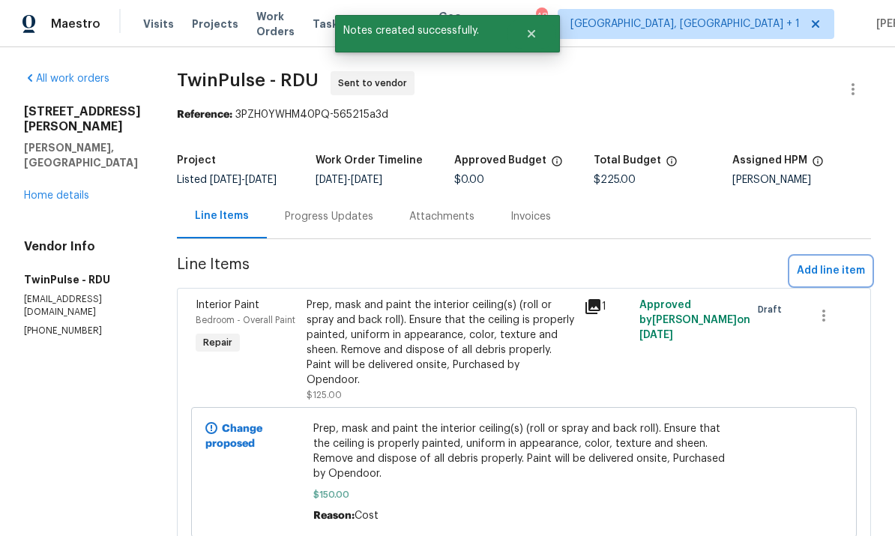
click at [833, 262] on span "Add line item" at bounding box center [831, 271] width 68 height 19
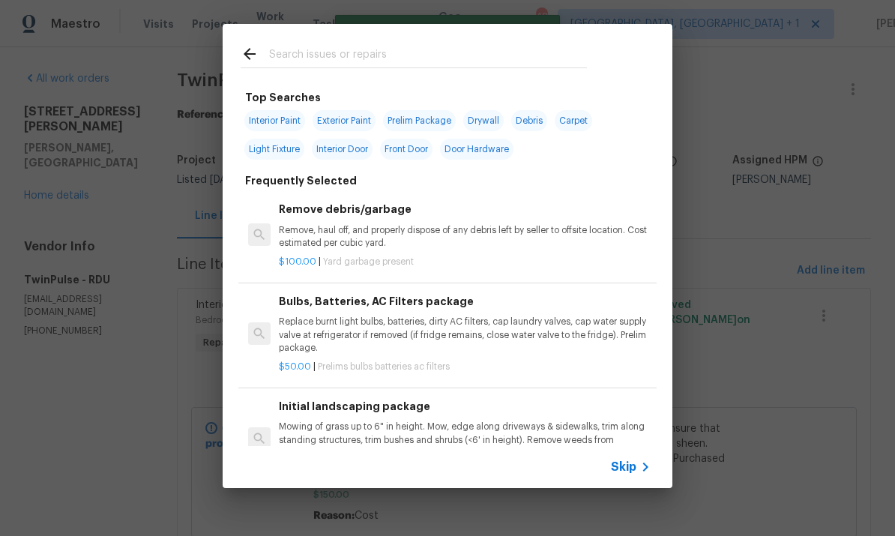
click at [354, 55] on input "text" at bounding box center [428, 56] width 318 height 22
type input "Deck"
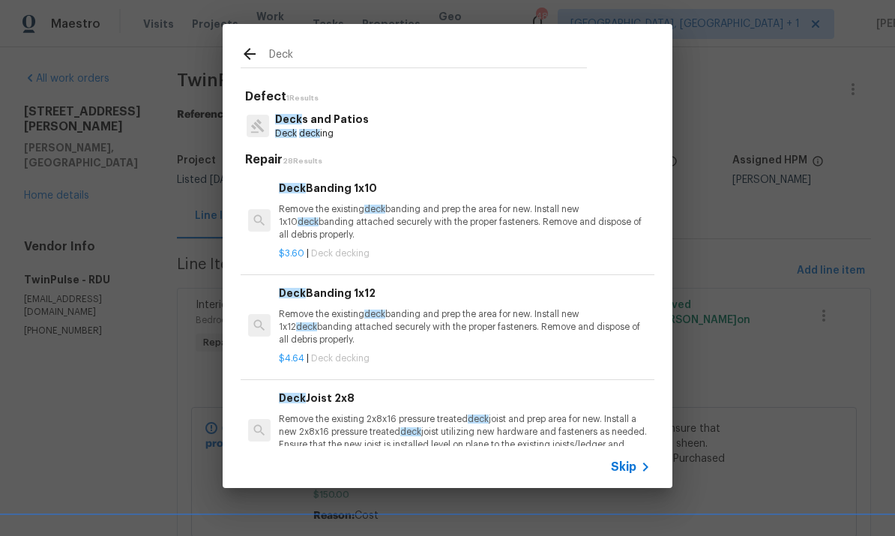
click at [326, 114] on p "Deck s and Patios" at bounding box center [322, 120] width 94 height 16
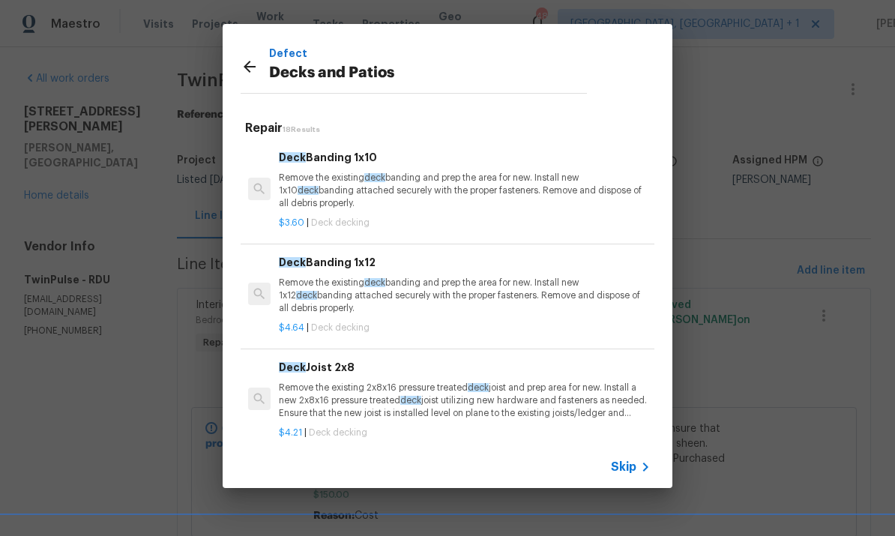
click at [325, 114] on div "Repair 18 Results Deck Banding 1x10 Remove the existing deck banding and prep t…" at bounding box center [448, 277] width 450 height 337
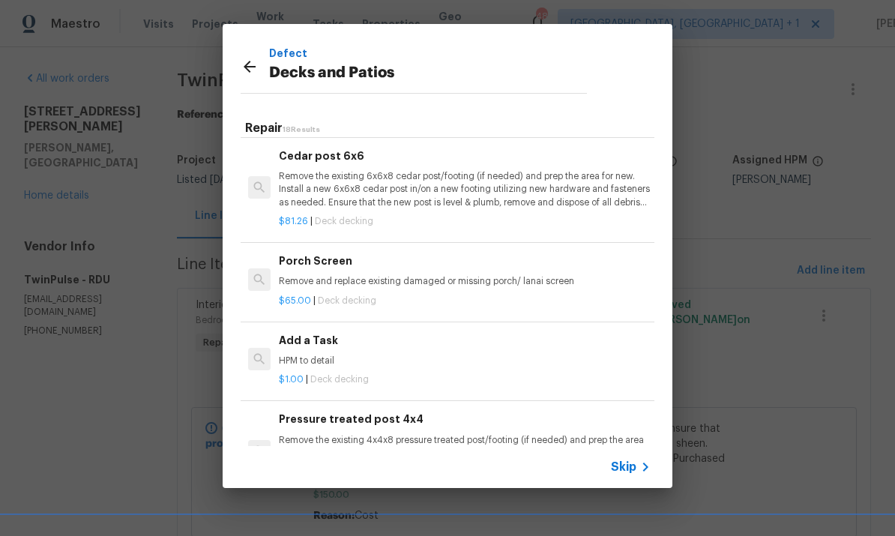
scroll to position [1368, 0]
click at [320, 352] on p "HPM to detail" at bounding box center [465, 358] width 372 height 13
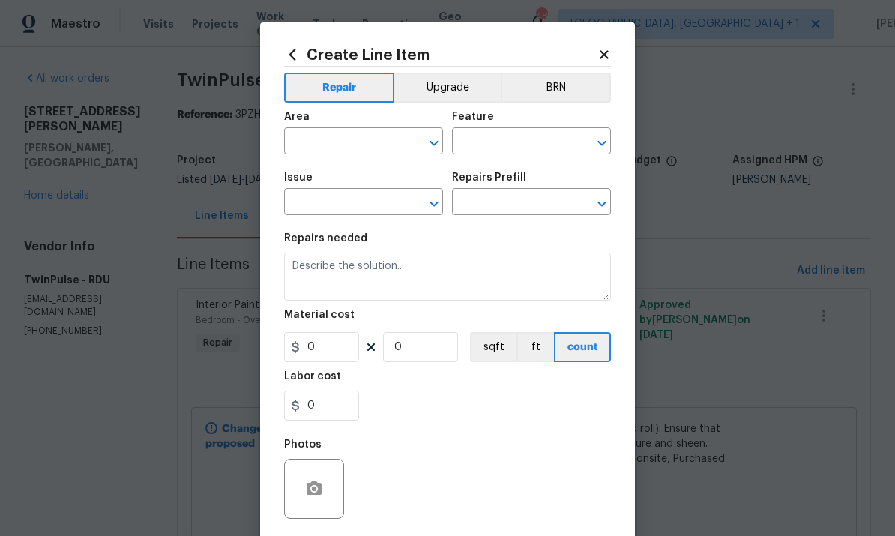
type input "Deck"
type input "Decks and Patios"
type input "Add a Task $1.00"
type textarea "HPM to detail"
type input "1"
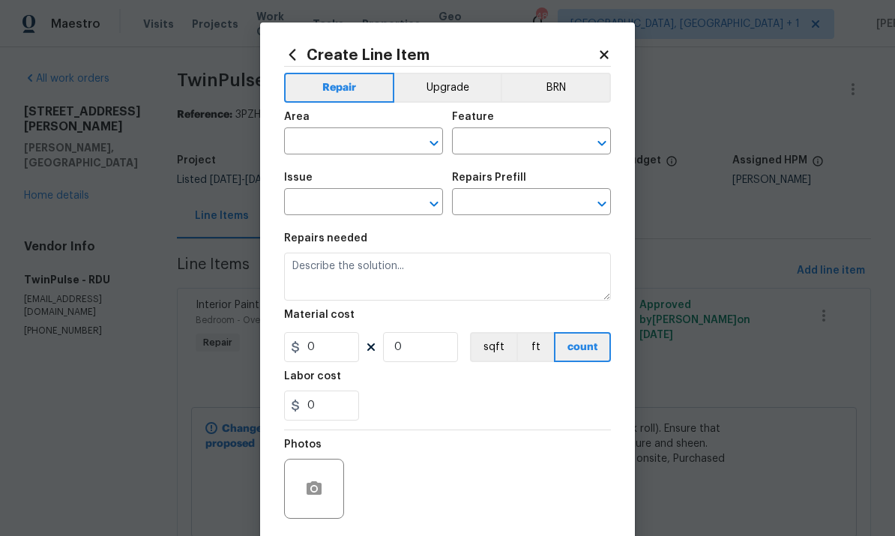
type input "1"
click at [346, 151] on input "text" at bounding box center [342, 142] width 117 height 23
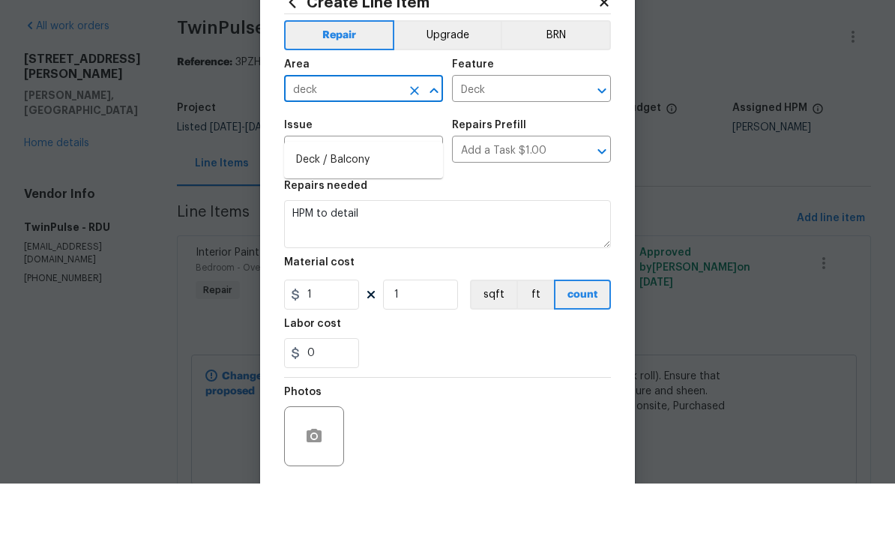
click at [367, 200] on li "Deck / Balcony" at bounding box center [363, 212] width 159 height 25
type input "Deck / Balcony"
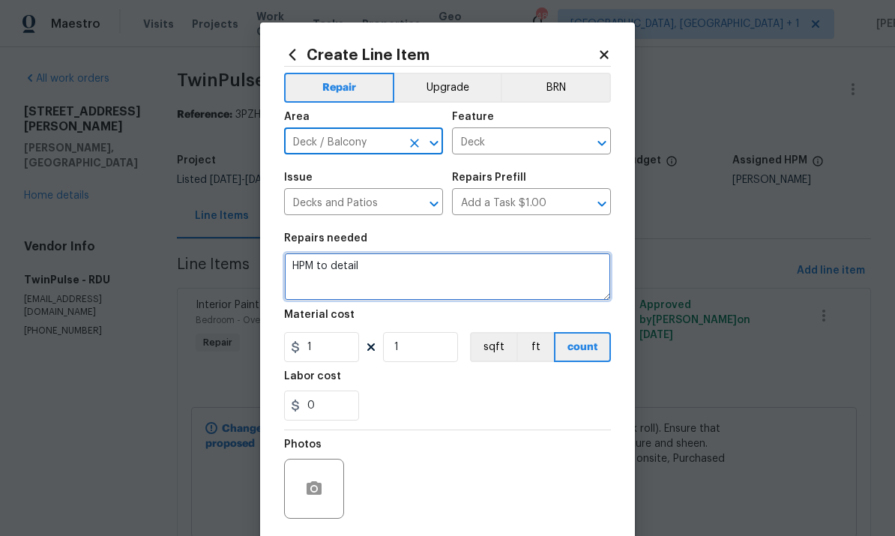
click at [379, 280] on textarea "HPM to detail" at bounding box center [447, 277] width 327 height 48
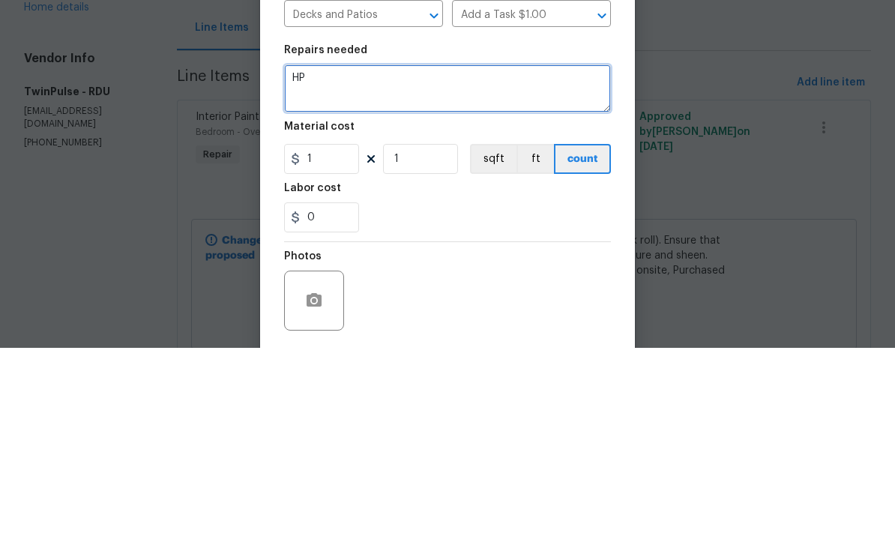
type textarea "H"
type textarea "C"
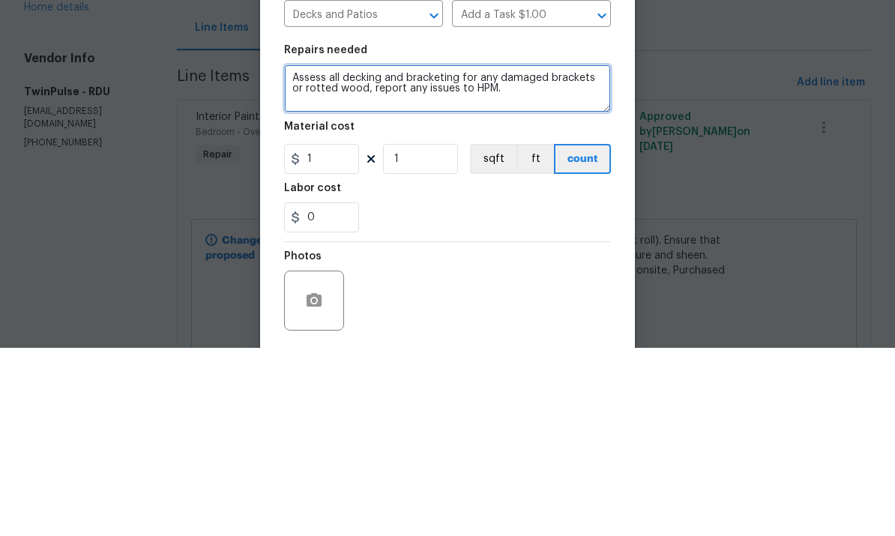
type textarea "Assess all decking and bracketing for any damaged brackets or rotted wood, repo…"
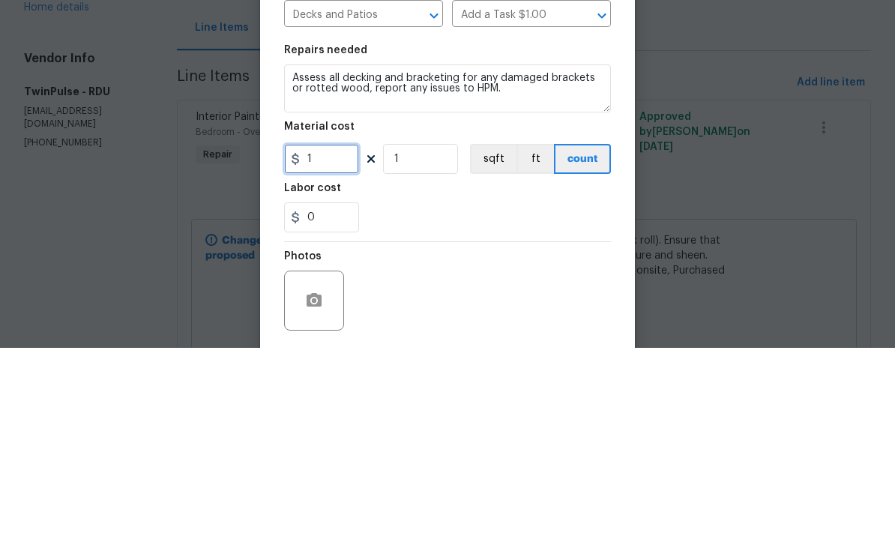
click at [330, 332] on input "1" at bounding box center [321, 347] width 75 height 30
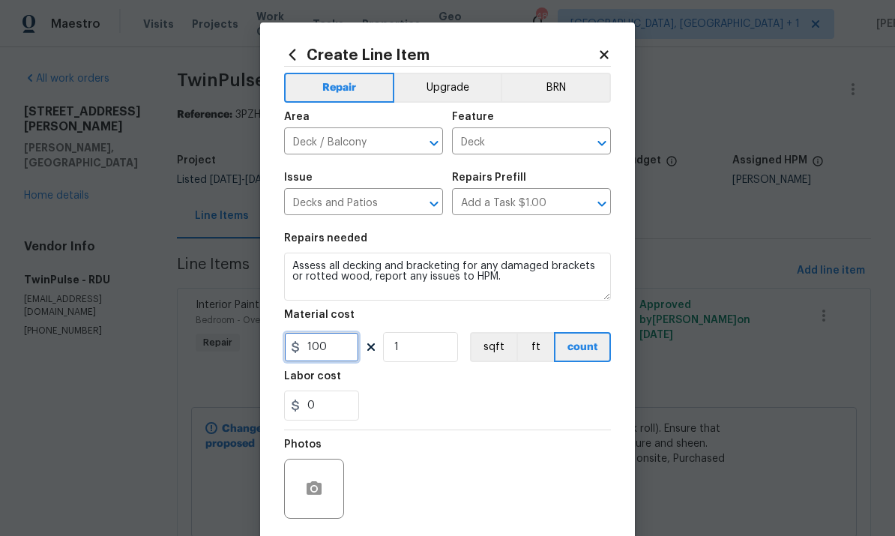
type input "100"
click at [312, 488] on icon "button" at bounding box center [314, 487] width 15 height 13
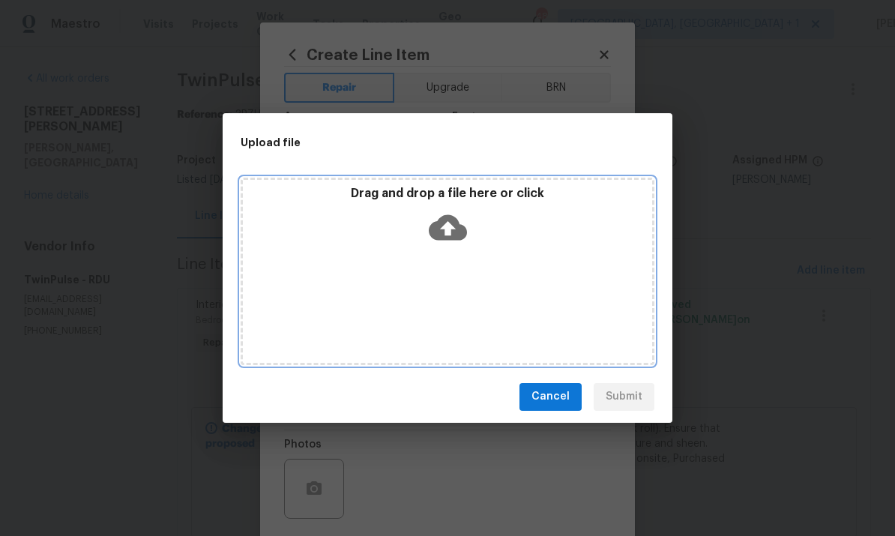
click at [441, 232] on icon at bounding box center [448, 226] width 38 height 25
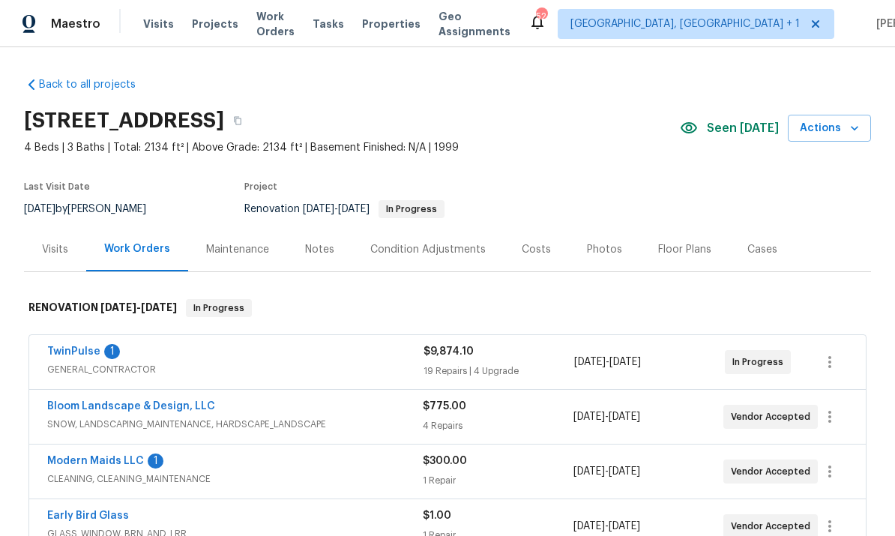
click at [88, 346] on link "TwinPulse" at bounding box center [73, 351] width 53 height 10
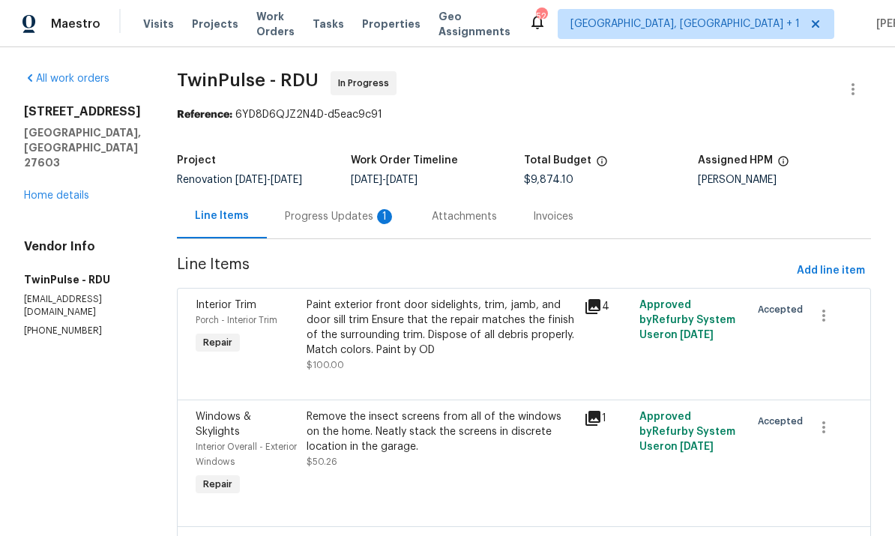
click at [334, 209] on div "Progress Updates 1" at bounding box center [340, 216] width 111 height 15
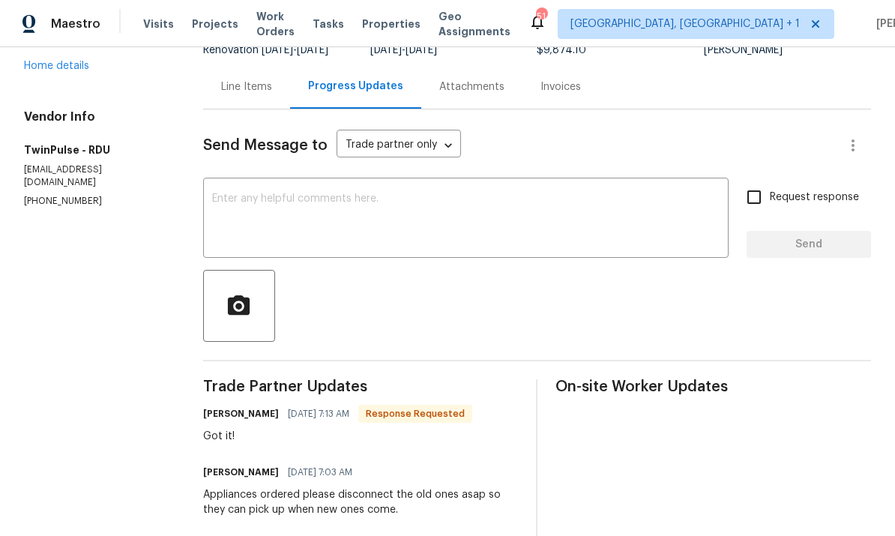
scroll to position [100, 0]
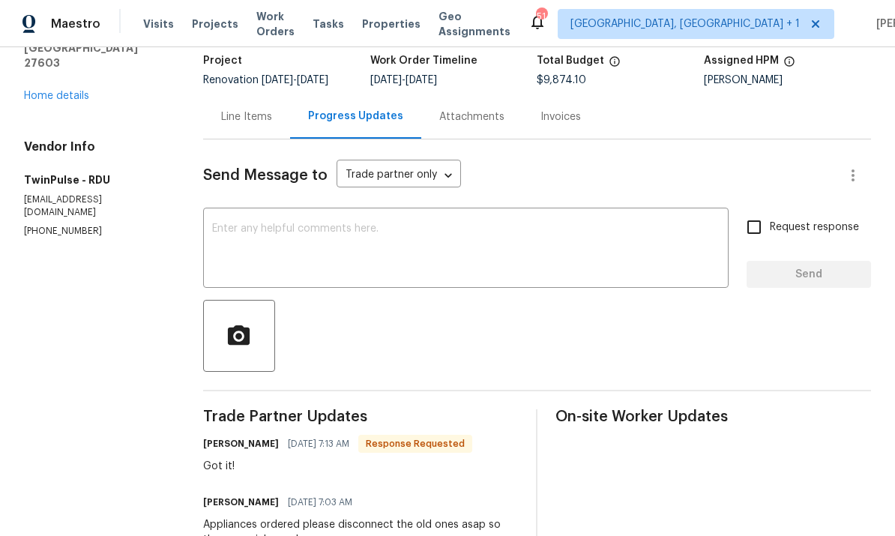
click at [250, 124] on div "Line Items" at bounding box center [246, 116] width 51 height 15
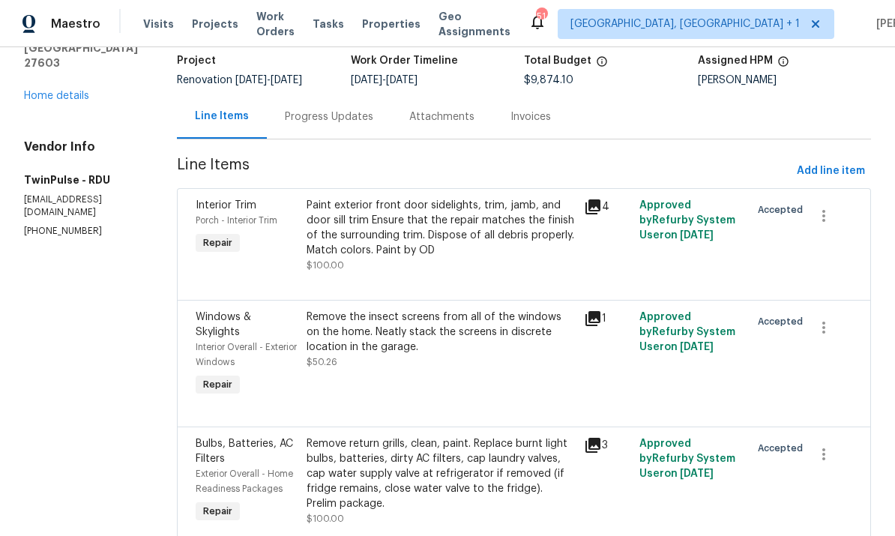
click at [328, 119] on div "Progress Updates" at bounding box center [329, 116] width 88 height 15
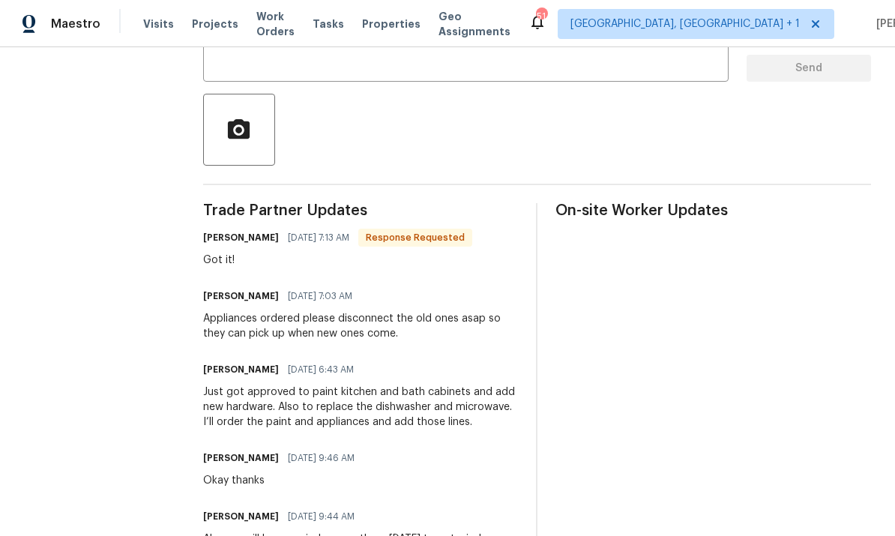
scroll to position [263, 0]
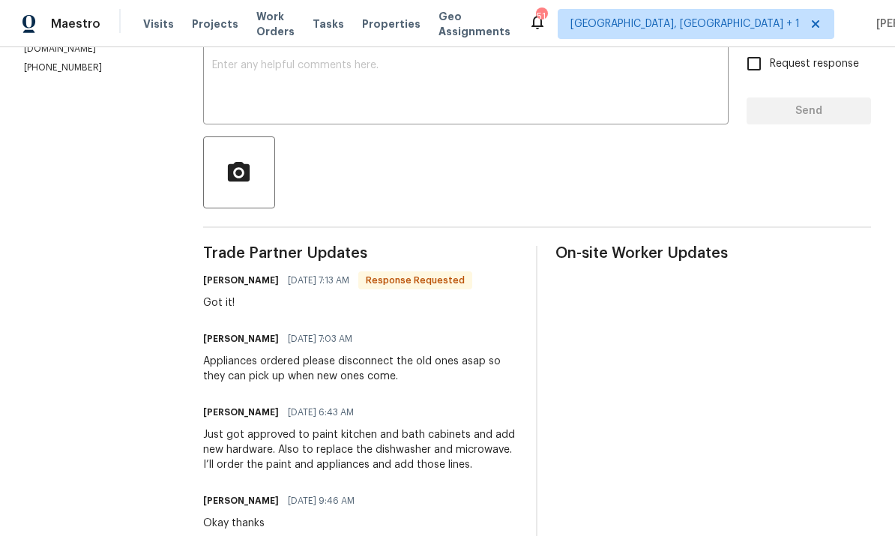
click at [267, 101] on textarea at bounding box center [465, 86] width 507 height 52
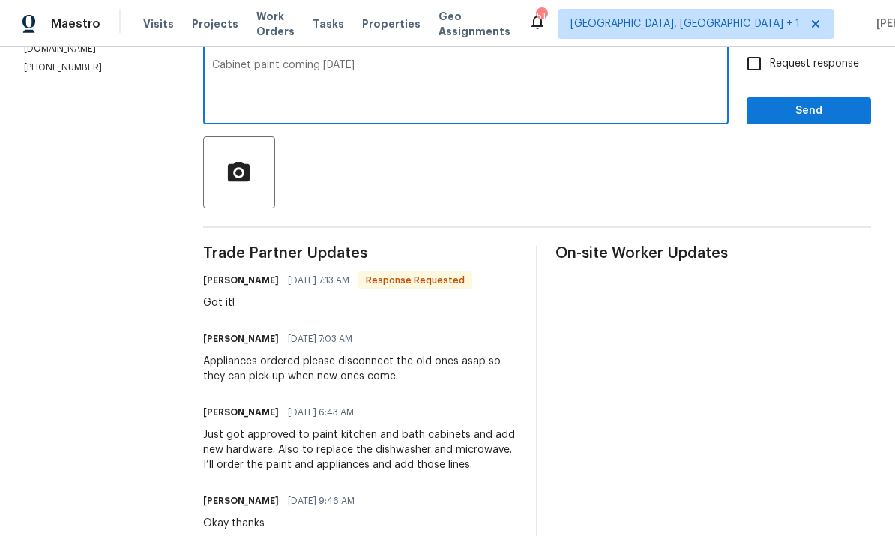
type textarea "Cabinet paint coming today"
click at [756, 76] on input "Request response" at bounding box center [753, 63] width 31 height 31
checkbox input "true"
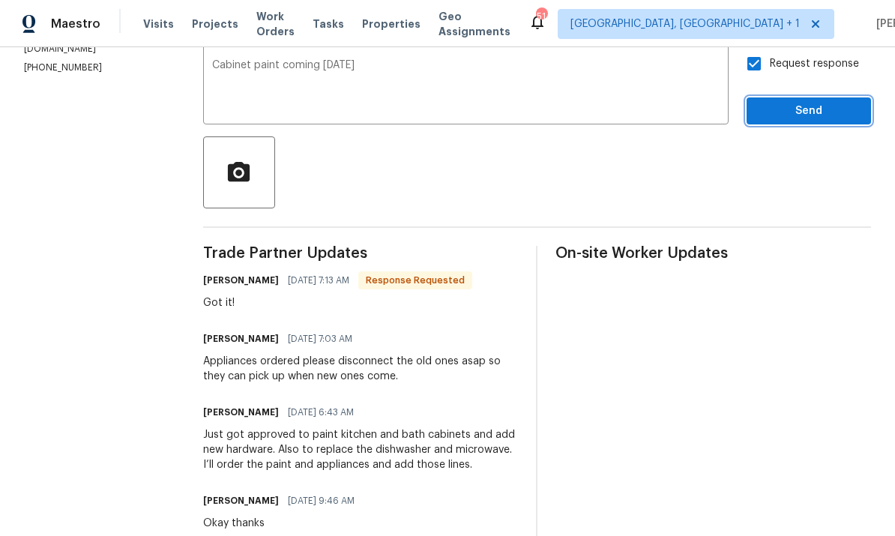
click at [828, 121] on span "Send" at bounding box center [809, 111] width 100 height 19
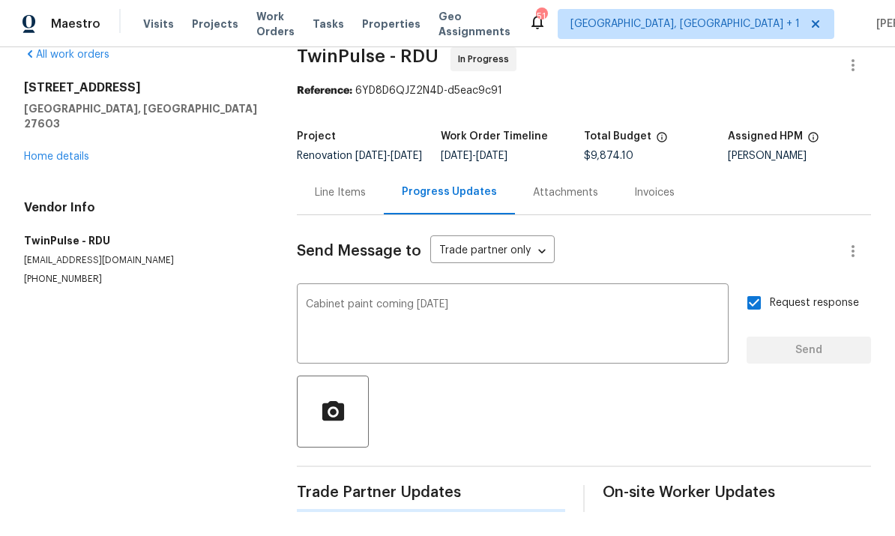
scroll to position [0, 0]
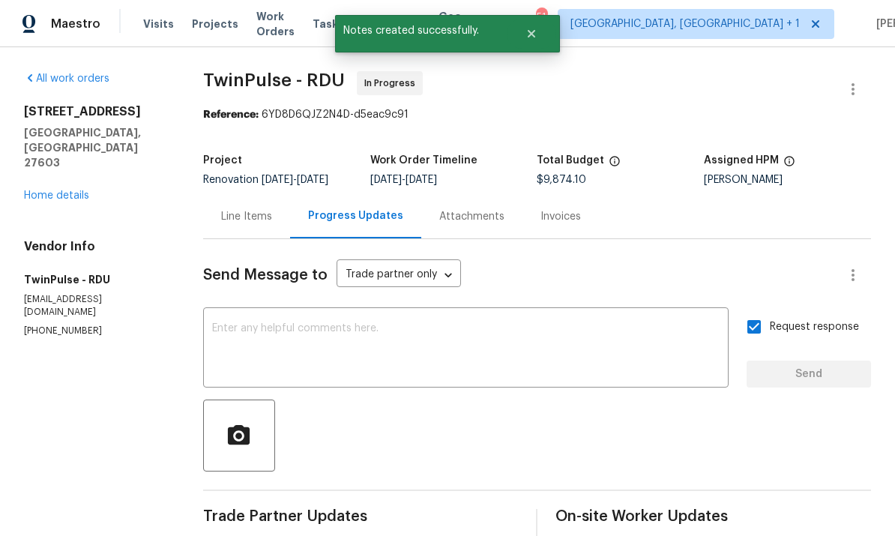
click at [57, 190] on link "Home details" at bounding box center [56, 195] width 65 height 10
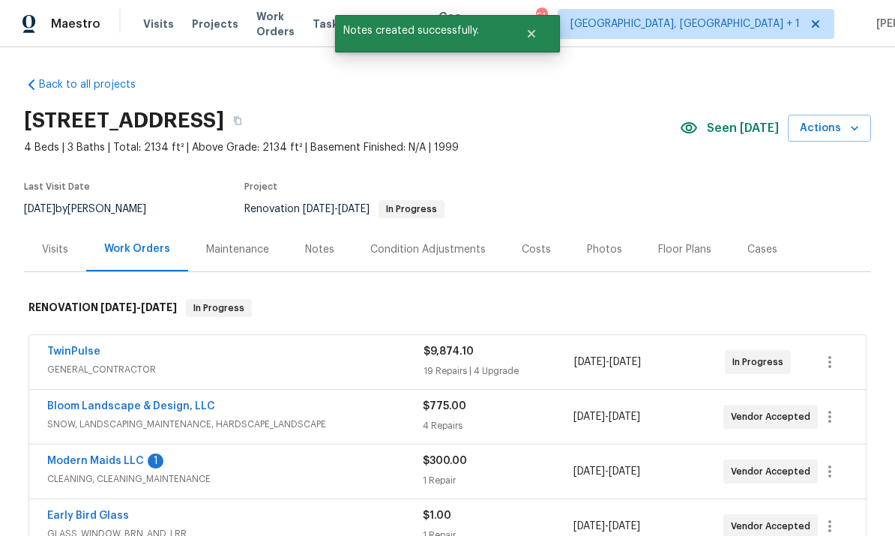
click at [124, 465] on link "Modern Maids LLC" at bounding box center [95, 461] width 97 height 10
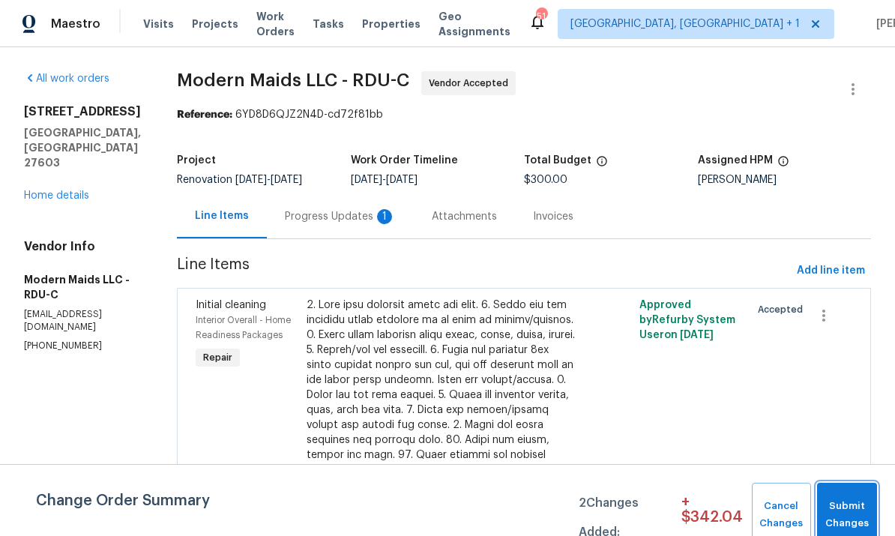
click at [858, 514] on span "Submit Changes" at bounding box center [846, 515] width 45 height 34
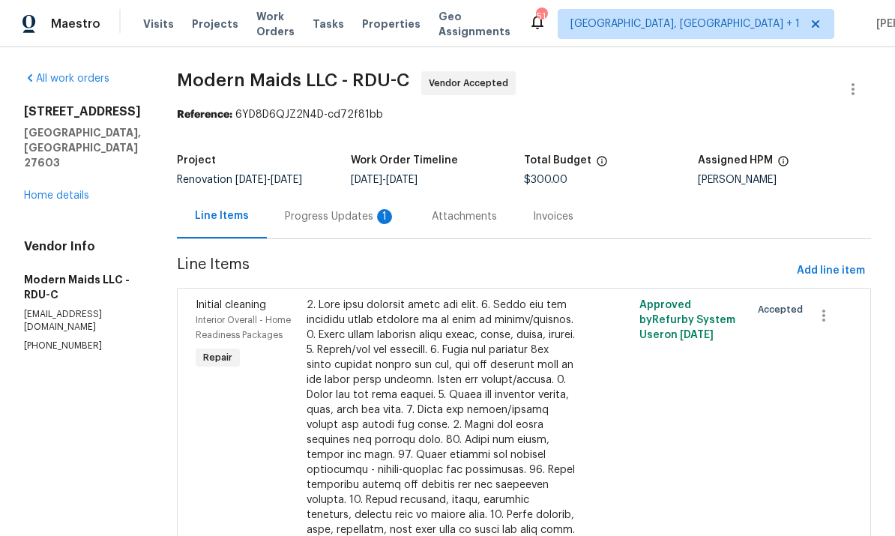
click at [343, 214] on div "Progress Updates 1" at bounding box center [340, 216] width 111 height 15
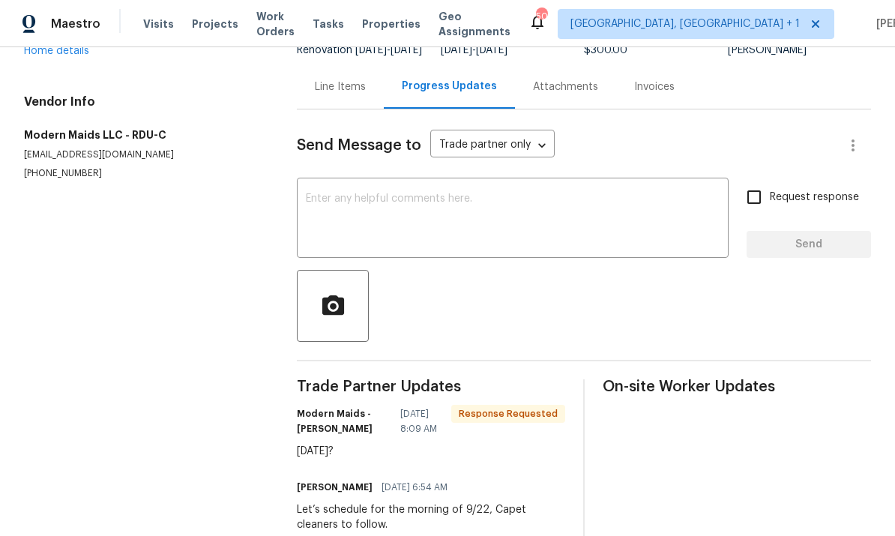
scroll to position [124, 0]
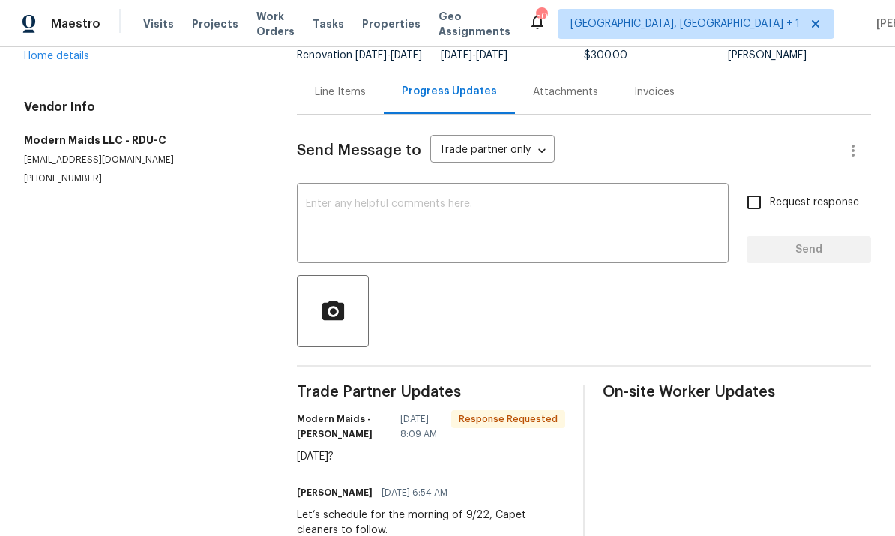
click at [378, 199] on textarea at bounding box center [513, 225] width 414 height 52
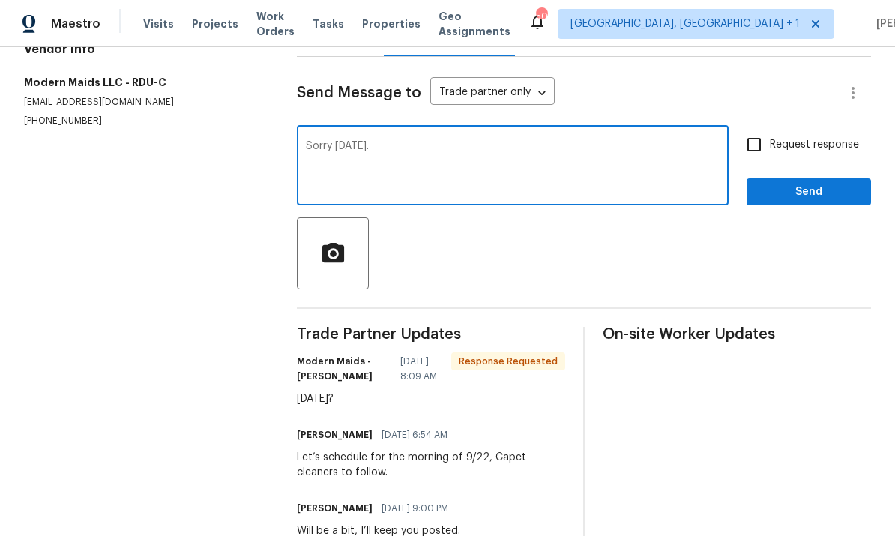
scroll to position [181, 0]
type textarea "Sorry next Monday the 29th."
click at [754, 130] on input "Request response" at bounding box center [753, 145] width 31 height 31
checkbox input "true"
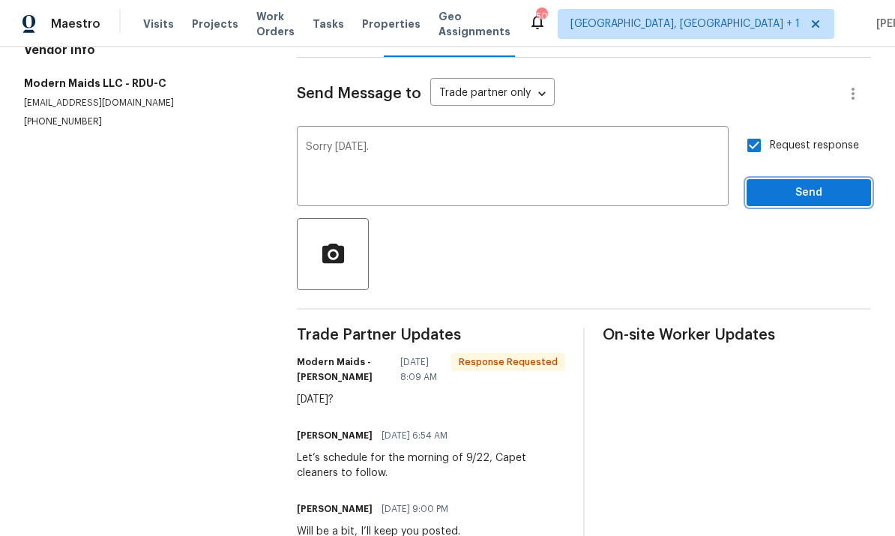
click at [808, 184] on span "Send" at bounding box center [809, 193] width 100 height 19
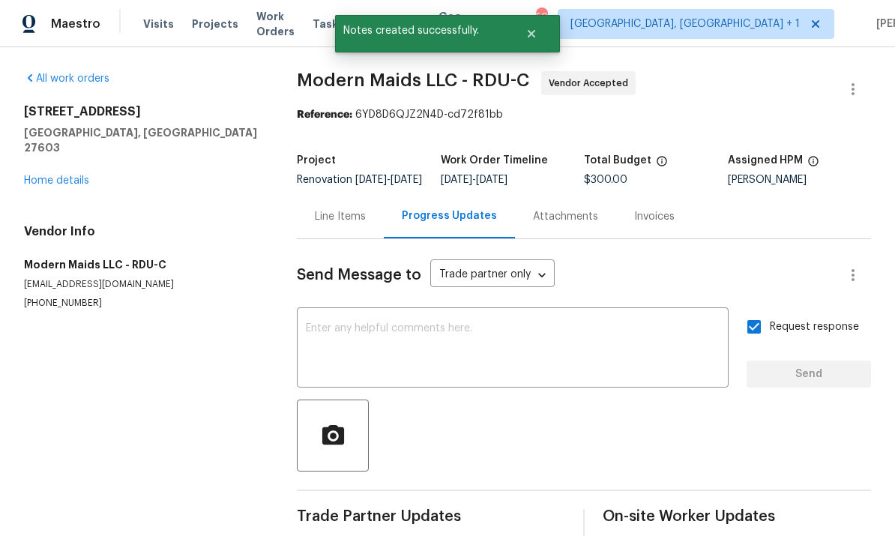
click at [67, 175] on link "Home details" at bounding box center [56, 180] width 65 height 10
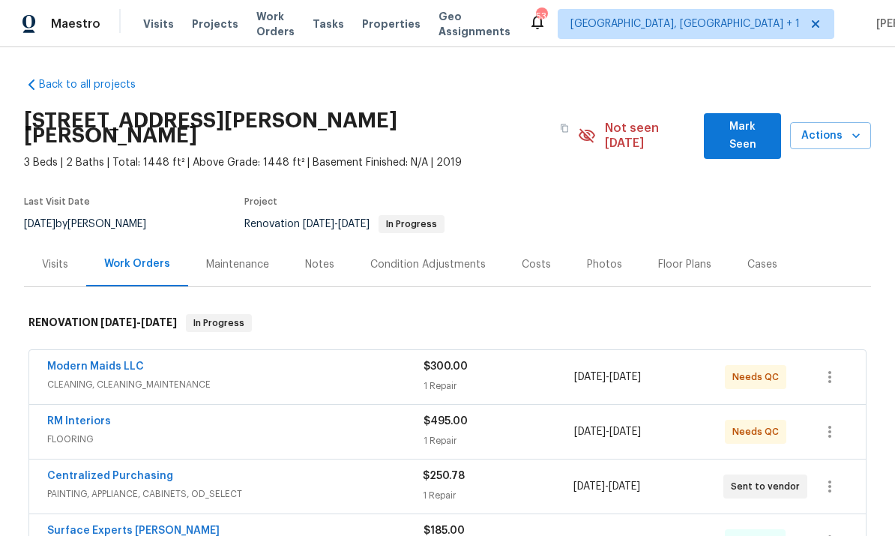
click at [108, 361] on link "Modern Maids LLC" at bounding box center [95, 366] width 97 height 10
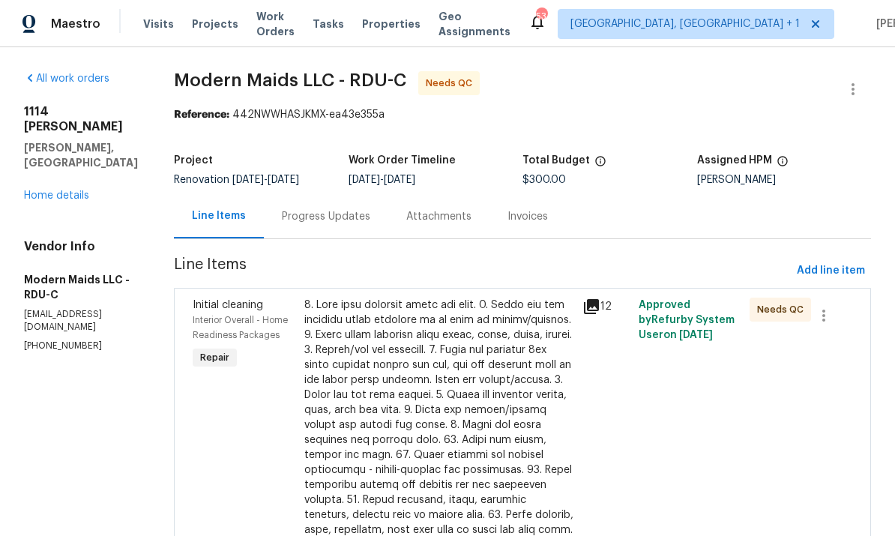
click at [451, 376] on div at bounding box center [439, 493] width 270 height 390
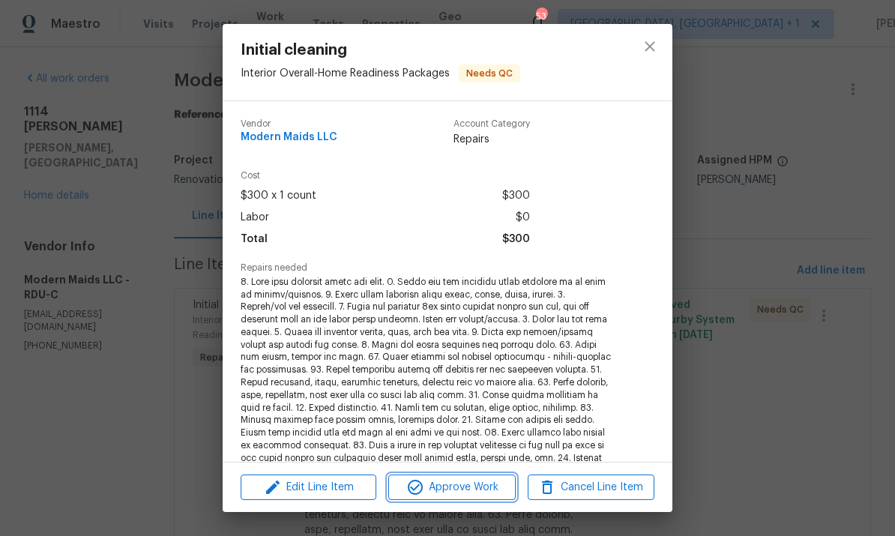
click at [453, 486] on span "Approve Work" at bounding box center [452, 487] width 118 height 19
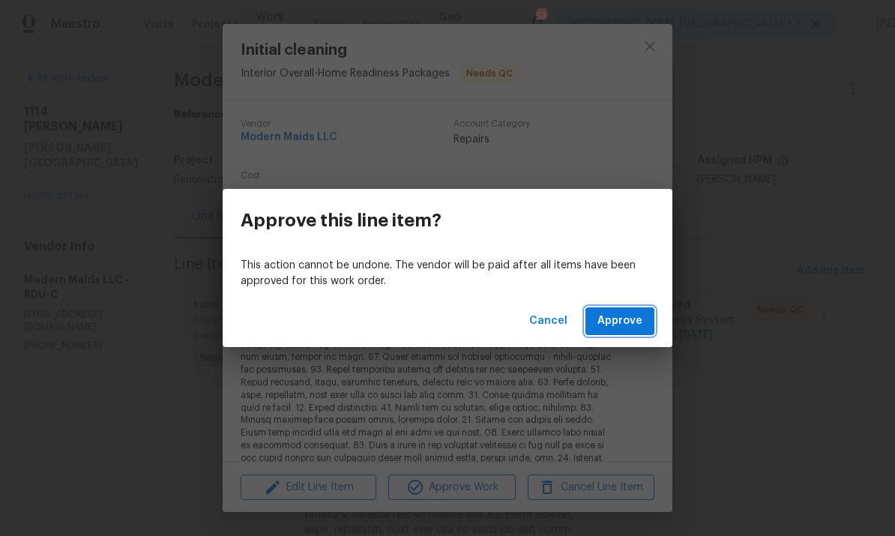
click at [625, 320] on span "Approve" at bounding box center [619, 321] width 45 height 19
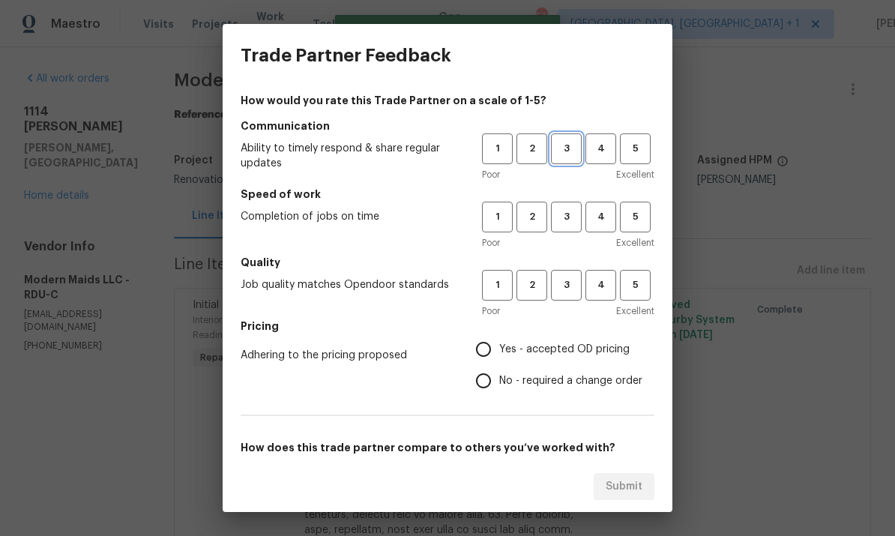
click at [559, 144] on span "3" at bounding box center [566, 148] width 28 height 17
click at [564, 208] on span "3" at bounding box center [566, 216] width 28 height 17
click at [558, 272] on button "3" at bounding box center [566, 285] width 31 height 31
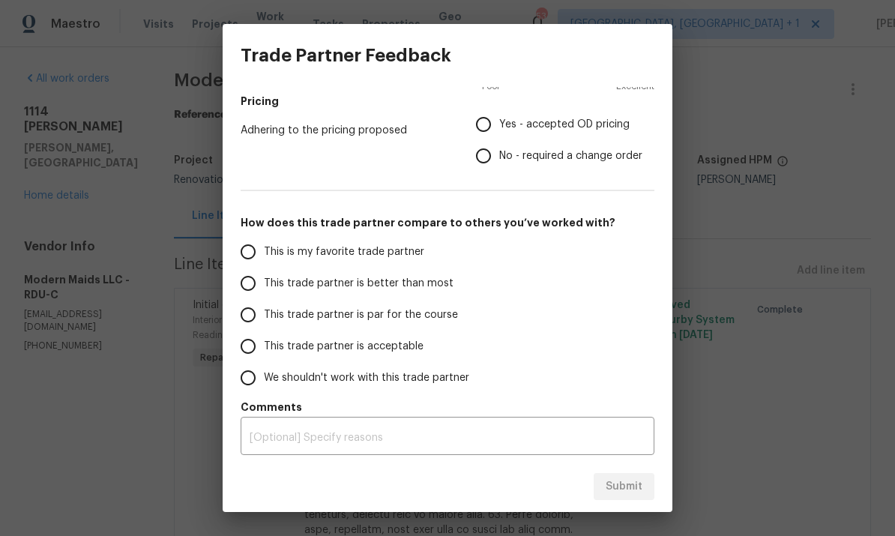
scroll to position [225, 0]
click at [254, 311] on input "This trade partner is par for the course" at bounding box center [247, 314] width 31 height 31
radio input "true"
click at [496, 119] on input "Yes - accepted OD pricing" at bounding box center [483, 124] width 31 height 31
click at [628, 480] on span "Submit" at bounding box center [624, 486] width 37 height 19
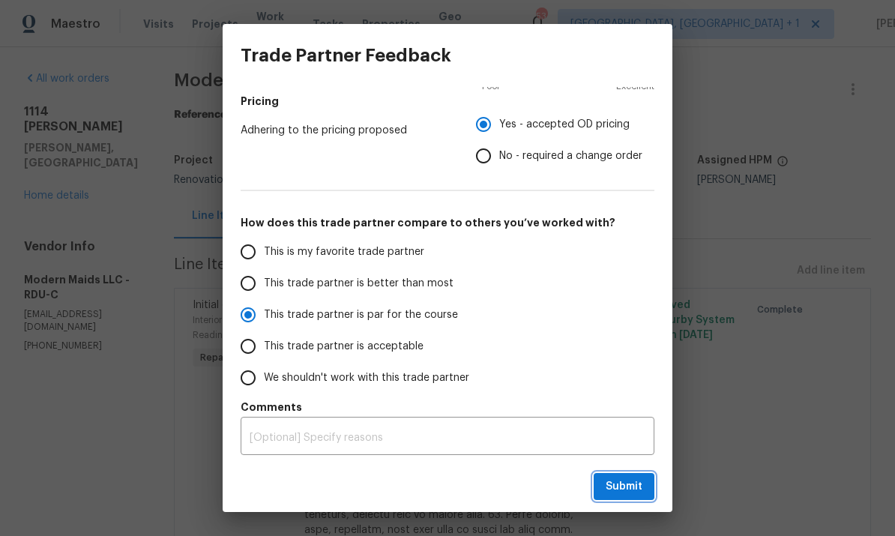
radio input "false"
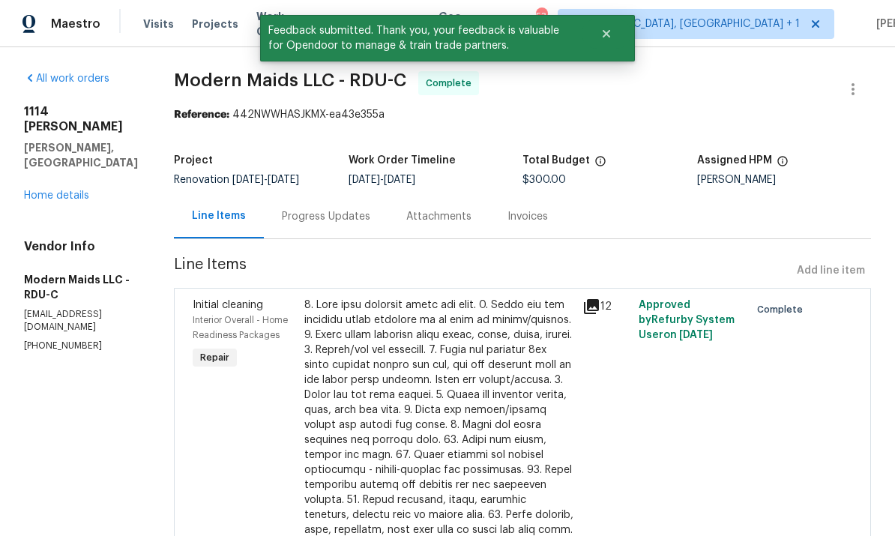
click at [67, 190] on link "Home details" at bounding box center [56, 195] width 65 height 10
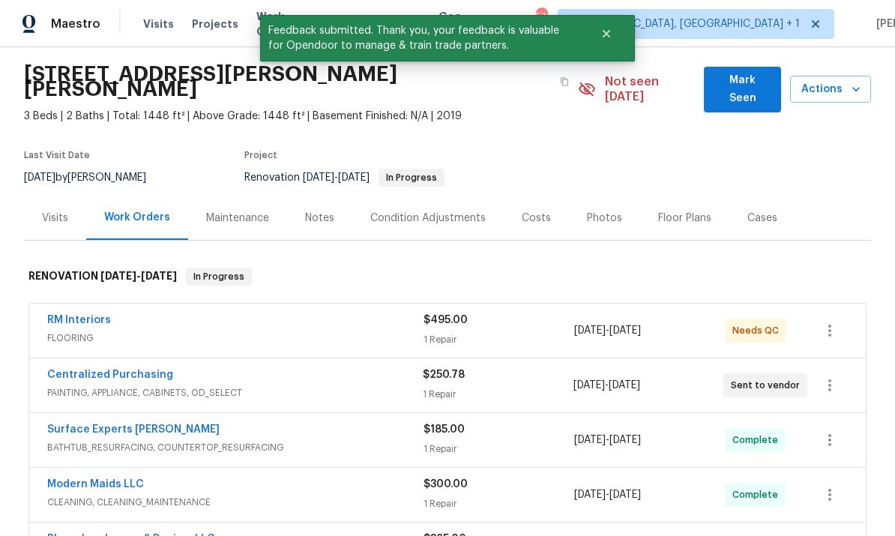
scroll to position [73, 0]
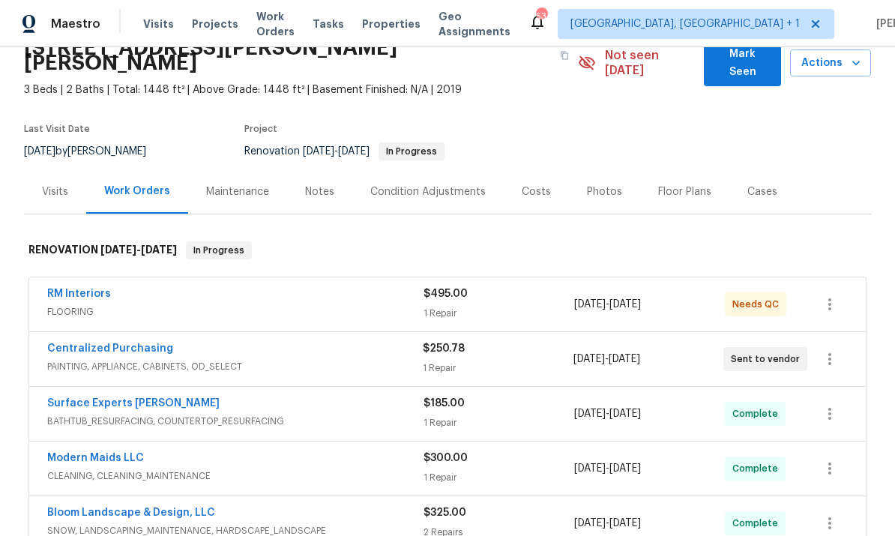
click at [76, 289] on link "RM Interiors" at bounding box center [79, 294] width 64 height 10
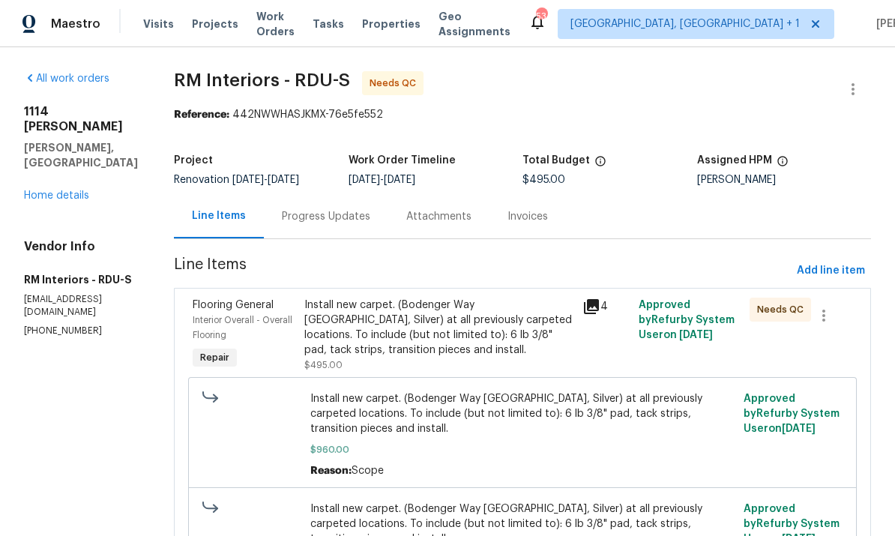
click at [327, 220] on div "Progress Updates" at bounding box center [326, 216] width 88 height 15
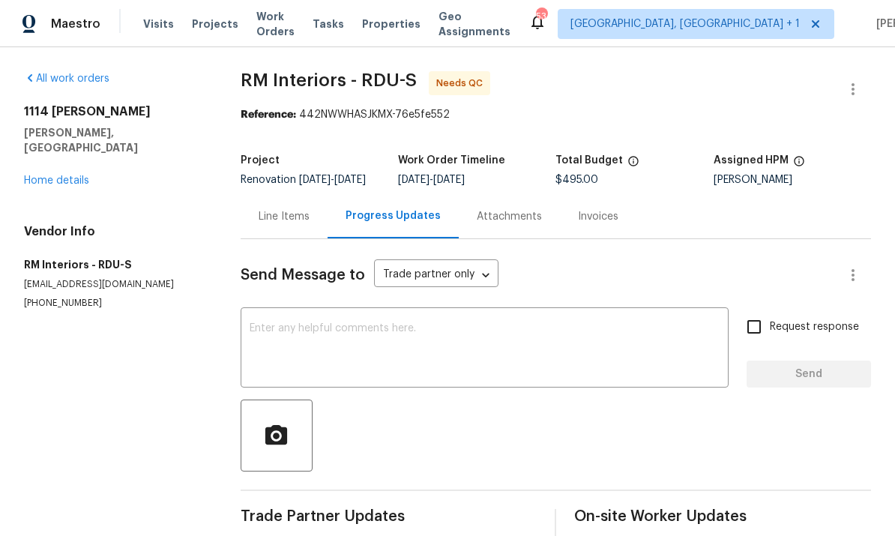
click at [287, 217] on div "Line Items" at bounding box center [284, 216] width 87 height 44
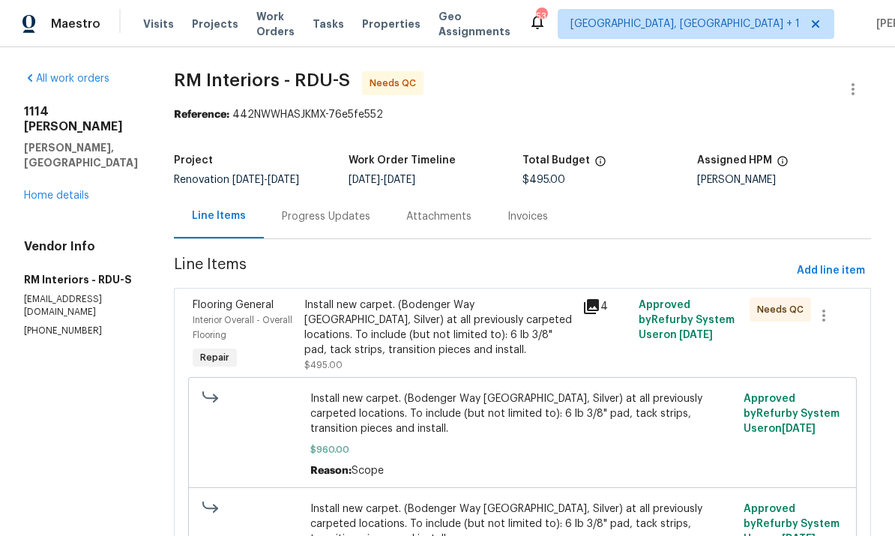
click at [453, 332] on div "Install new carpet. (Bodenger Way 945 Winter Ash, Silver) at all previously car…" at bounding box center [439, 328] width 270 height 60
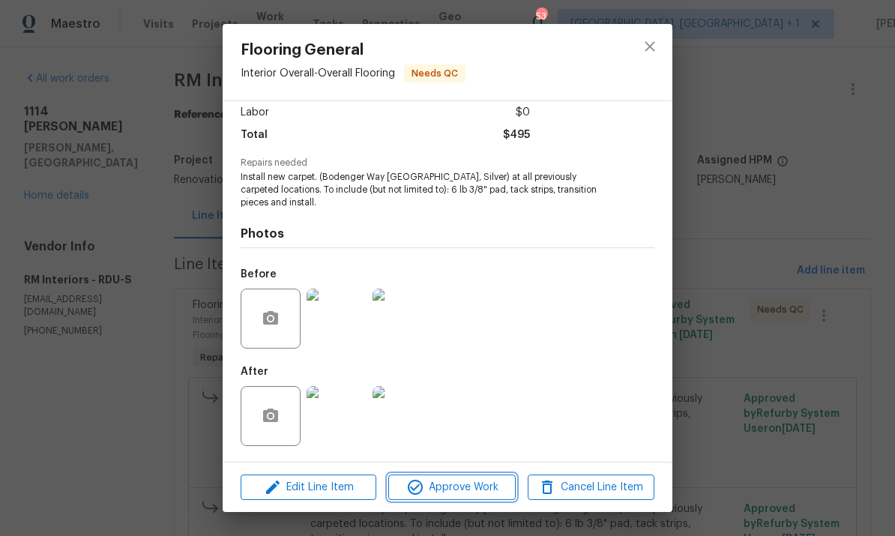
click at [459, 491] on span "Approve Work" at bounding box center [452, 487] width 118 height 19
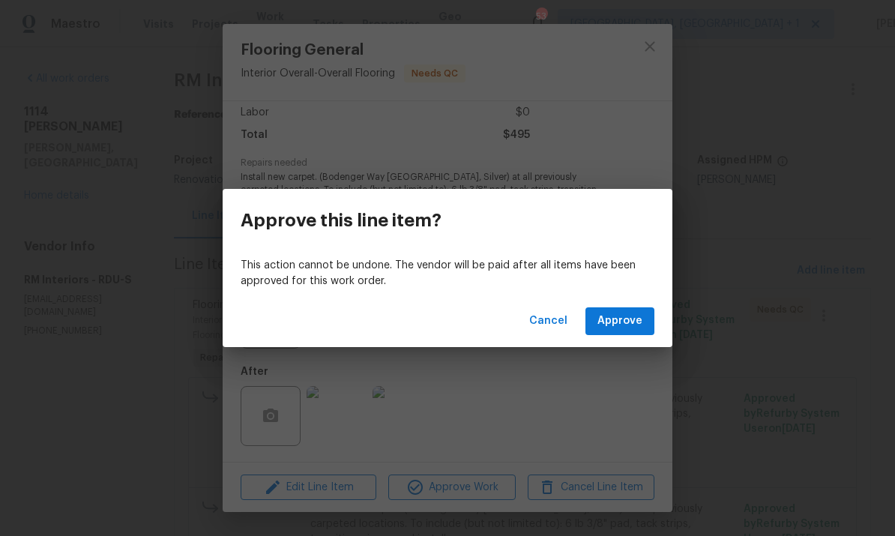
scroll to position [107, 0]
click at [611, 317] on span "Approve" at bounding box center [619, 321] width 45 height 19
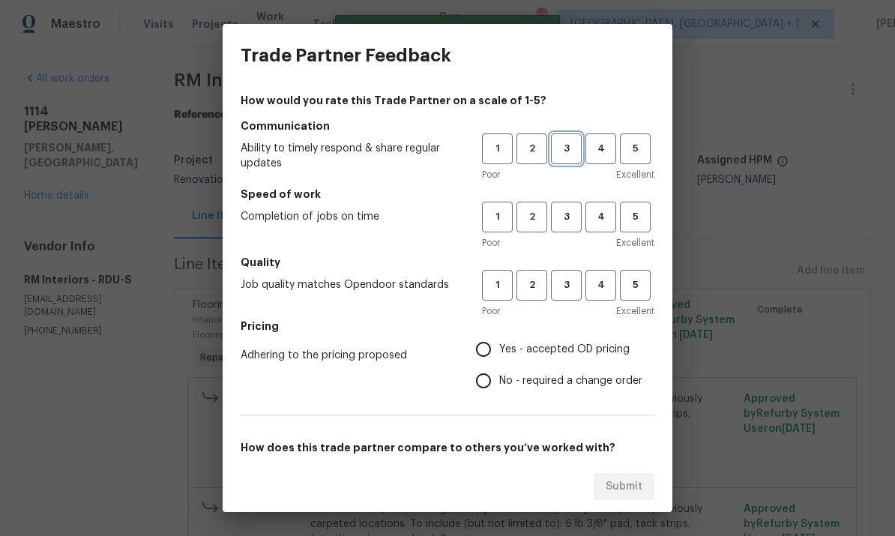
click at [560, 142] on span "3" at bounding box center [566, 148] width 28 height 17
click at [525, 151] on span "2" at bounding box center [532, 148] width 28 height 17
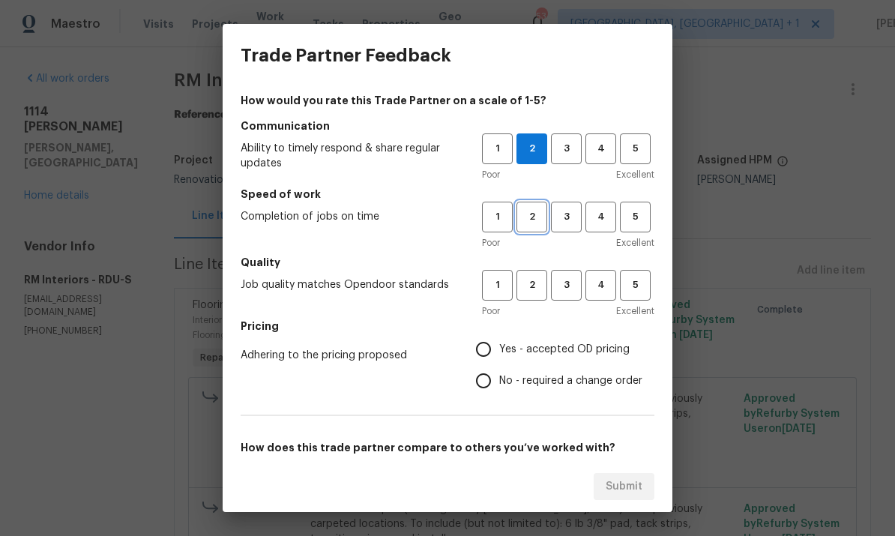
click at [523, 223] on span "2" at bounding box center [532, 216] width 28 height 17
click at [567, 287] on span "3" at bounding box center [566, 285] width 28 height 17
click at [491, 355] on input "Yes - accepted OD pricing" at bounding box center [483, 349] width 31 height 31
radio input "true"
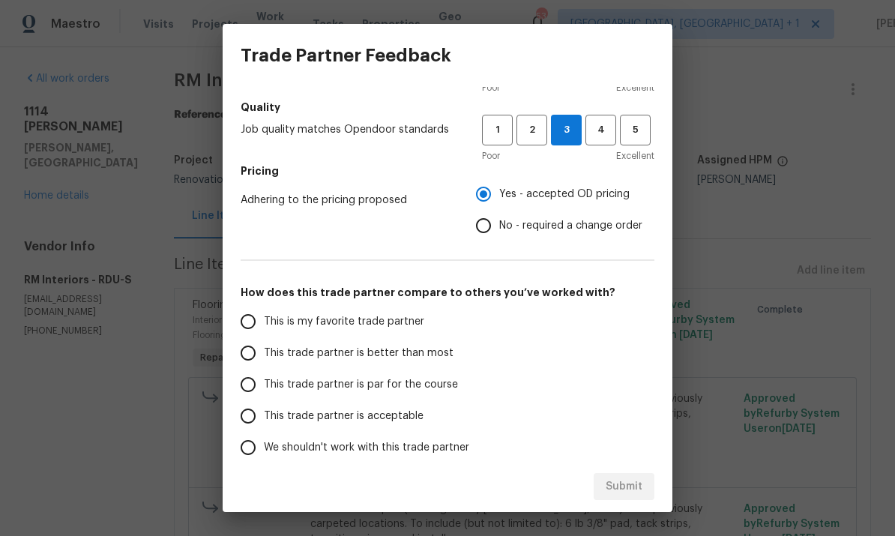
scroll to position [161, 0]
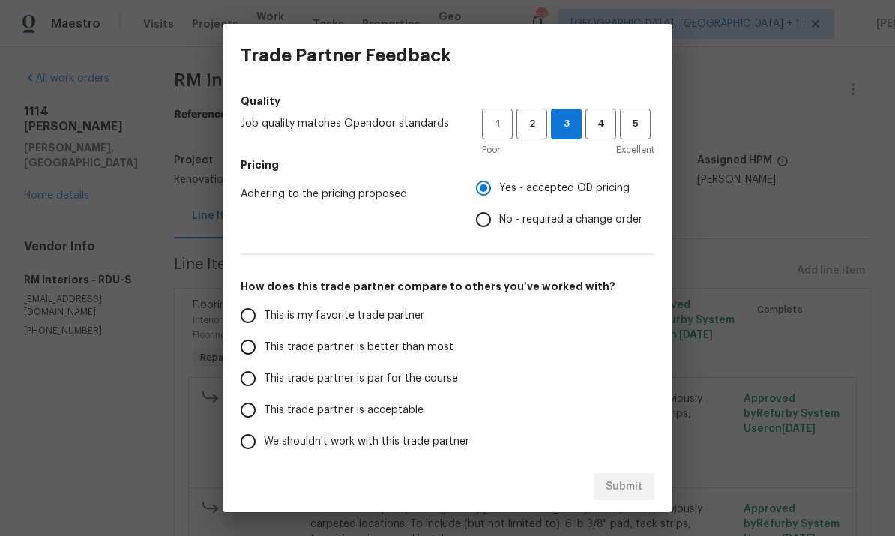
click at [256, 403] on input "This trade partner is acceptable" at bounding box center [247, 409] width 31 height 31
click at [627, 496] on button "Submit" at bounding box center [624, 487] width 61 height 28
radio input "true"
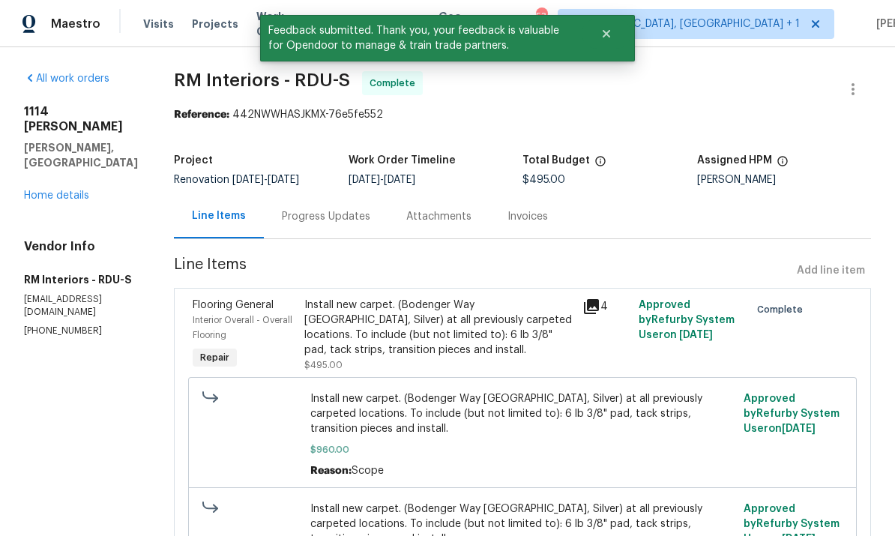
click at [82, 190] on link "Home details" at bounding box center [56, 195] width 65 height 10
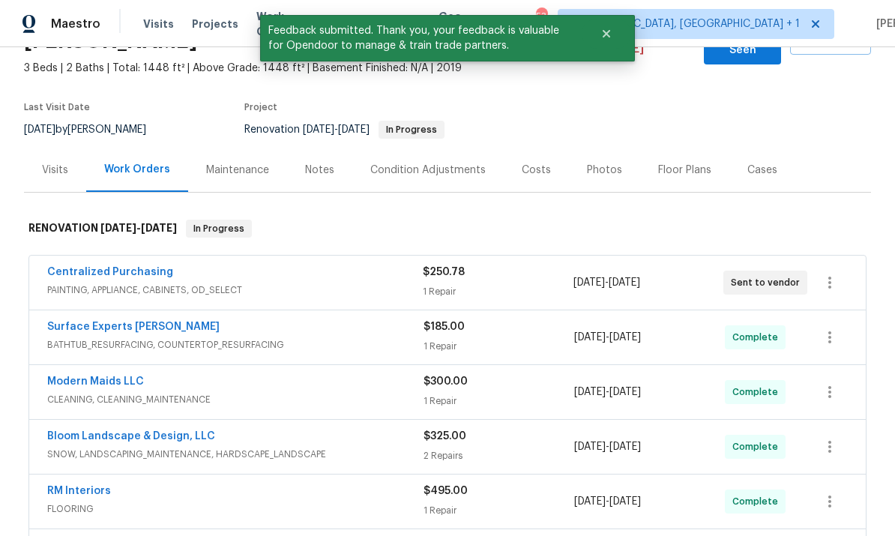
scroll to position [88, 0]
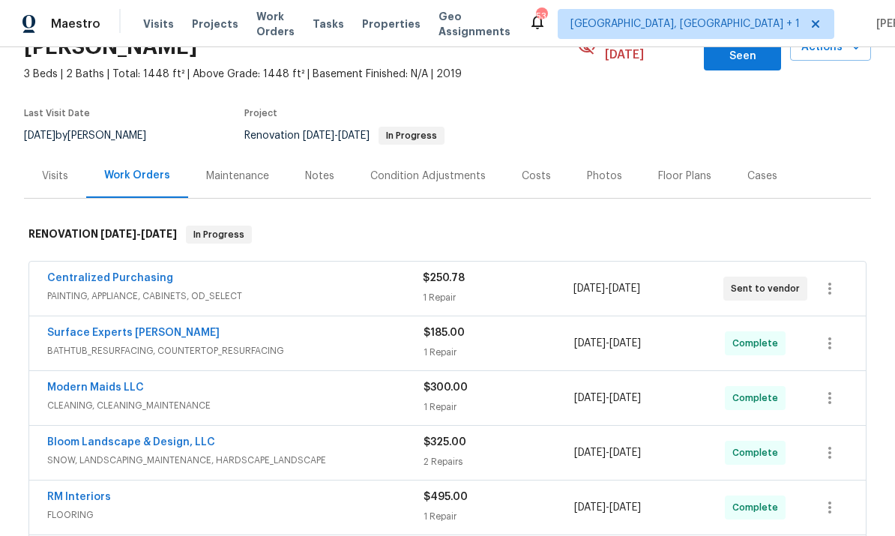
click at [147, 273] on link "Centralized Purchasing" at bounding box center [110, 278] width 126 height 10
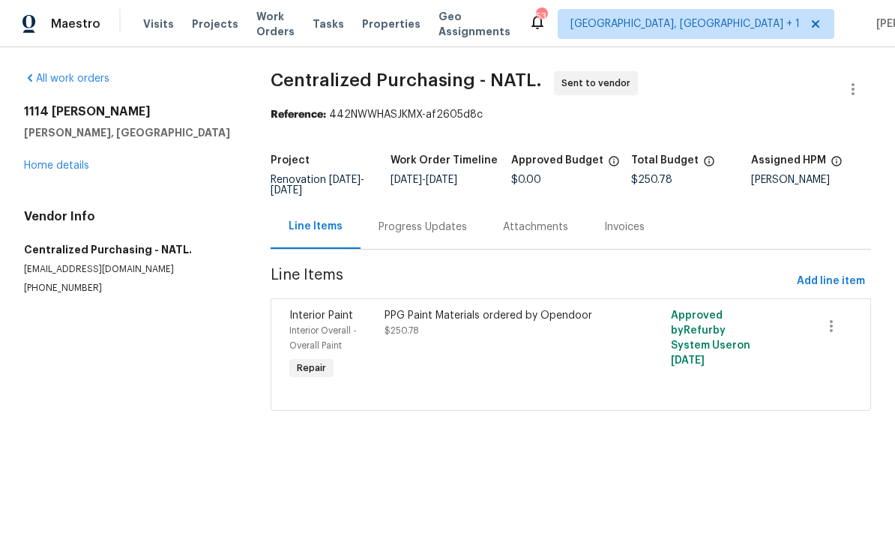
click at [61, 168] on link "Home details" at bounding box center [56, 165] width 65 height 10
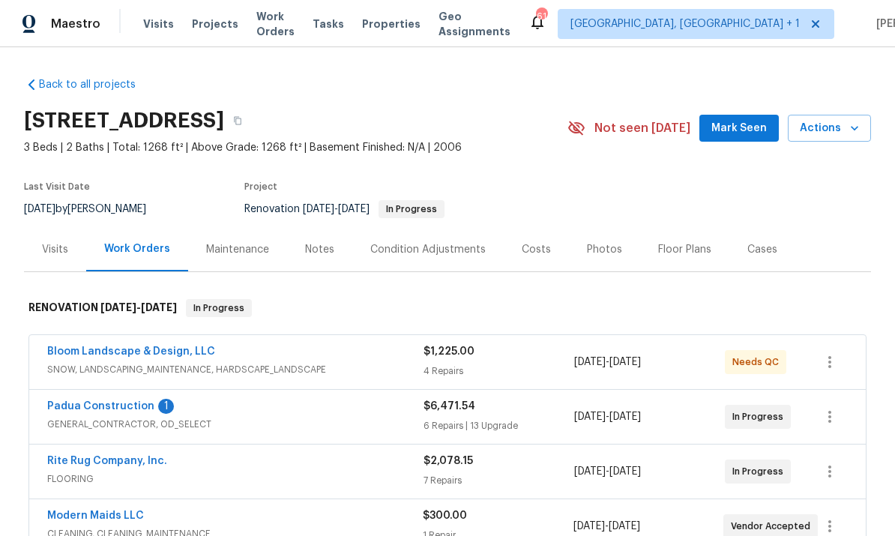
click at [133, 420] on span "GENERAL_CONTRACTOR, OD_SELECT" at bounding box center [235, 424] width 376 height 15
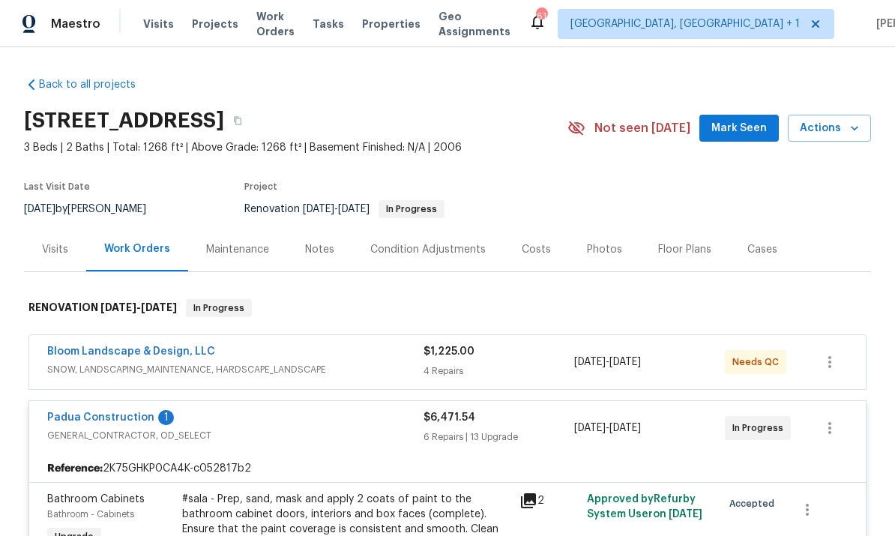
click at [116, 417] on link "Padua Construction" at bounding box center [100, 417] width 107 height 10
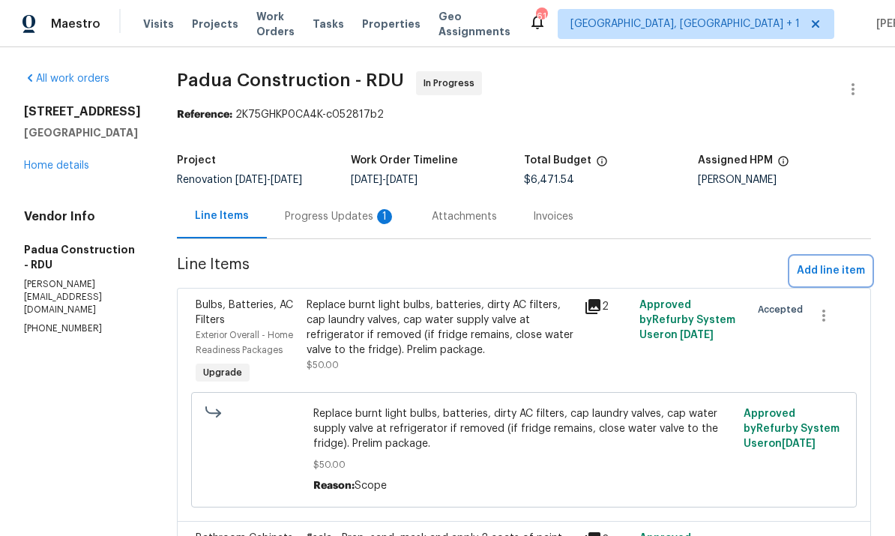
click at [851, 274] on span "Add line item" at bounding box center [831, 271] width 68 height 19
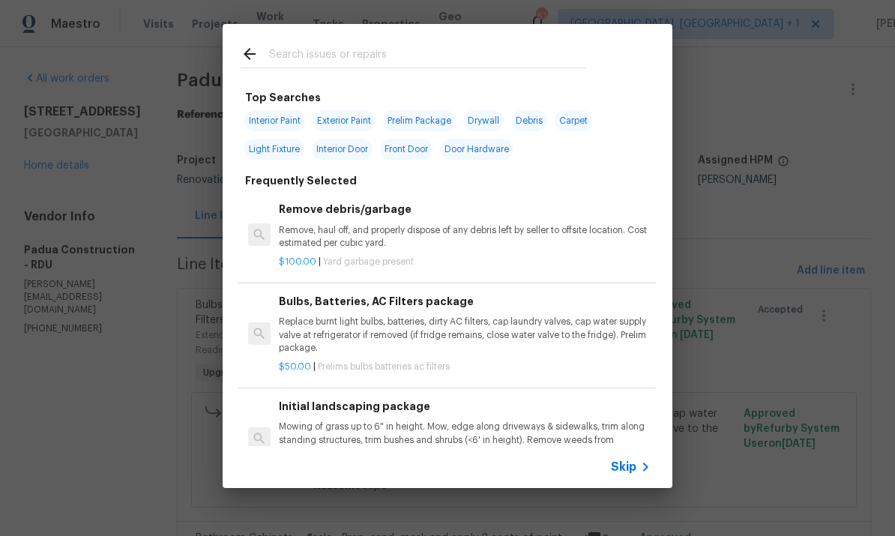
click at [311, 65] on input "text" at bounding box center [428, 56] width 318 height 22
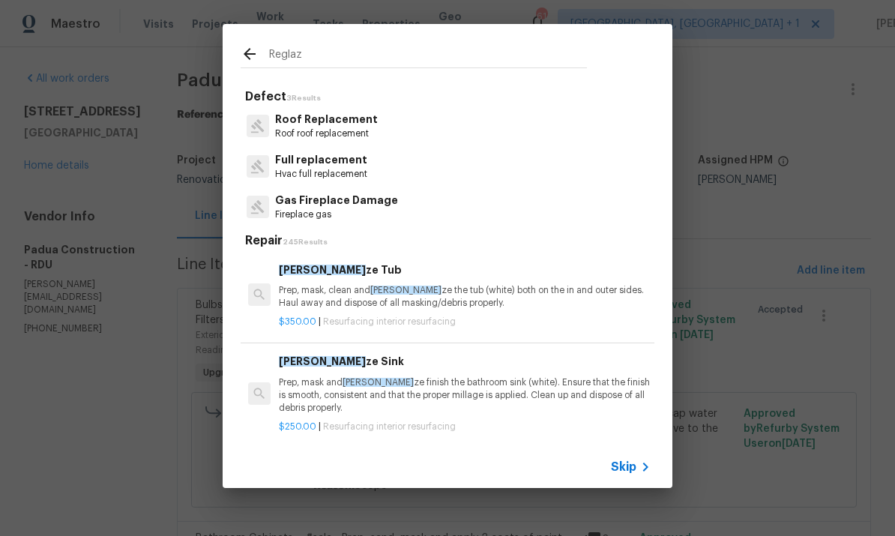
type input "Reglaze"
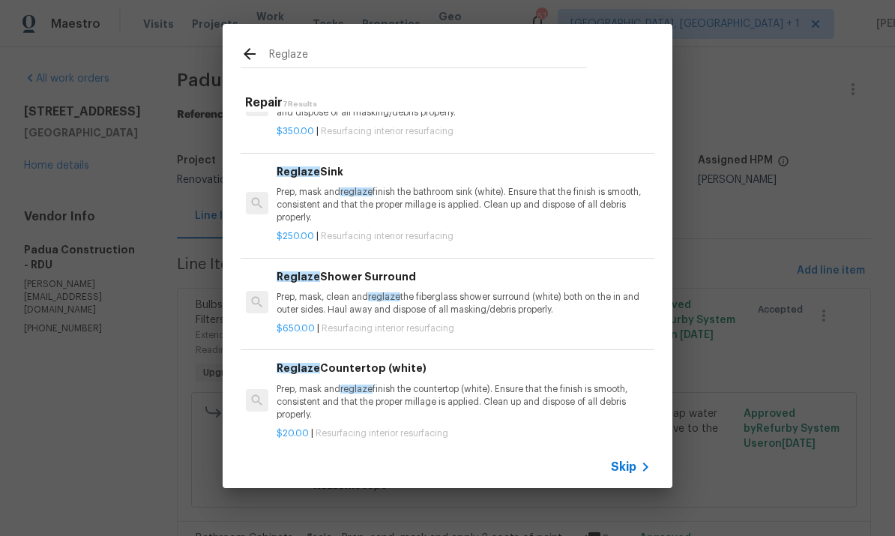
scroll to position [55, 2]
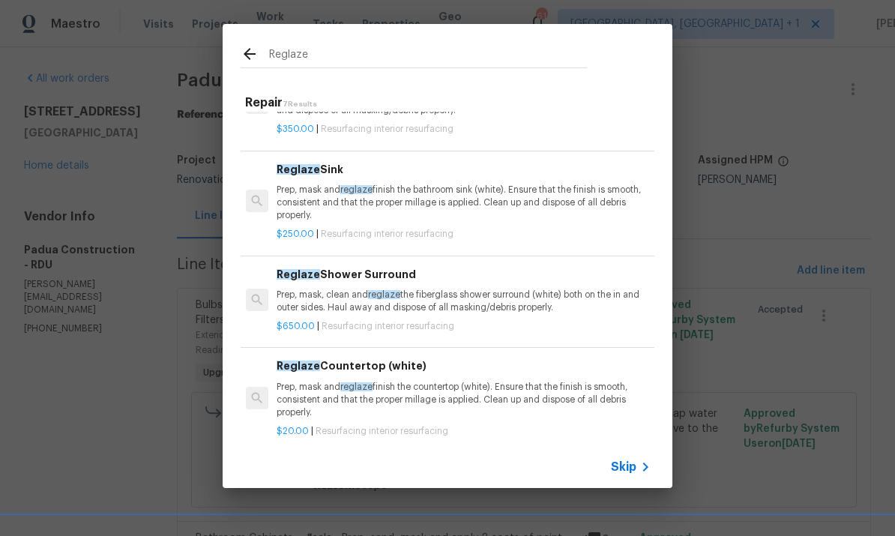
click at [353, 118] on div "$350.00 | Resurfacing interior resurfacing" at bounding box center [463, 126] width 372 height 19
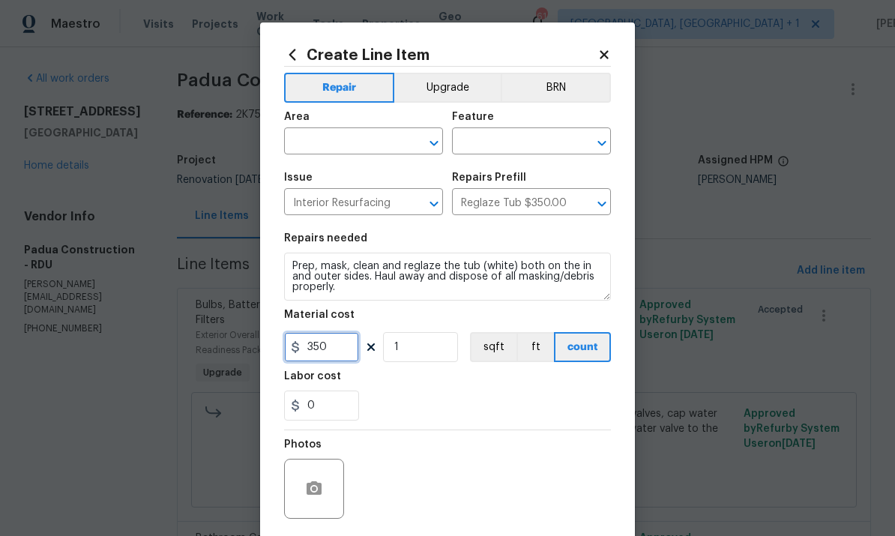
click at [342, 349] on input "350" at bounding box center [321, 347] width 75 height 30
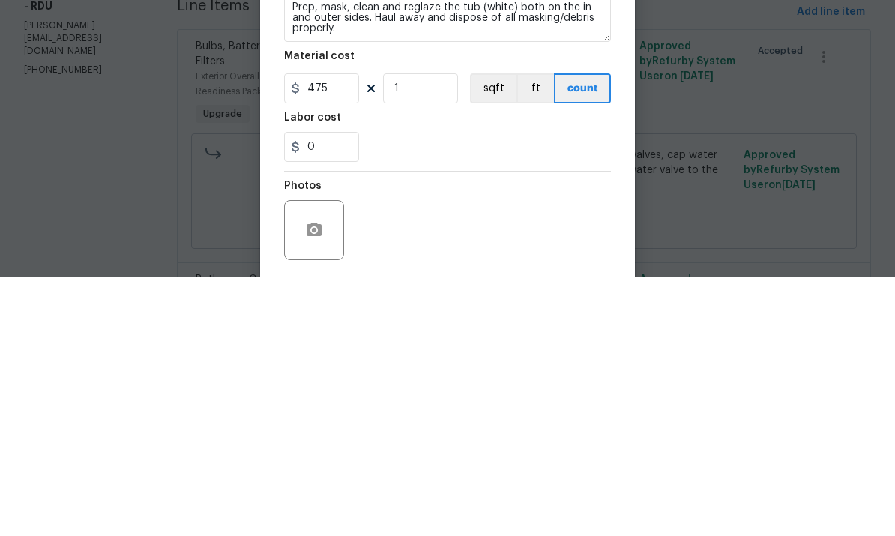
scroll to position [56, 0]
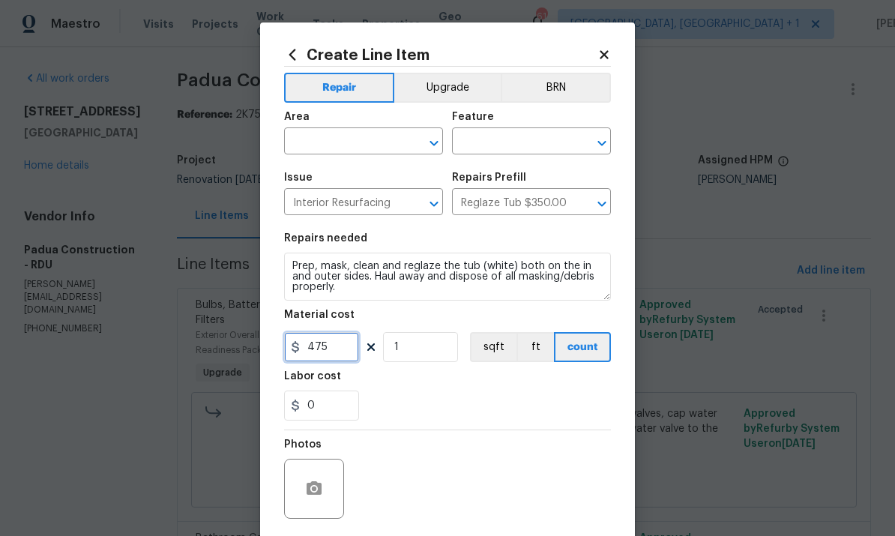
type input "475"
click at [326, 140] on input "text" at bounding box center [342, 142] width 117 height 23
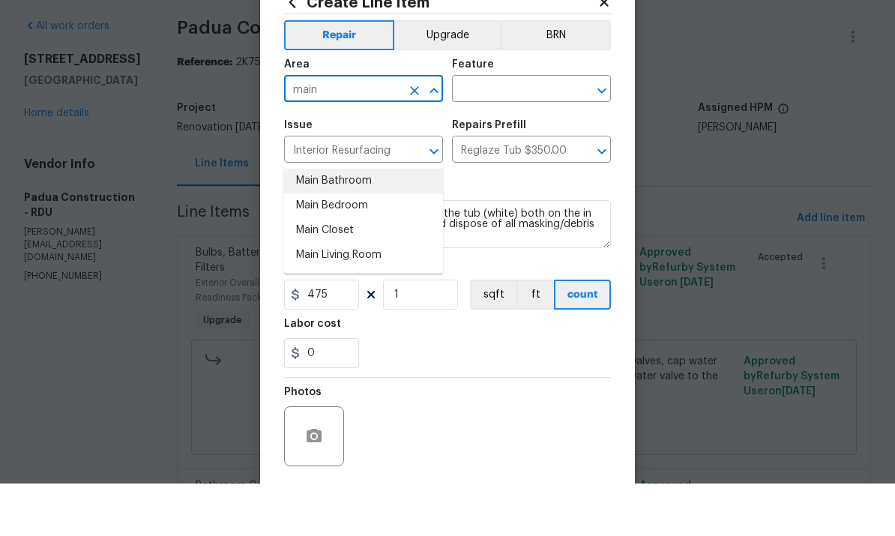
click at [354, 221] on li "Main Bathroom" at bounding box center [363, 233] width 159 height 25
type input "Main Bathroom"
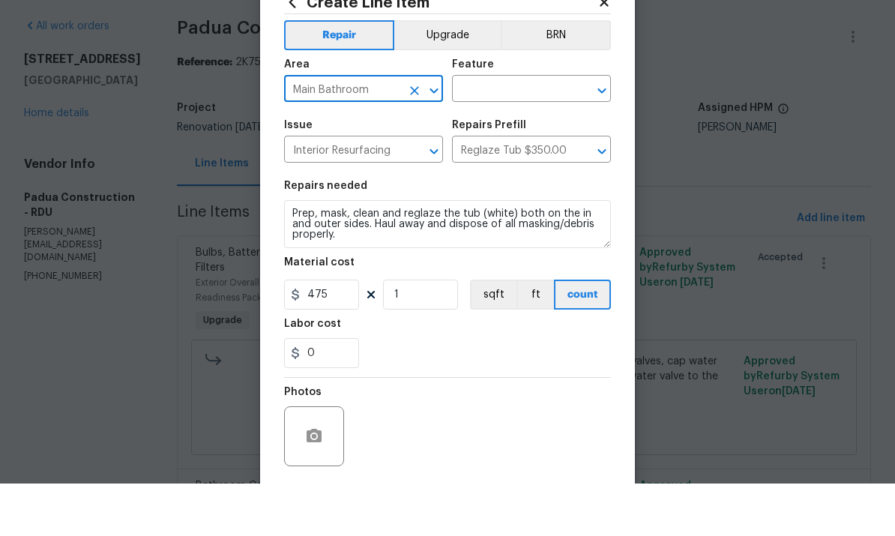
click at [516, 131] on input "text" at bounding box center [510, 142] width 117 height 23
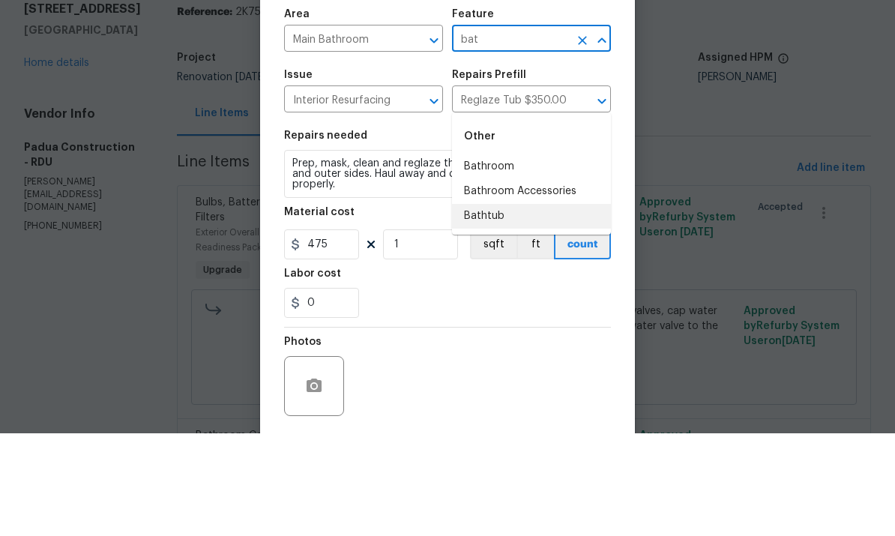
click at [495, 307] on li "Bathtub" at bounding box center [531, 319] width 159 height 25
type input "Bathtub"
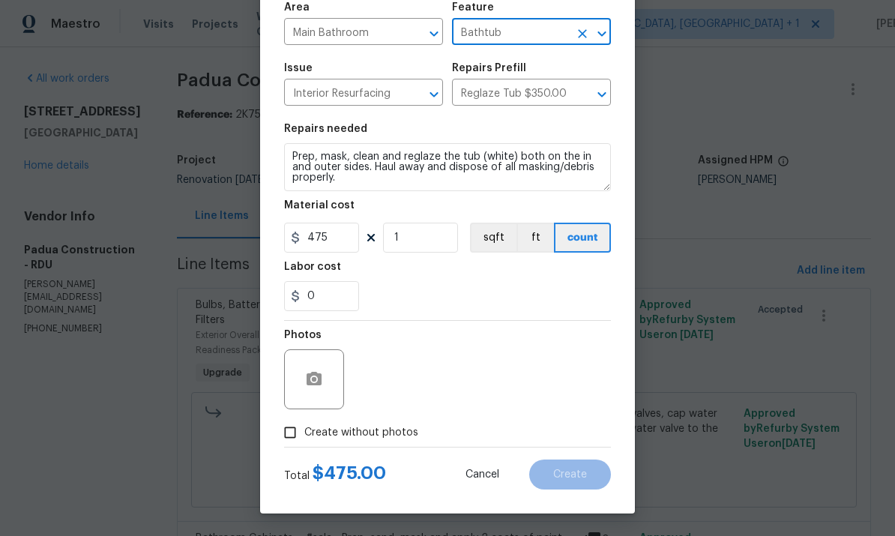
scroll to position [112, 0]
click at [297, 436] on input "Create without photos" at bounding box center [290, 432] width 28 height 28
checkbox input "true"
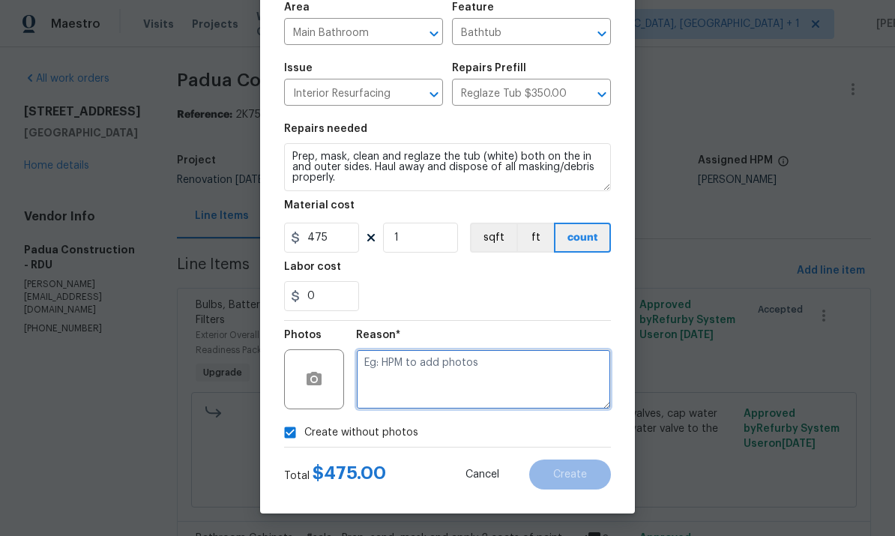
click at [407, 360] on textarea at bounding box center [483, 379] width 255 height 60
type textarea "To come."
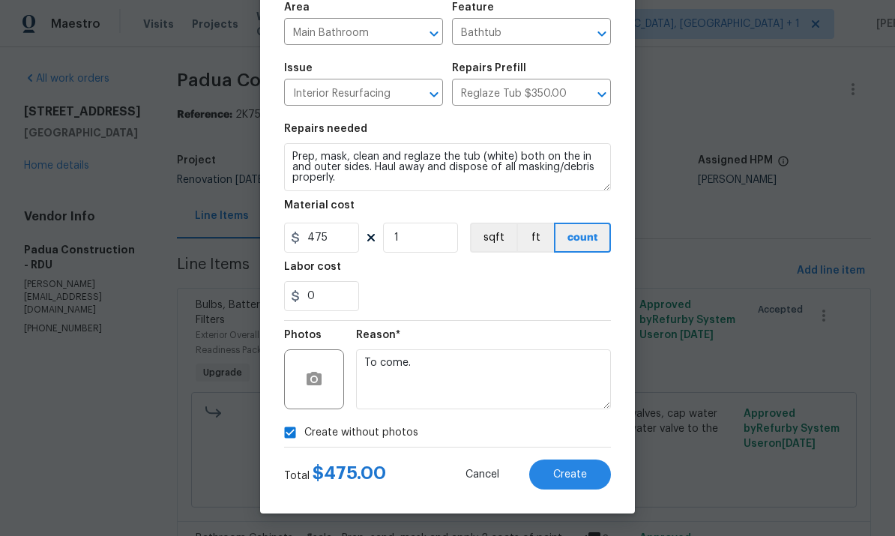
click at [579, 475] on span "Create" at bounding box center [570, 474] width 34 height 11
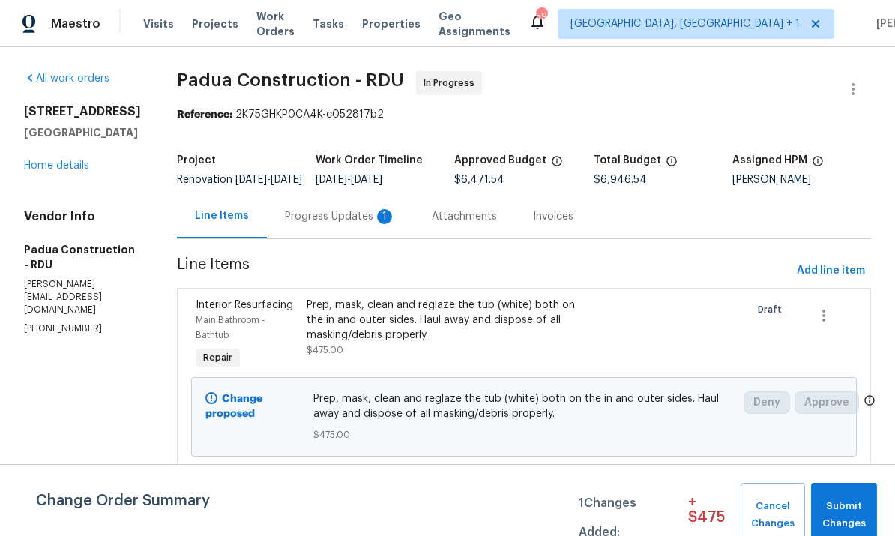
scroll to position [0, 0]
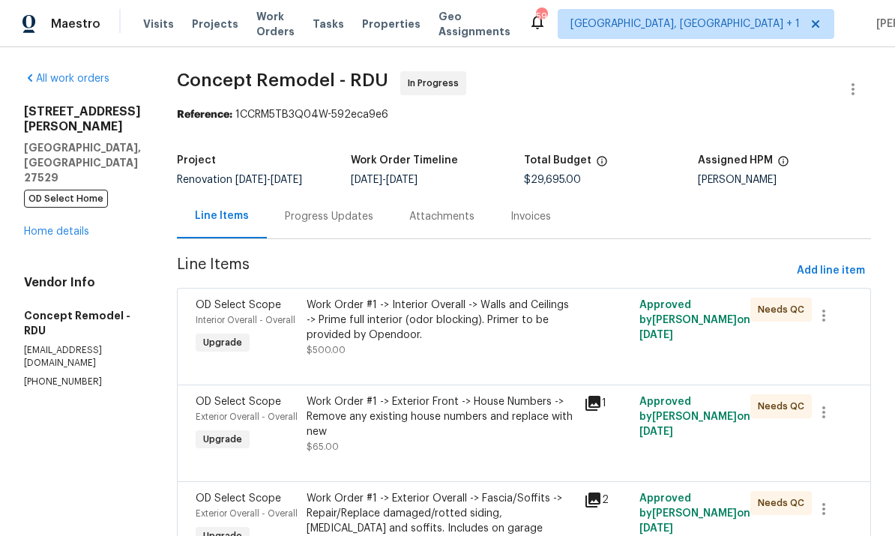
click at [76, 226] on link "Home details" at bounding box center [56, 231] width 65 height 10
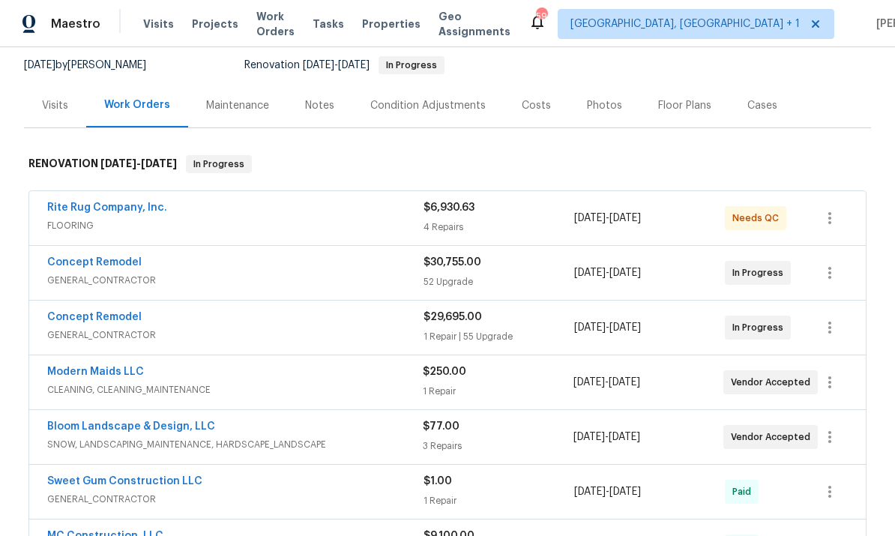
scroll to position [154, 0]
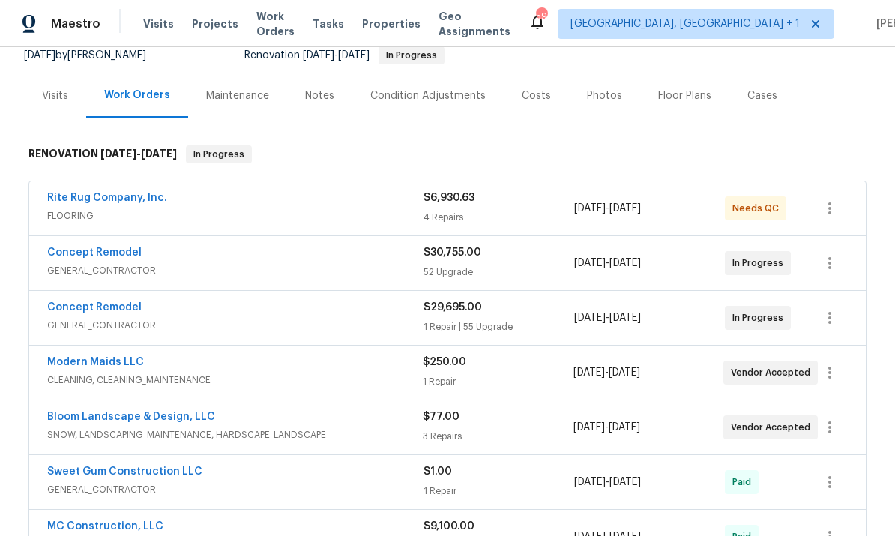
click at [111, 312] on link "Concept Remodel" at bounding box center [94, 307] width 94 height 10
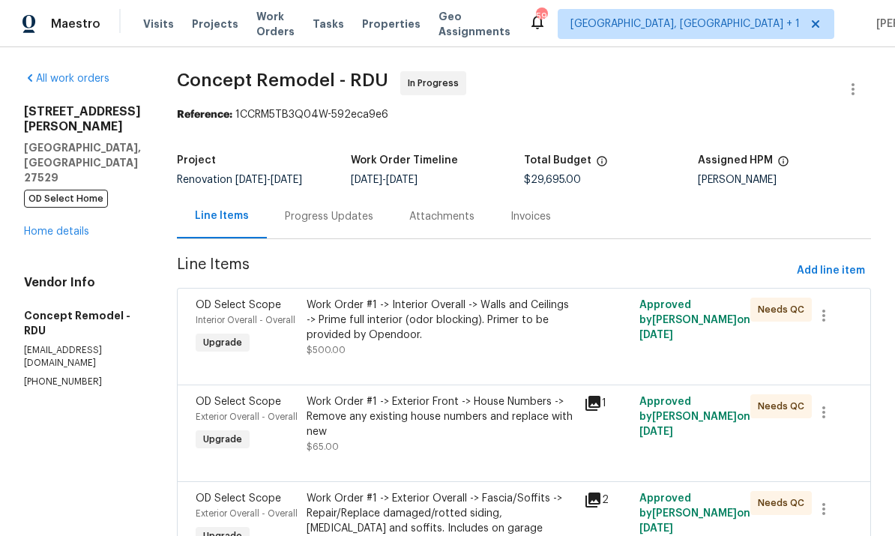
click at [65, 226] on link "Home details" at bounding box center [56, 231] width 65 height 10
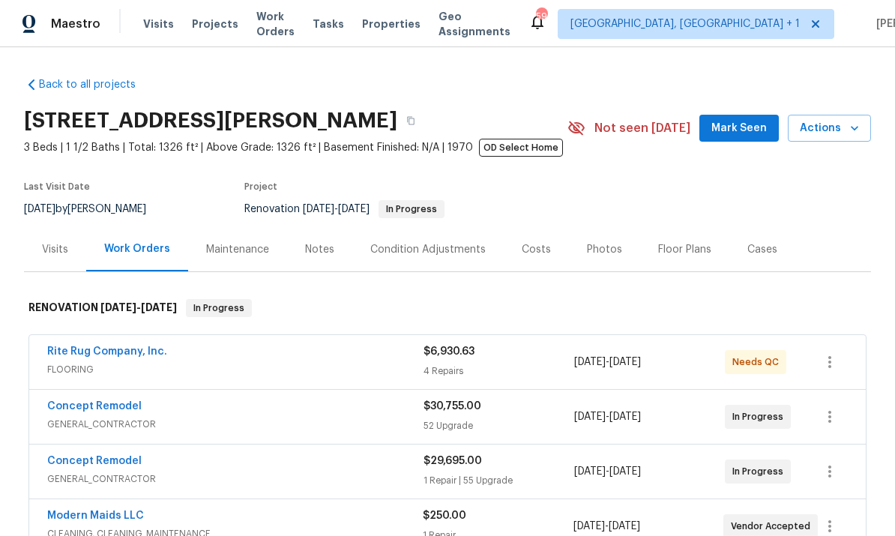
click at [125, 404] on link "Concept Remodel" at bounding box center [94, 406] width 94 height 10
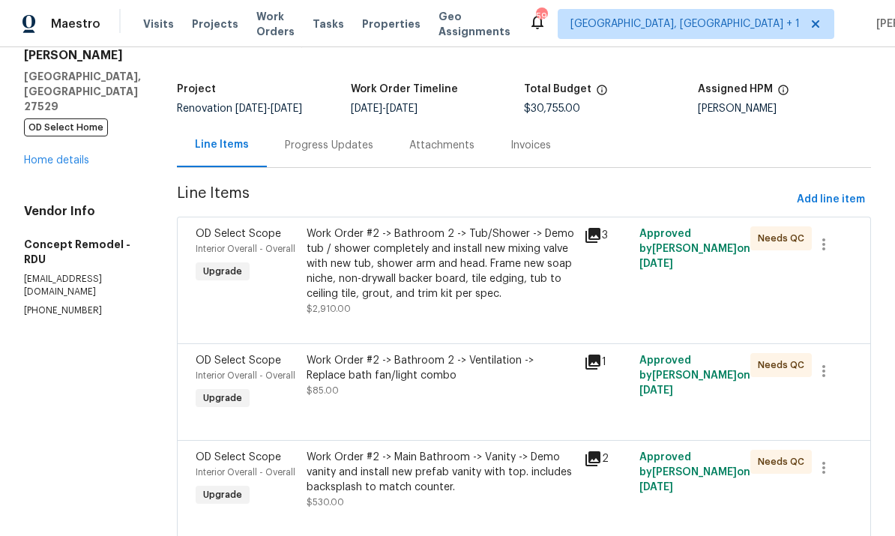
scroll to position [73, 0]
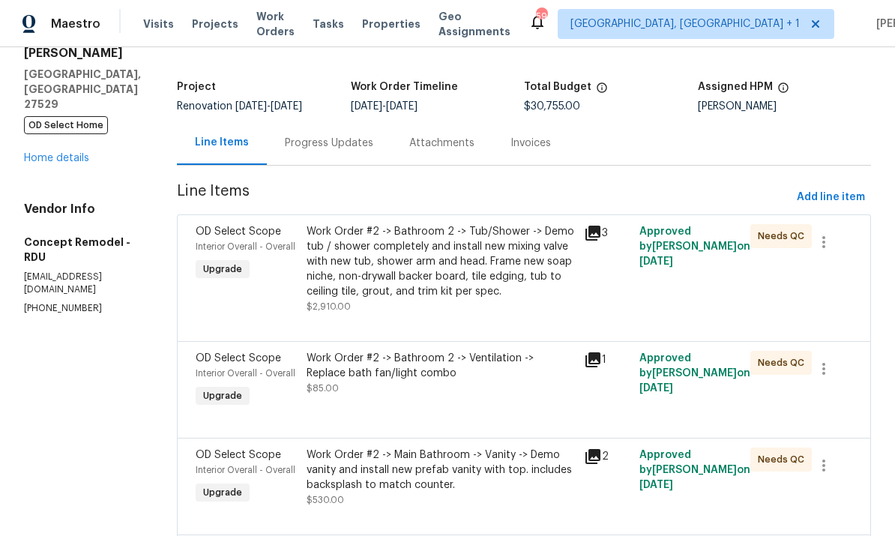
click at [85, 118] on div "213 Gatewood Dr Garner, NC 27529 OD Select Home Home details" at bounding box center [82, 98] width 117 height 135
click at [70, 153] on link "Home details" at bounding box center [56, 158] width 65 height 10
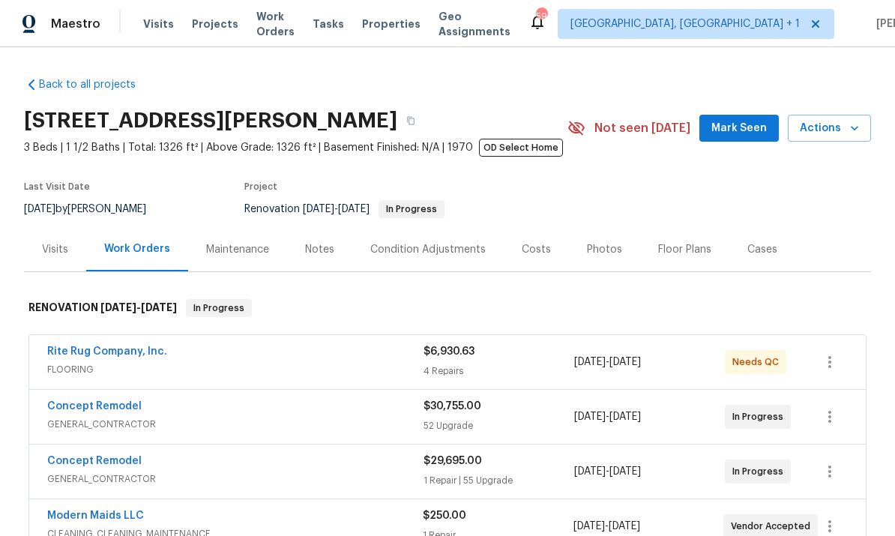
click at [127, 402] on link "Concept Remodel" at bounding box center [94, 406] width 94 height 10
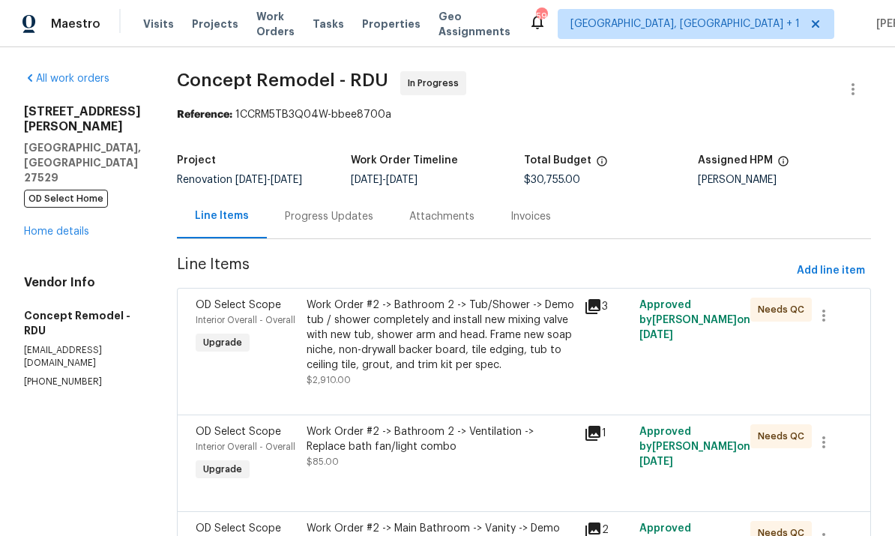
scroll to position [-1, 0]
click at [843, 280] on span "Add line item" at bounding box center [831, 271] width 68 height 19
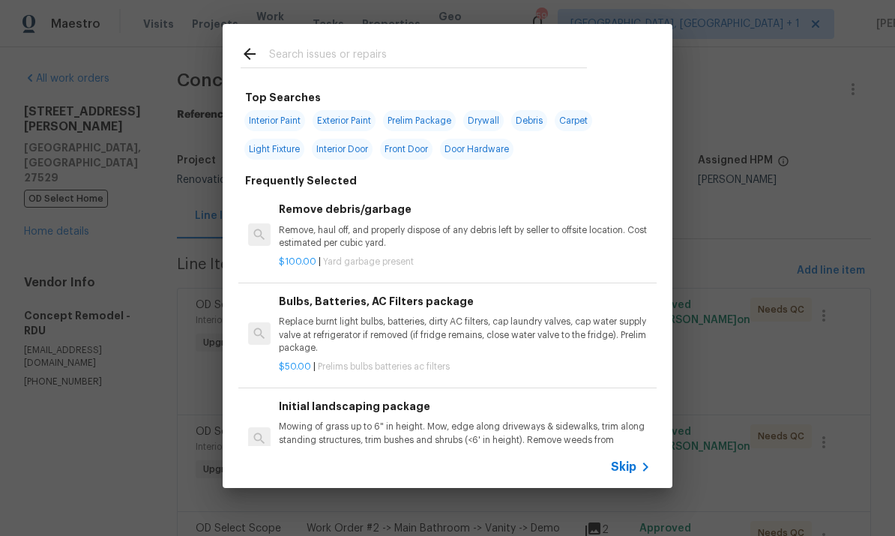
scroll to position [0, 0]
click at [316, 58] on input "text" at bounding box center [428, 56] width 318 height 22
click at [316, 57] on input "text" at bounding box center [428, 56] width 318 height 22
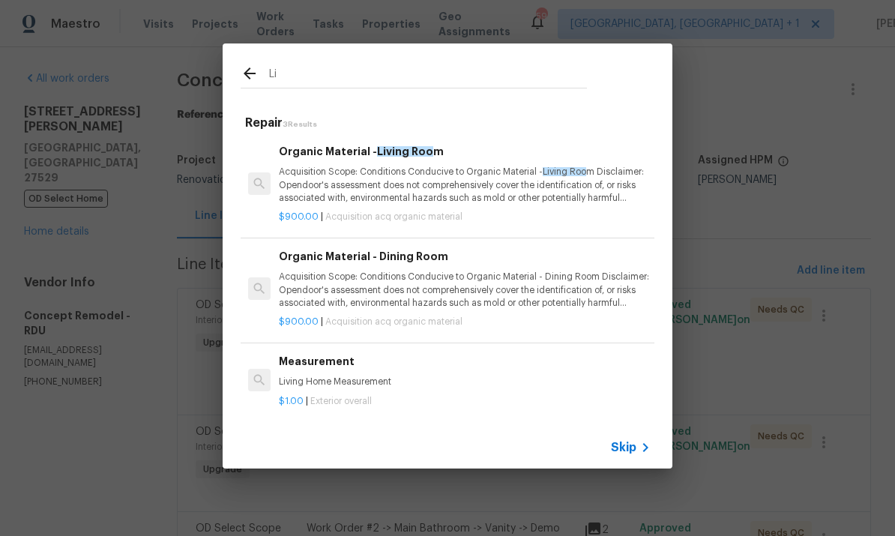
type input "L"
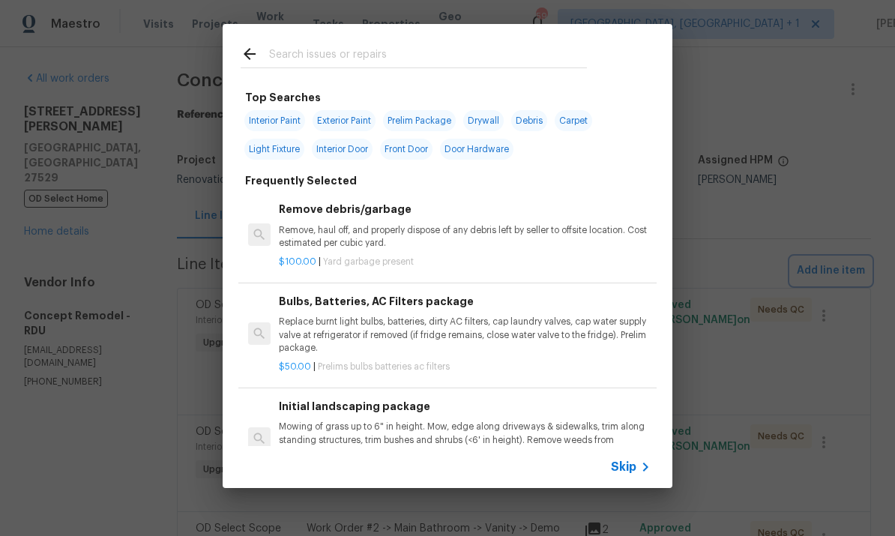
click at [765, 283] on div "Top Searches Interior Paint Exterior Paint Prelim Package Drywall Debris Carpet…" at bounding box center [447, 256] width 895 height 512
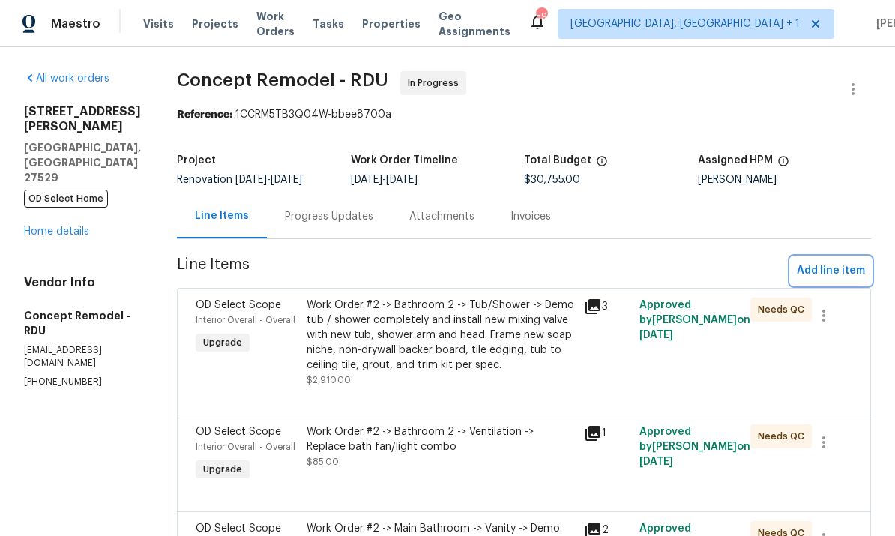
click at [833, 278] on span "Add line item" at bounding box center [831, 271] width 68 height 19
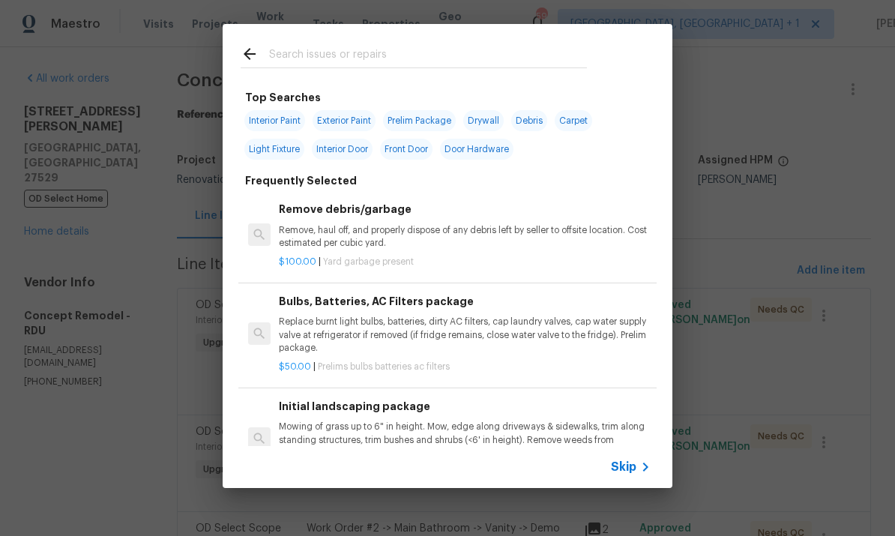
click at [308, 52] on input "text" at bounding box center [428, 56] width 318 height 22
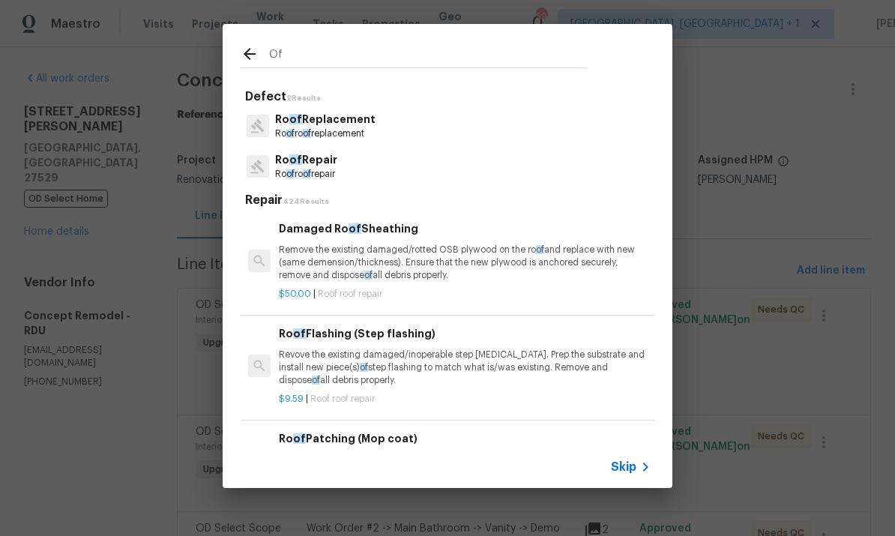
type input "O"
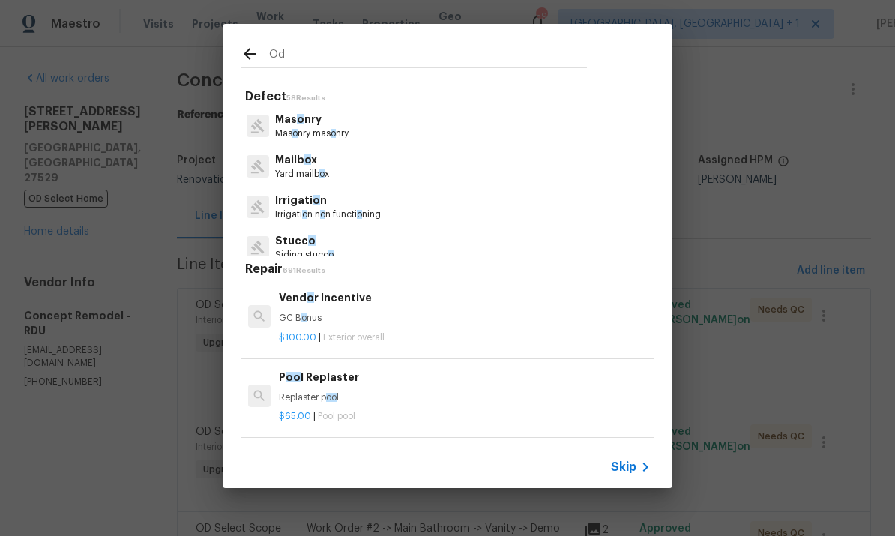
type input "Od"
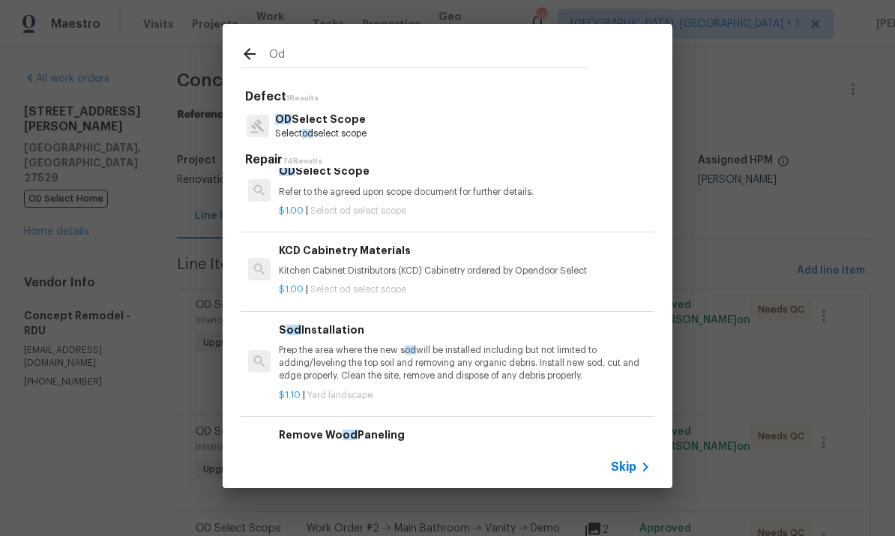
scroll to position [18, 0]
click at [334, 187] on p "Refer to the agreed upon scope document for further details." at bounding box center [465, 191] width 372 height 13
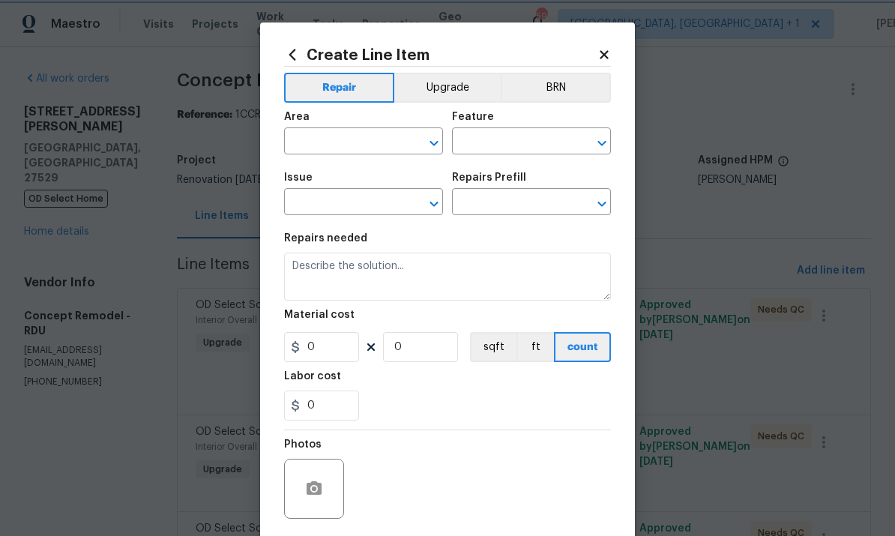
type input "OD Select Scope"
type input "OD Select Scope $1.00"
type textarea "Refer to the agreed upon scope document for further details."
type input "1"
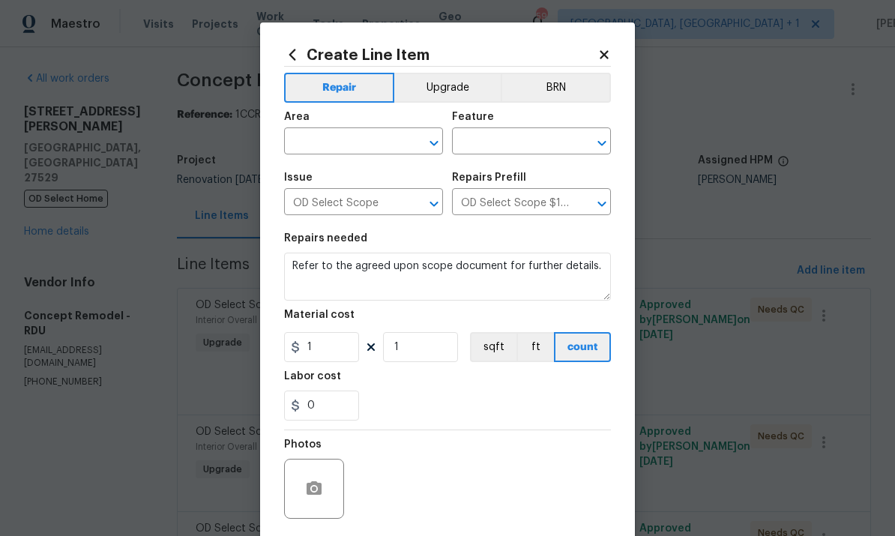
click at [351, 148] on input "text" at bounding box center [342, 142] width 117 height 23
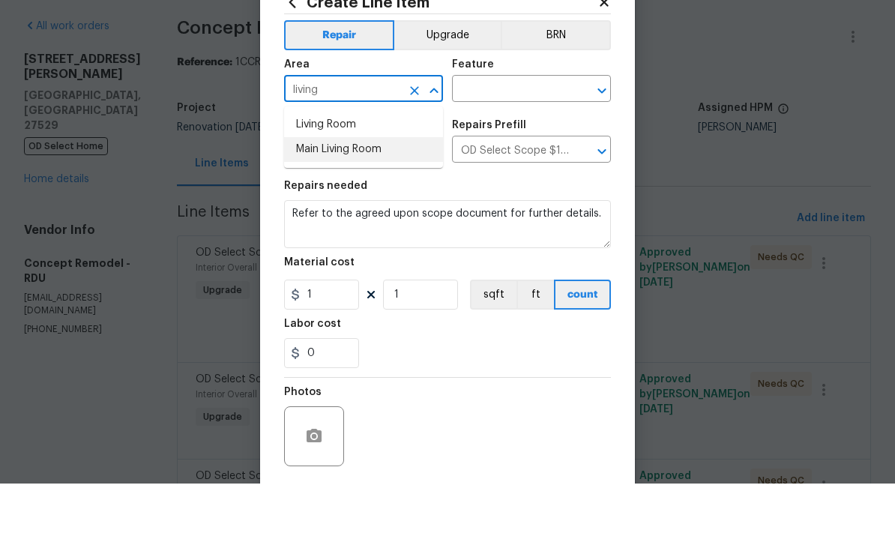
click at [367, 190] on li "Main Living Room" at bounding box center [363, 202] width 159 height 25
type input "Main Living Room"
click at [519, 131] on input "text" at bounding box center [510, 142] width 117 height 23
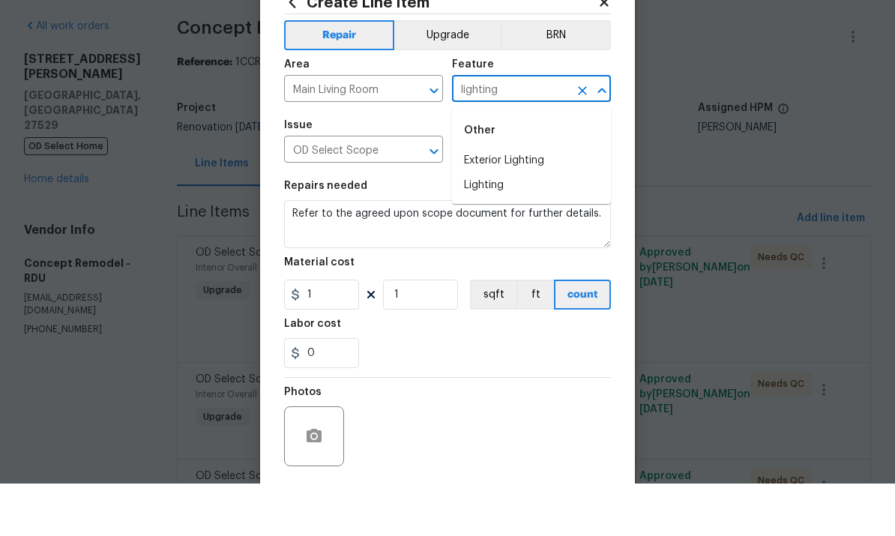
scroll to position [52, 0]
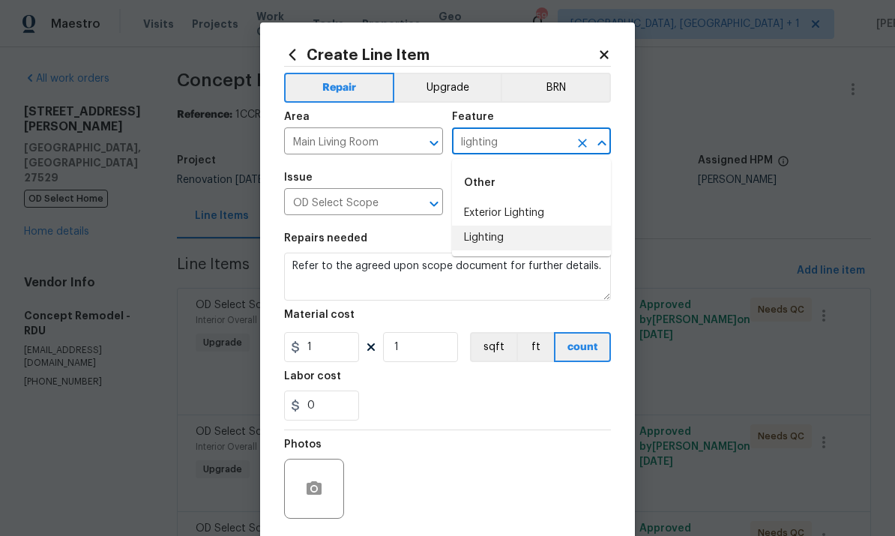
click at [499, 226] on li "Lighting" at bounding box center [531, 238] width 159 height 25
type input "Lighting"
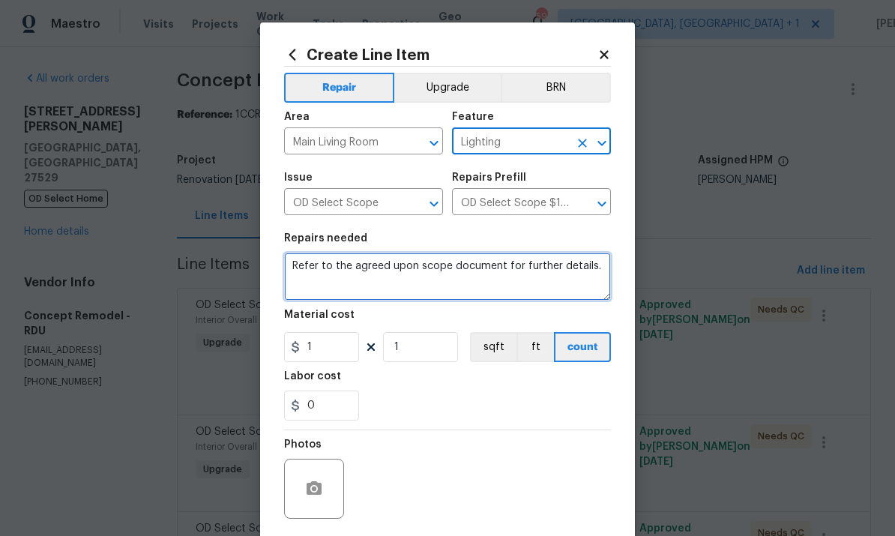
click at [600, 274] on textarea "Refer to the agreed upon scope document for further details." at bounding box center [447, 277] width 327 height 48
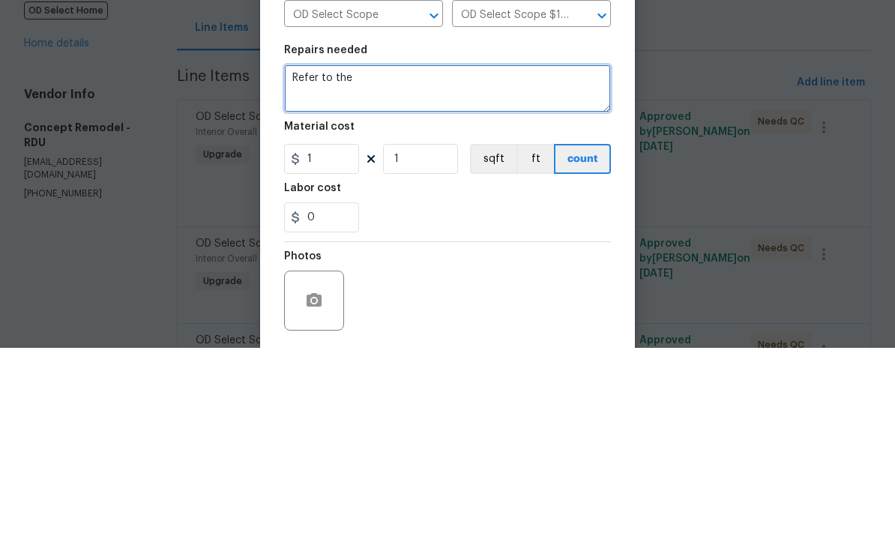
type textarea "Refer"
type textarea "I"
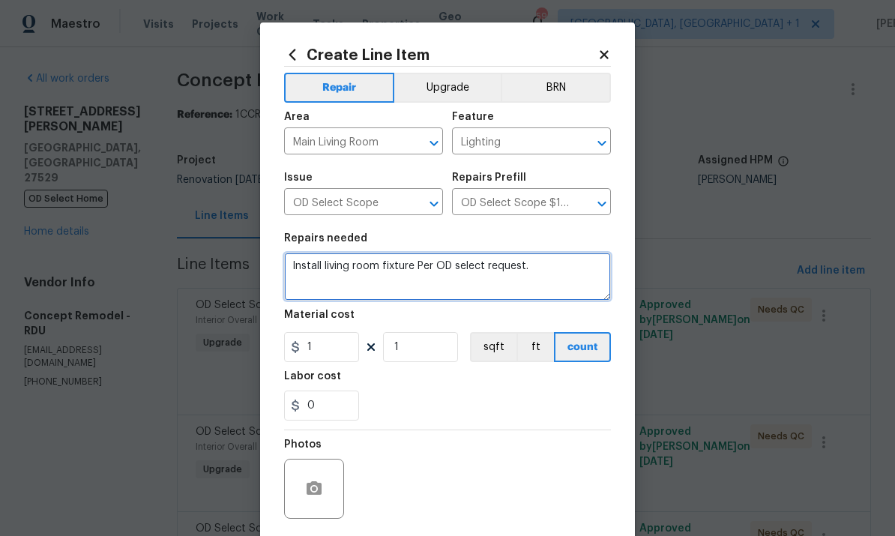
type textarea "Install living room fixture Per OD select request."
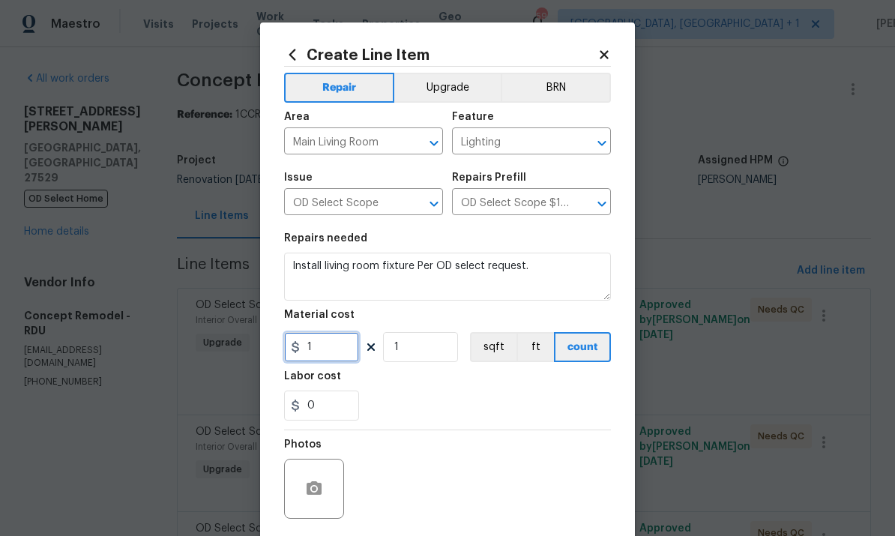
click at [336, 355] on input "1" at bounding box center [321, 347] width 75 height 30
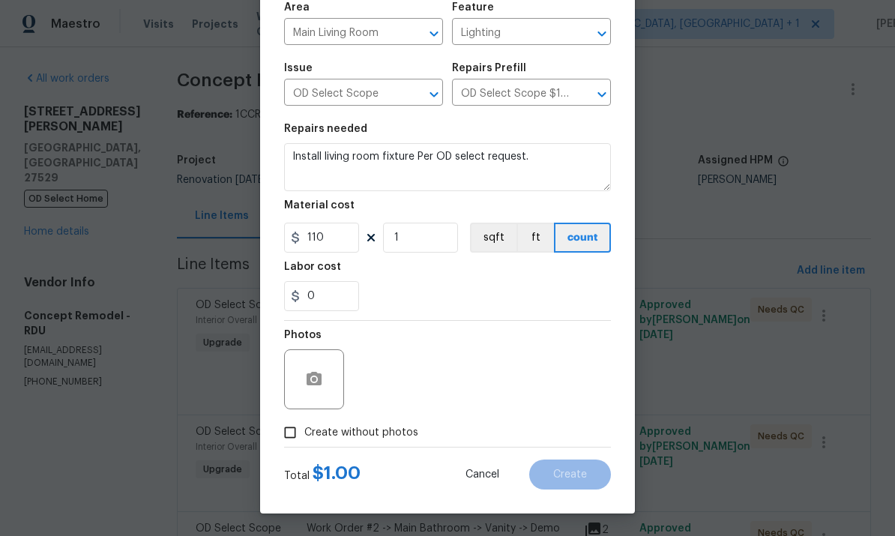
scroll to position [112, 0]
type input "110"
click at [549, 366] on div "Photos" at bounding box center [447, 369] width 327 height 97
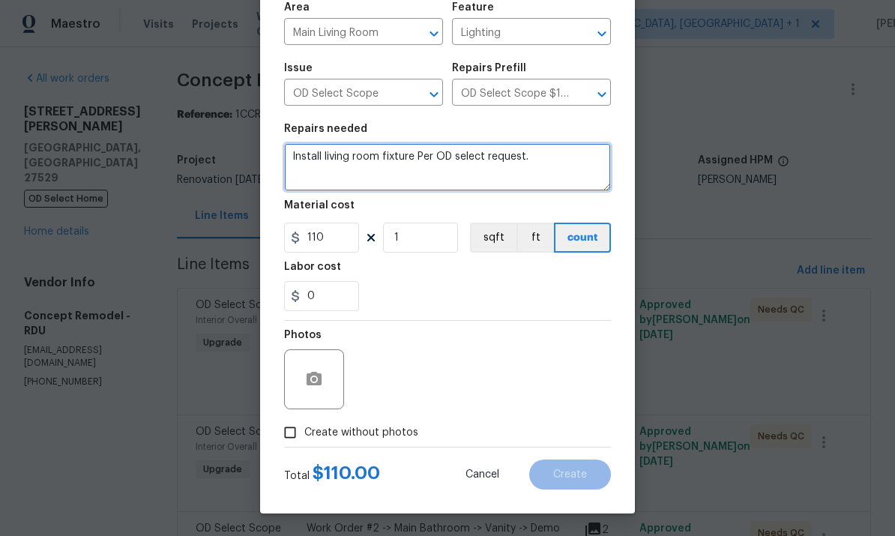
click at [300, 158] on textarea "Install living room fixture Per OD select request." at bounding box center [447, 167] width 327 height 48
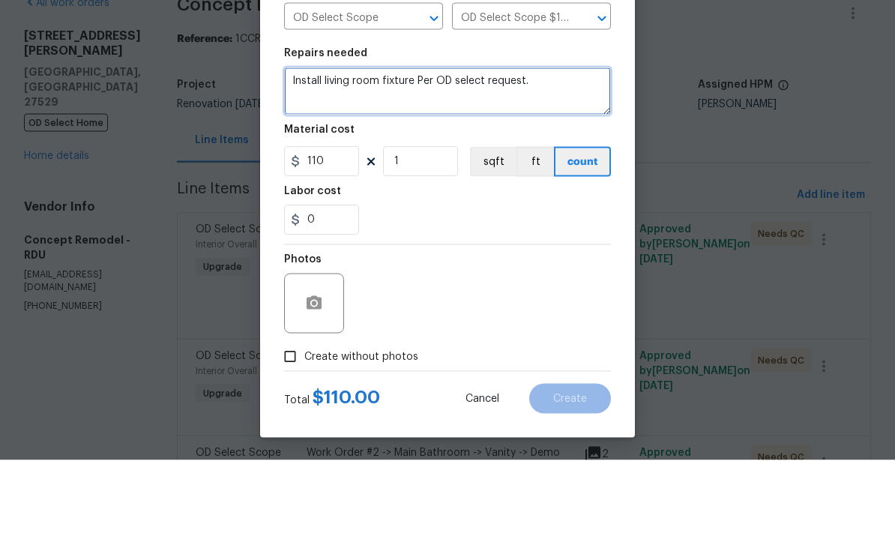
click at [292, 143] on textarea "Install living room fixture Per OD select request." at bounding box center [447, 167] width 327 height 48
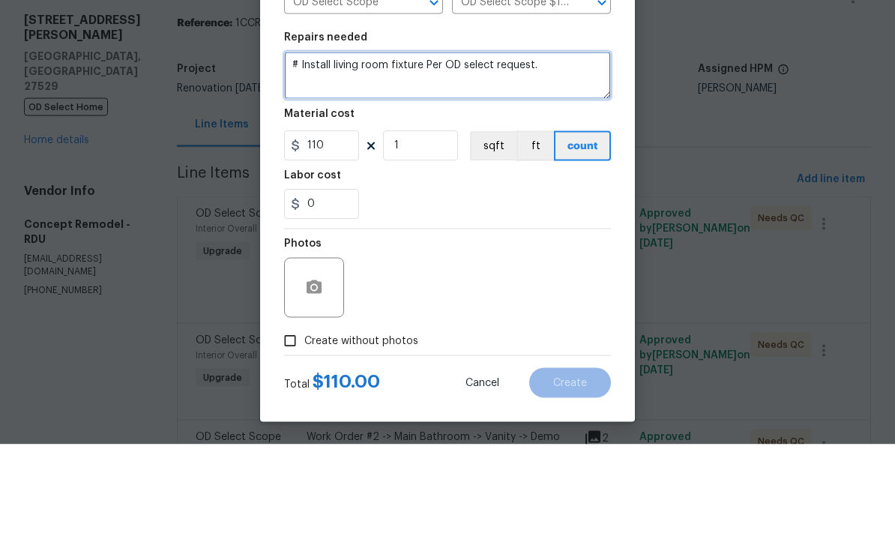
scroll to position [0, 0]
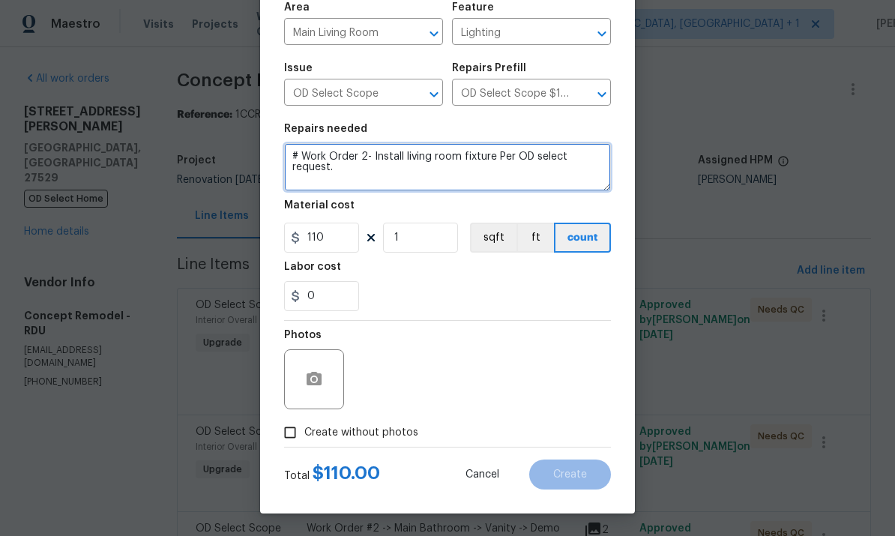
type textarea "# Work Order 2- Install living room fixture Per OD select request."
click at [271, 433] on div "Create Line Item Repair Upgrade BRN Area Main Living Room ​ Feature Lighting ​ …" at bounding box center [447, 213] width 375 height 600
click at [293, 432] on input "Create without photos" at bounding box center [290, 432] width 28 height 28
checkbox input "true"
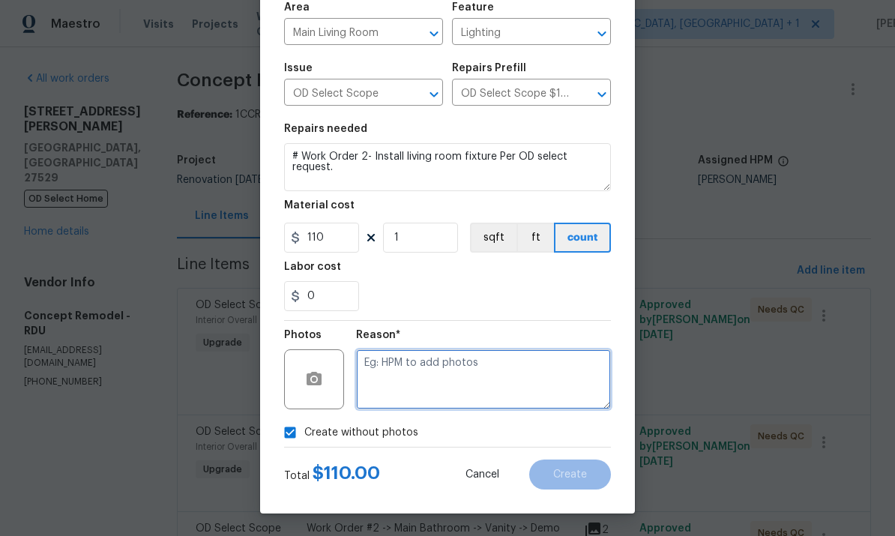
click at [400, 376] on textarea at bounding box center [483, 379] width 255 height 60
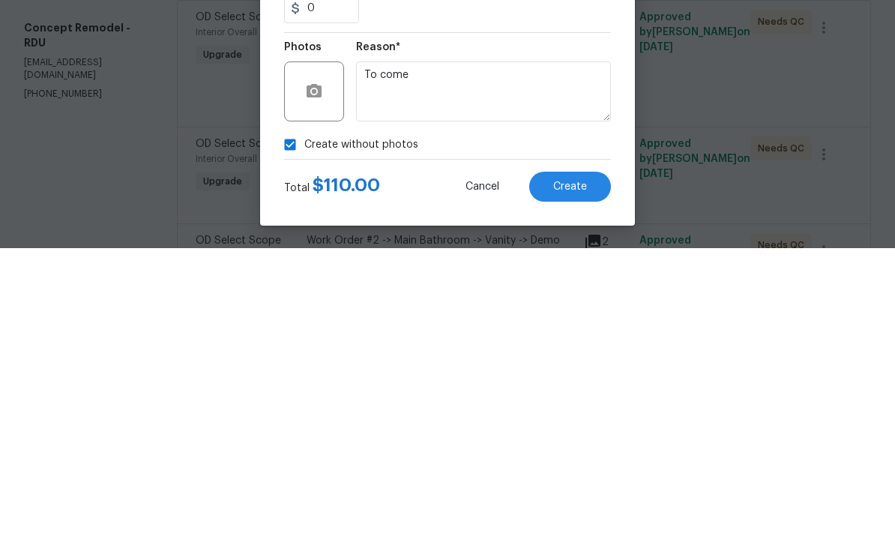
scroll to position [56, 0]
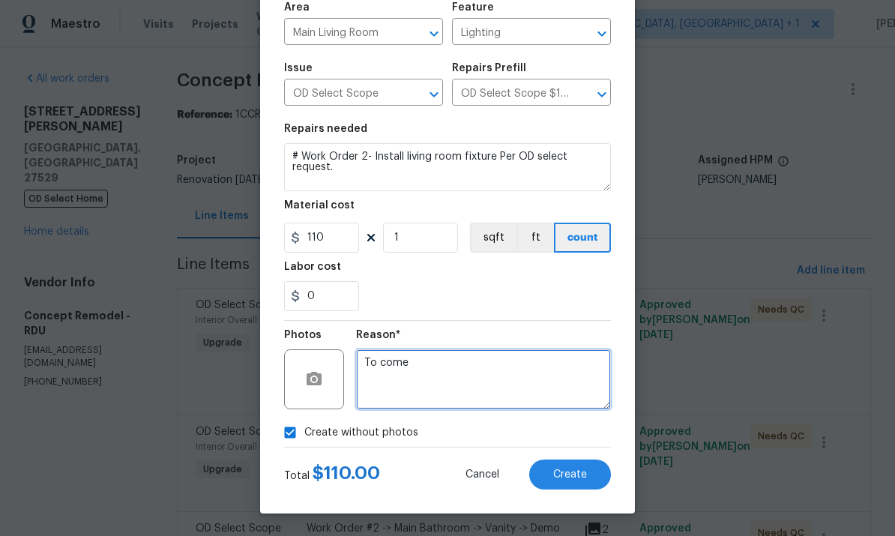
type textarea "To come"
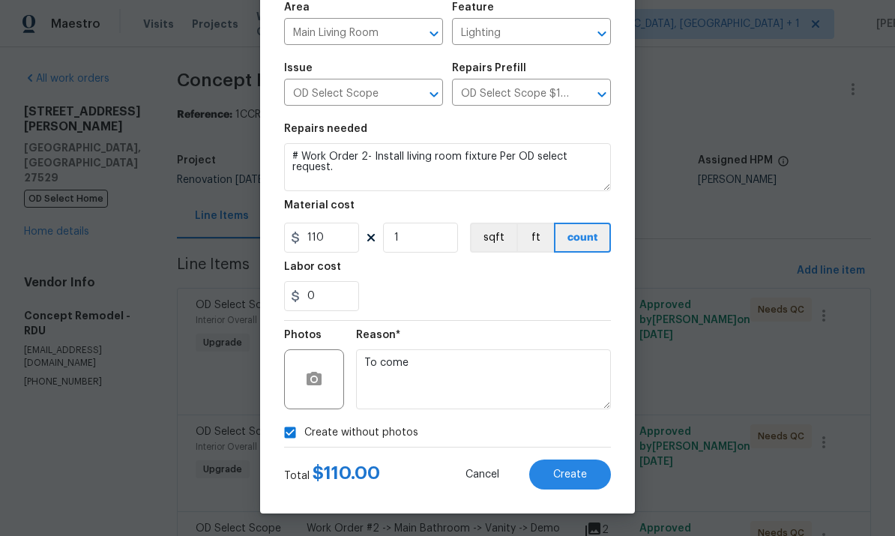
click at [568, 465] on button "Create" at bounding box center [570, 474] width 82 height 30
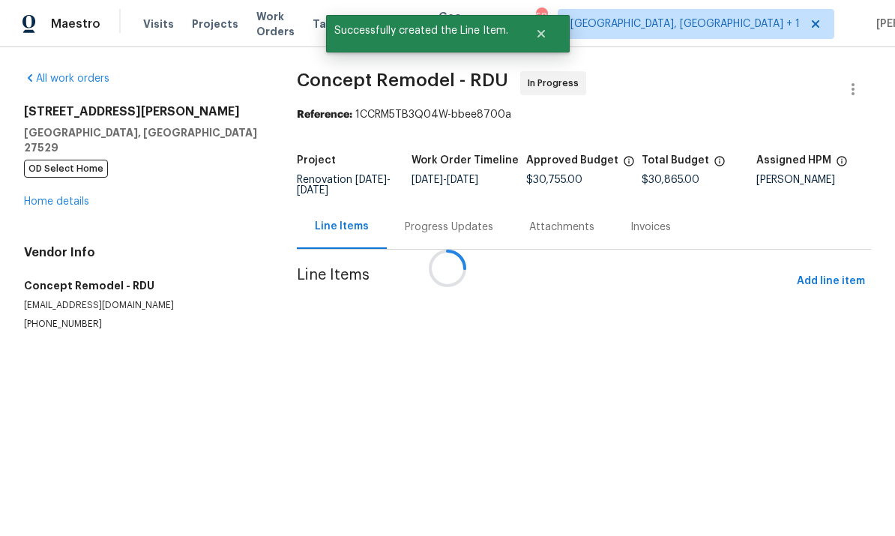
scroll to position [0, 0]
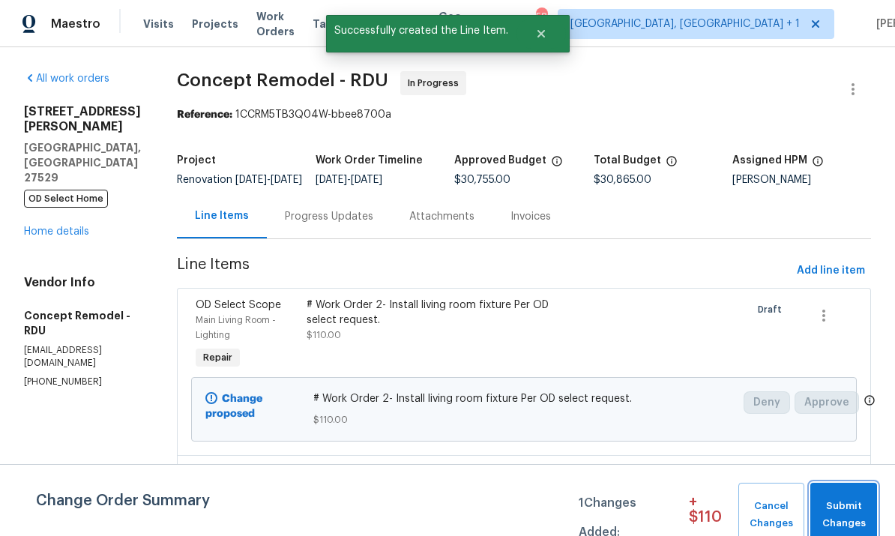
click at [860, 515] on span "Submit Changes" at bounding box center [844, 515] width 52 height 34
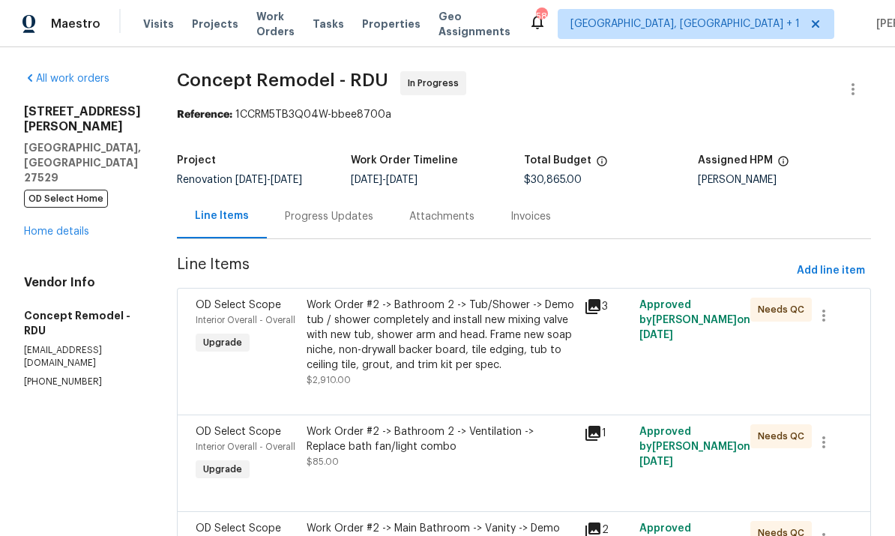
click at [315, 232] on div "Progress Updates" at bounding box center [329, 216] width 124 height 44
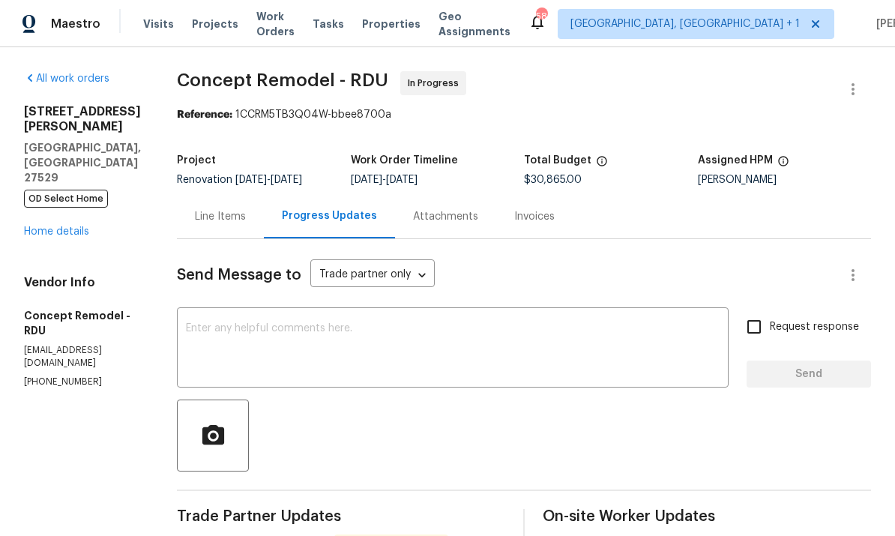
click at [202, 323] on textarea at bounding box center [453, 349] width 534 height 52
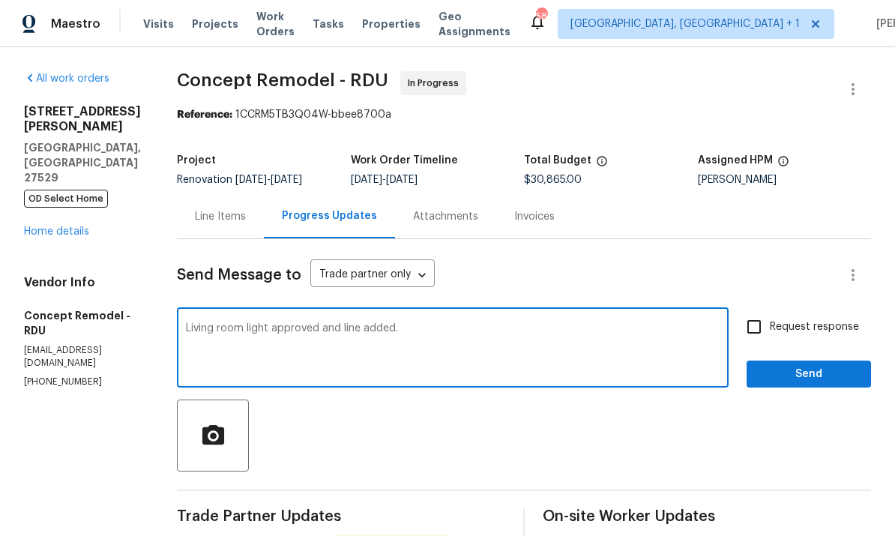
type textarea "Living room light approved and line added."
click at [764, 311] on input "Request response" at bounding box center [753, 326] width 31 height 31
checkbox input "true"
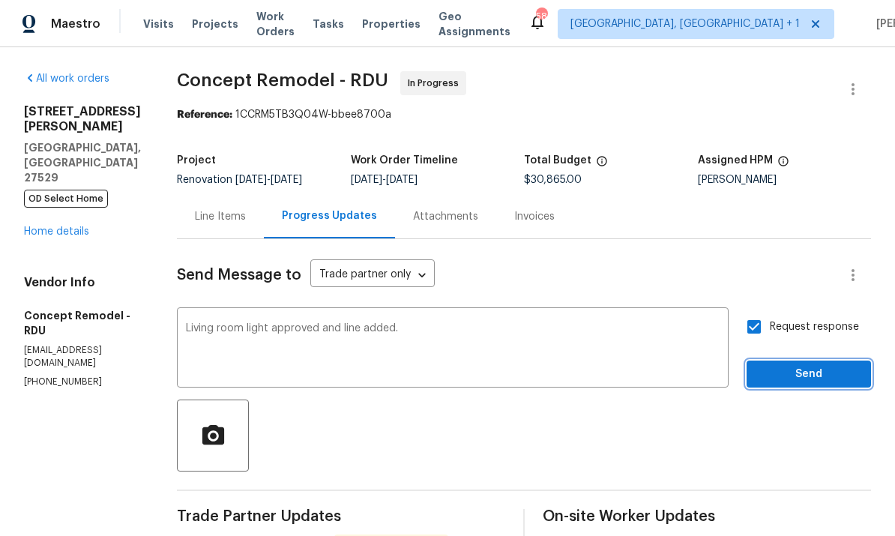
click at [815, 365] on span "Send" at bounding box center [809, 374] width 100 height 19
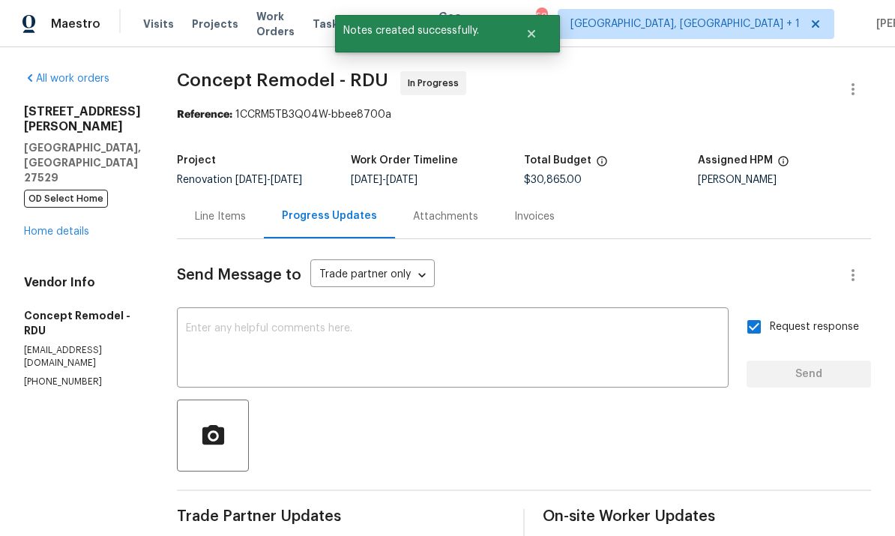
click at [54, 237] on link "Home details" at bounding box center [56, 231] width 65 height 10
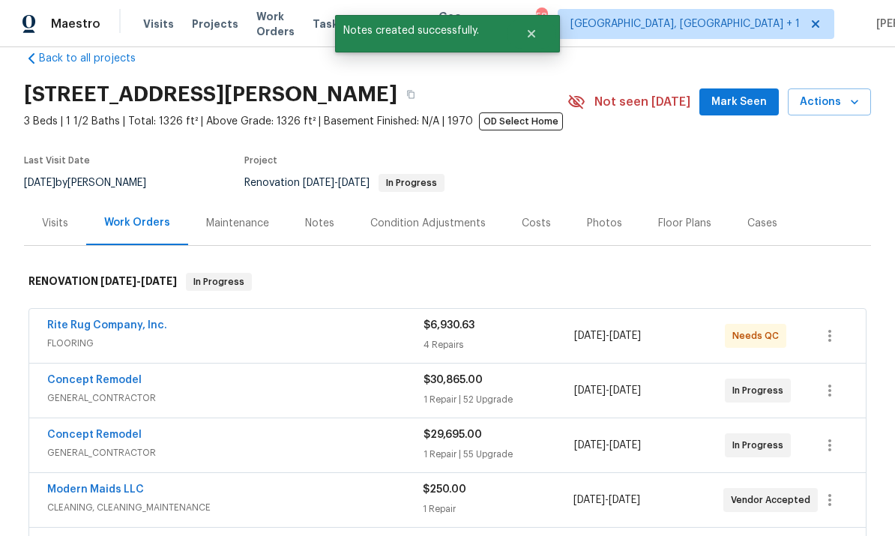
scroll to position [29, 0]
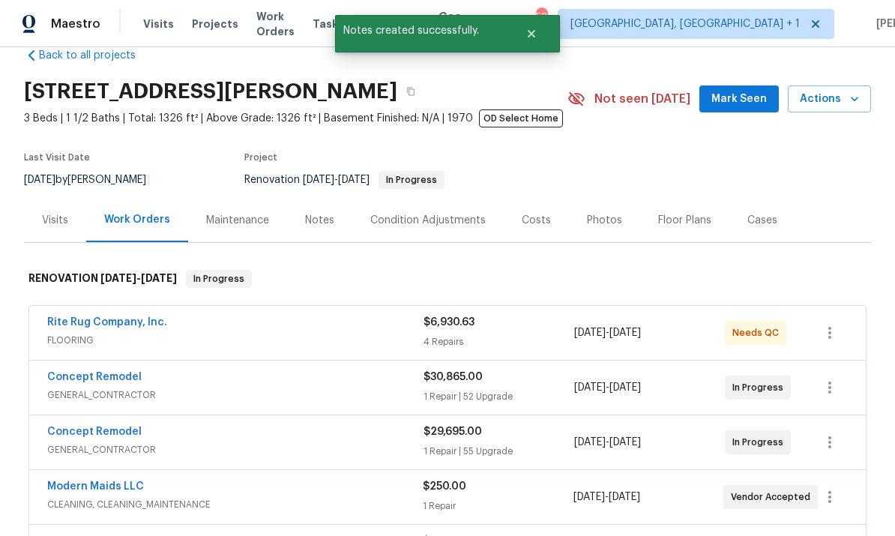
click at [118, 382] on link "Concept Remodel" at bounding box center [94, 377] width 94 height 10
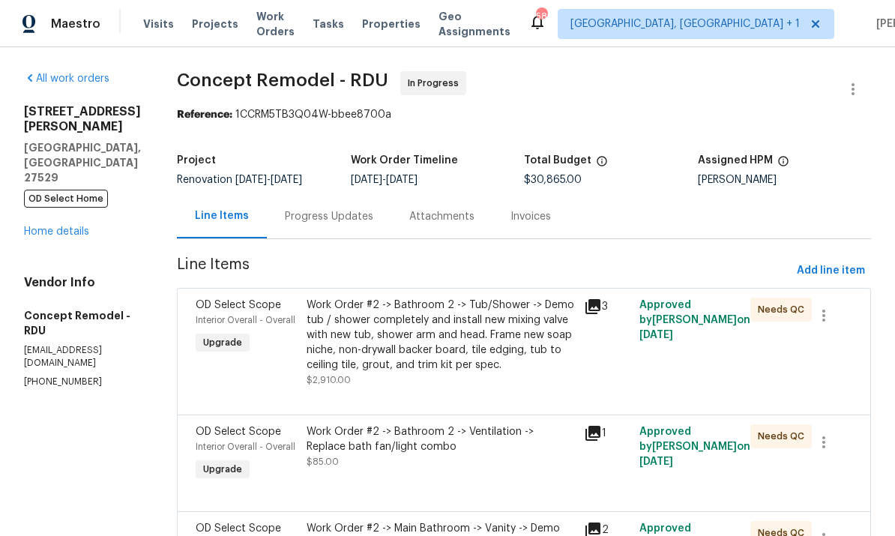
click at [68, 226] on link "Home details" at bounding box center [56, 231] width 65 height 10
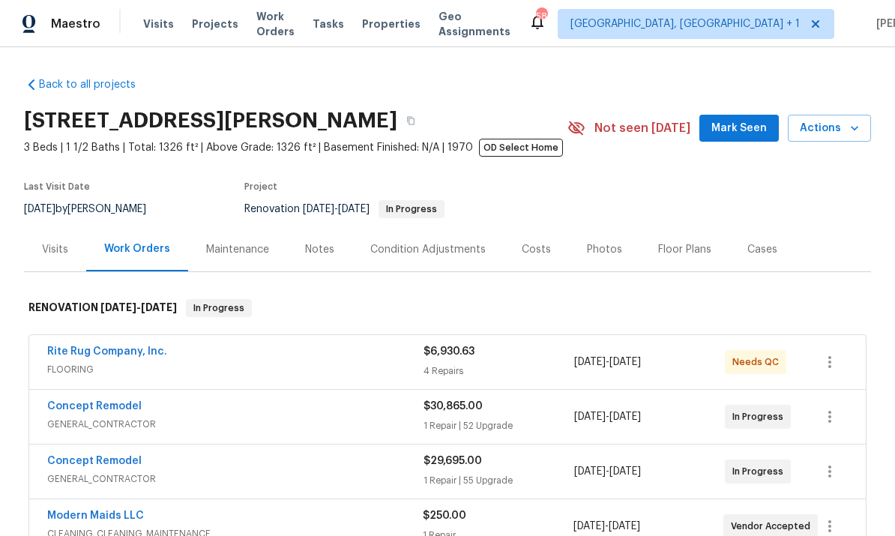
click at [122, 411] on link "Concept Remodel" at bounding box center [94, 406] width 94 height 10
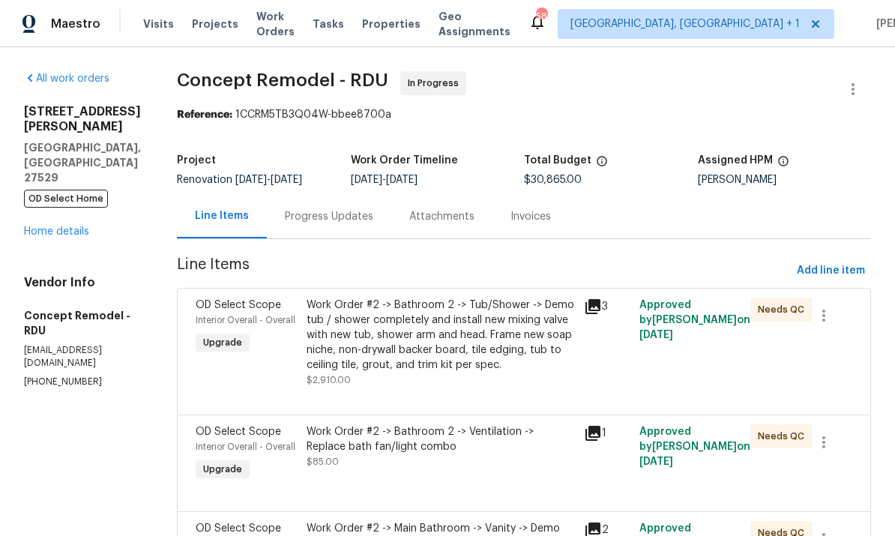
click at [60, 226] on link "Home details" at bounding box center [56, 231] width 65 height 10
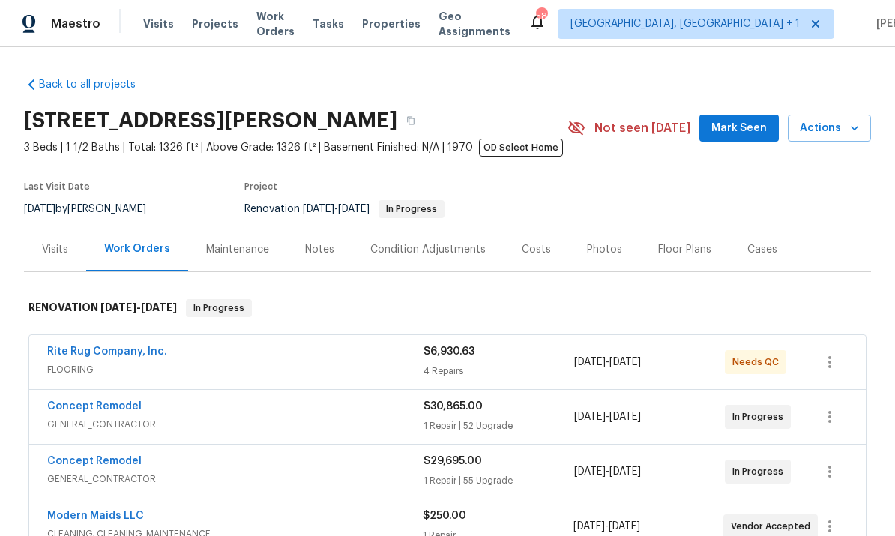
click at [130, 465] on link "Concept Remodel" at bounding box center [94, 461] width 94 height 10
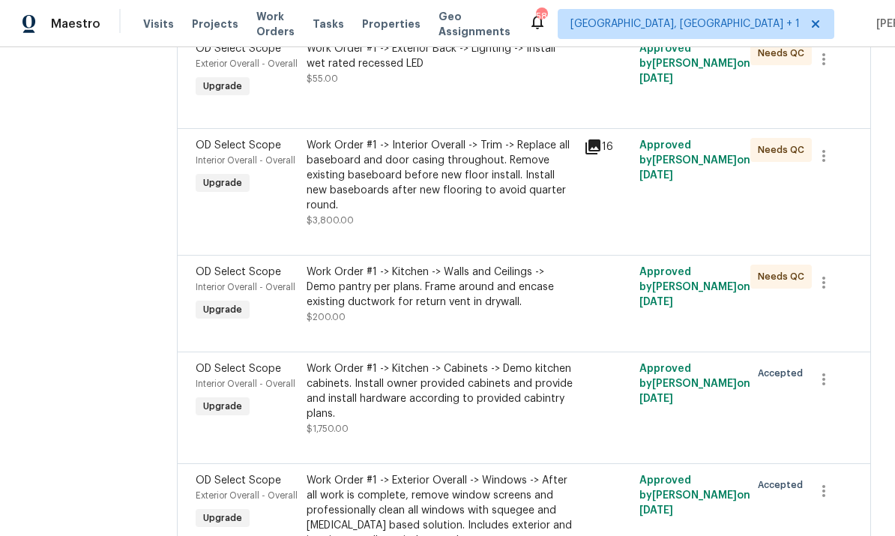
scroll to position [4842, 0]
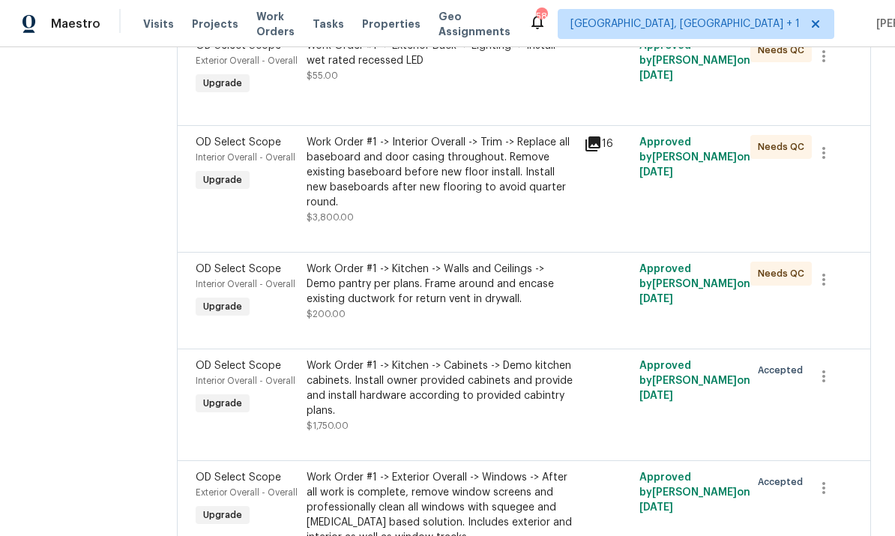
click at [424, 358] on div "Work Order #1 -> Kitchen -> Cabinets -> Demo kitchen cabinets. Install owner pr…" at bounding box center [441, 388] width 268 height 60
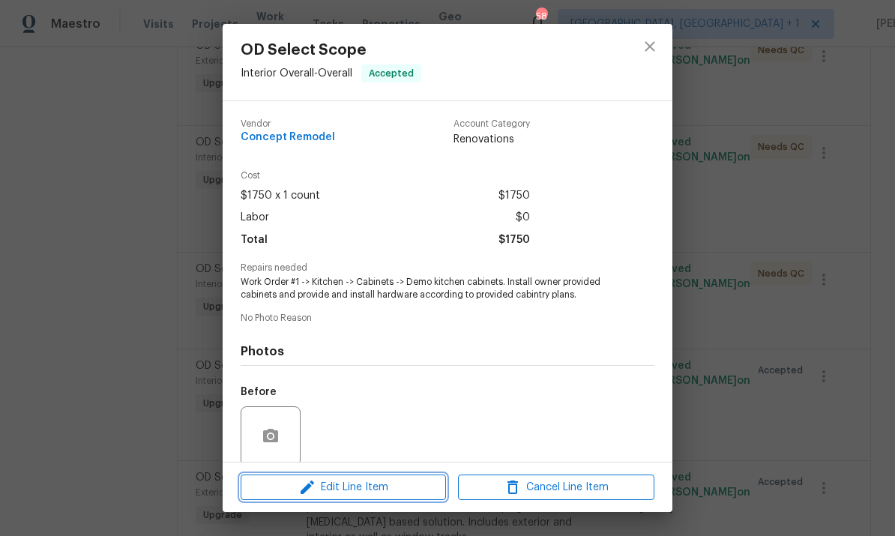
click at [389, 491] on span "Edit Line Item" at bounding box center [343, 487] width 196 height 19
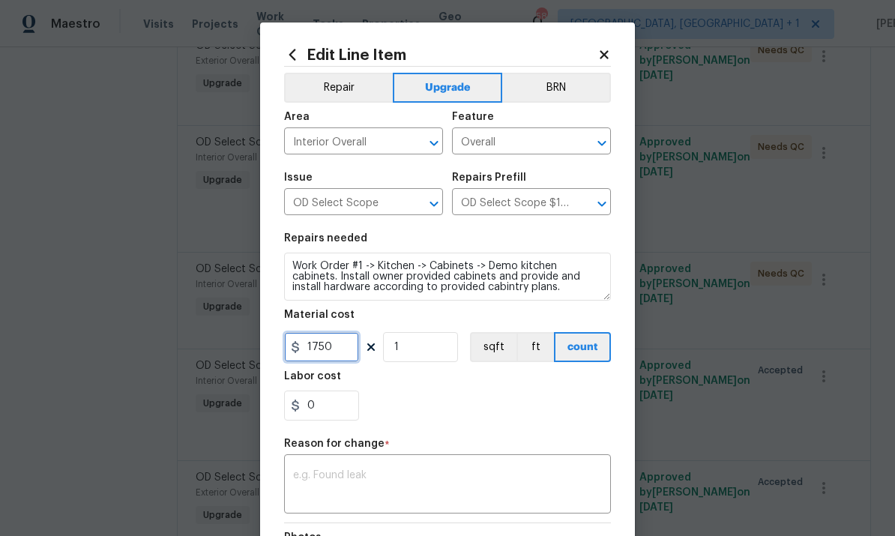
click at [346, 358] on input "1750" at bounding box center [321, 347] width 75 height 30
type input "2035"
click at [337, 476] on textarea at bounding box center [447, 485] width 309 height 31
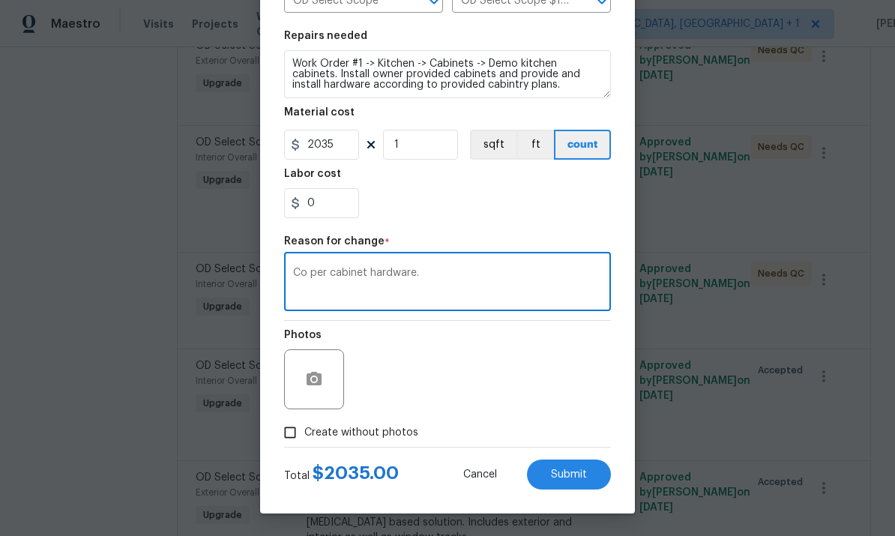
scroll to position [205, 0]
type textarea "Co per cabinet hardware."
click at [574, 475] on span "Submit" at bounding box center [569, 474] width 36 height 11
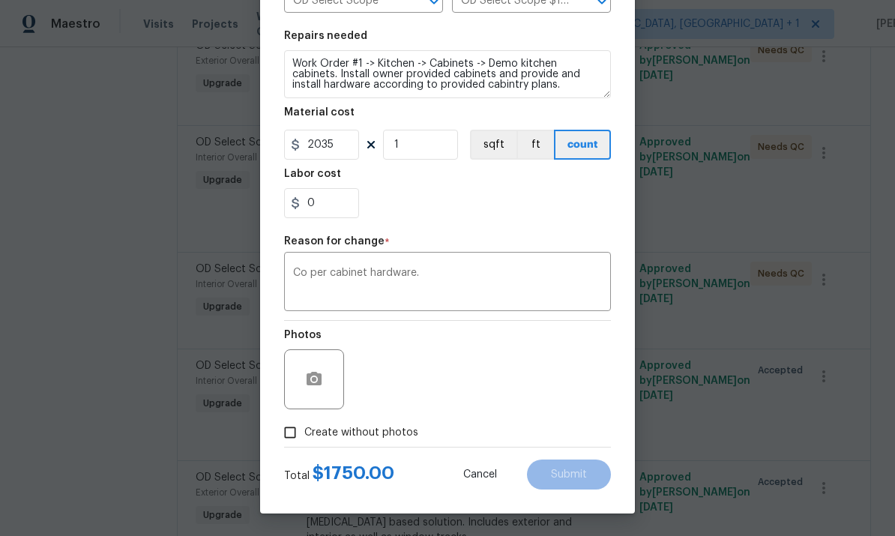
type input "1750"
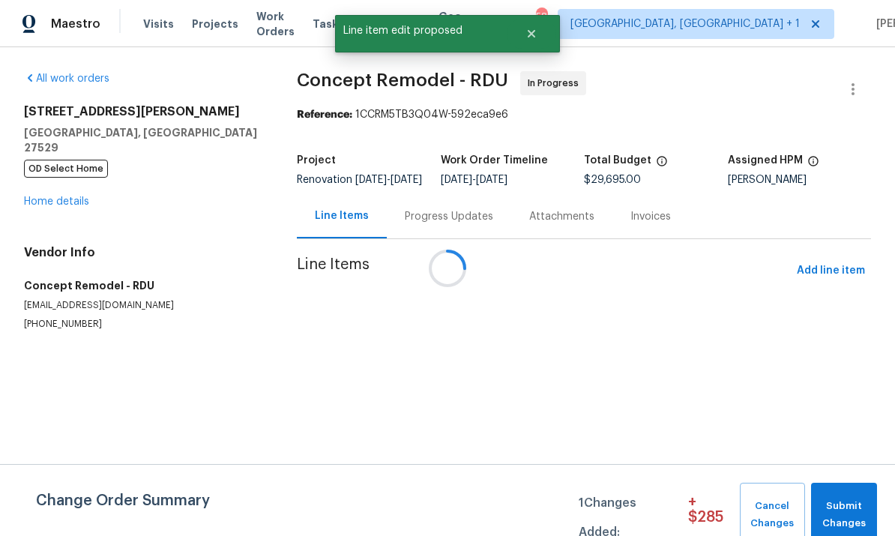
scroll to position [0, 0]
click at [855, 502] on span "Submit Changes" at bounding box center [843, 515] width 51 height 34
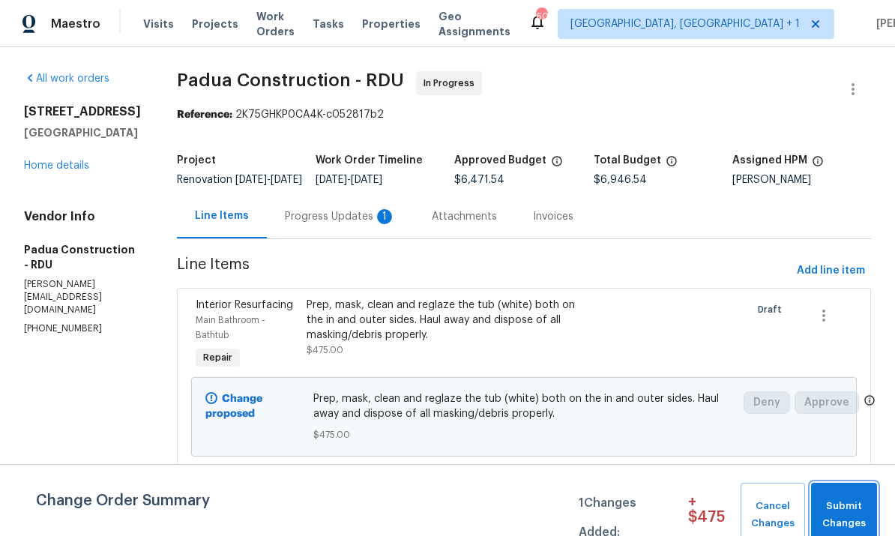
click at [870, 516] on button "Submit Changes" at bounding box center [844, 515] width 66 height 64
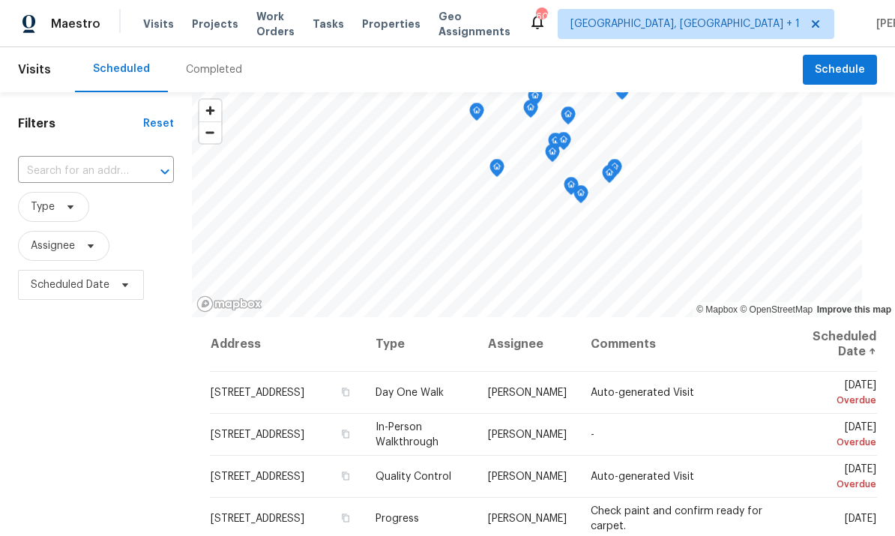
click at [215, 28] on span "Projects" at bounding box center [215, 23] width 46 height 15
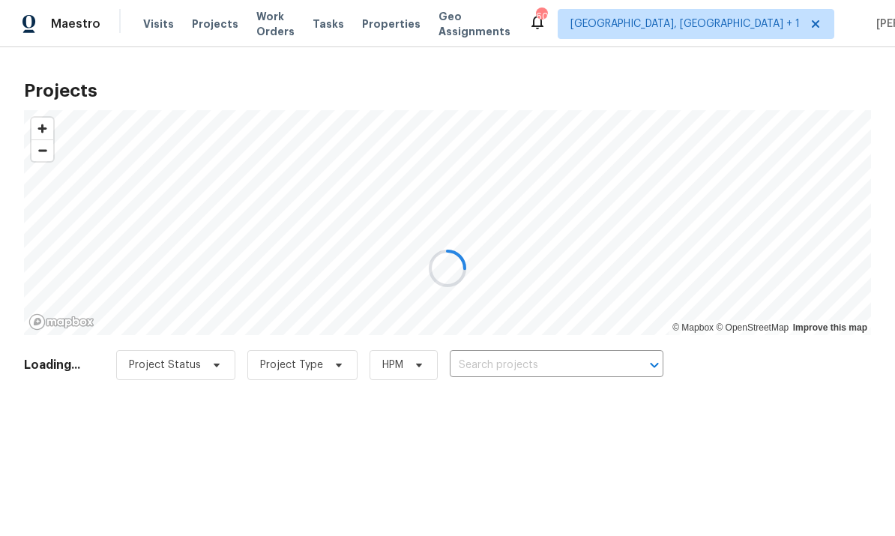
click at [554, 373] on div at bounding box center [447, 268] width 895 height 536
click at [548, 357] on div at bounding box center [447, 268] width 895 height 536
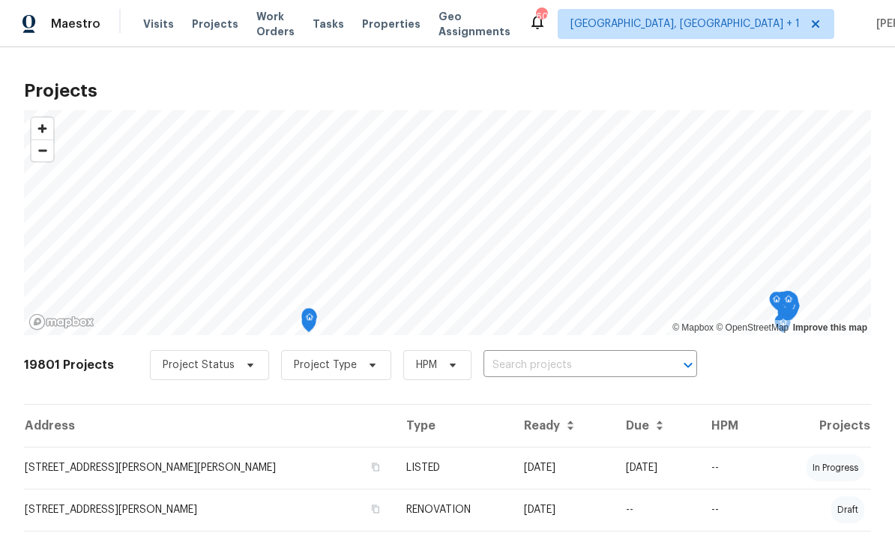
click at [562, 364] on input "text" at bounding box center [569, 365] width 172 height 23
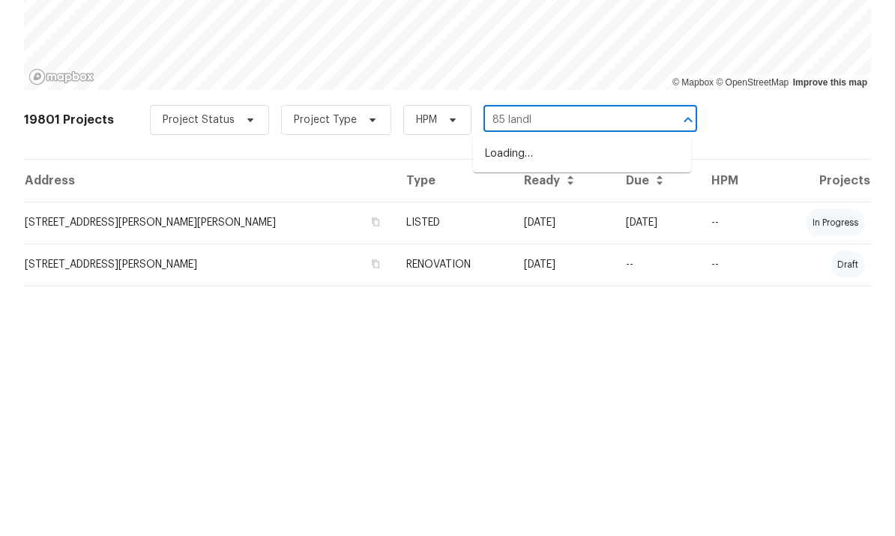
type input "85 land"
click at [628, 387] on li "85 Landlocked Cir, Angier, NC 27501" at bounding box center [582, 399] width 218 height 25
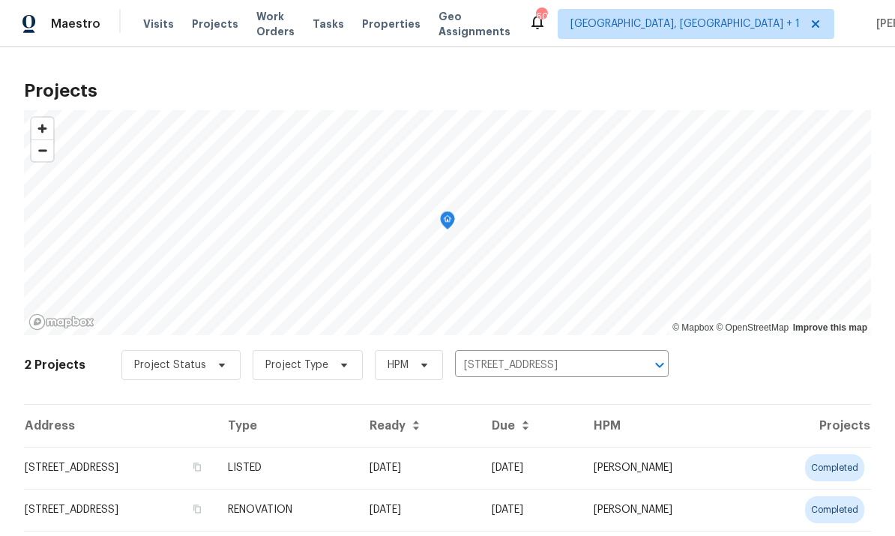
scroll to position [43, 0]
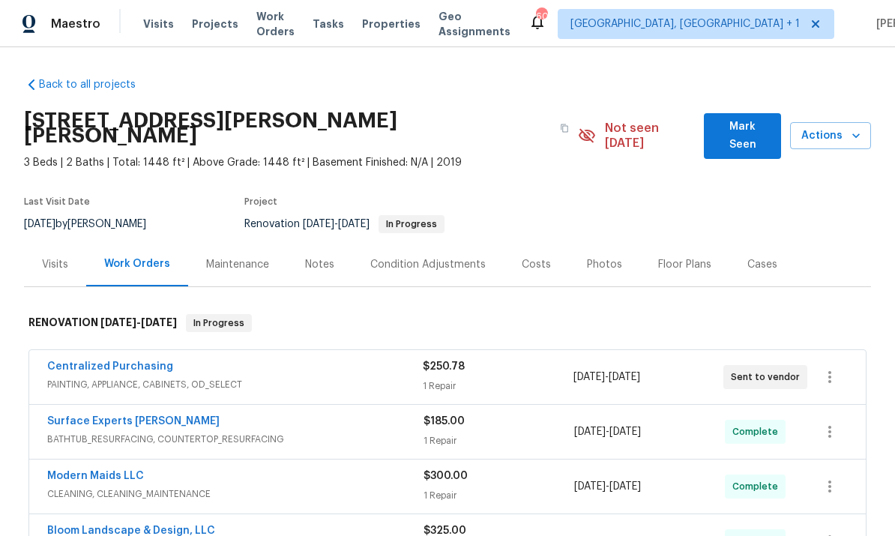
click at [744, 126] on span "Mark Seen" at bounding box center [742, 136] width 53 height 37
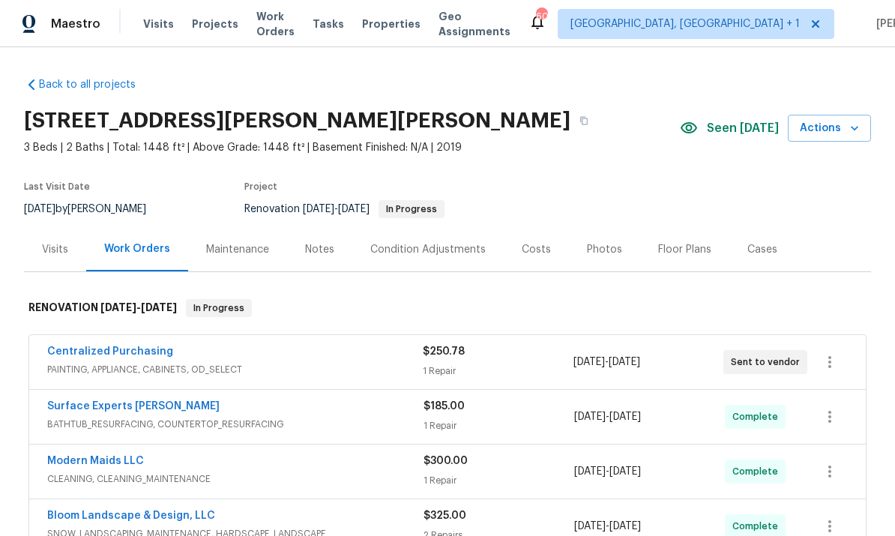
click at [600, 256] on div "Photos" at bounding box center [604, 249] width 35 height 15
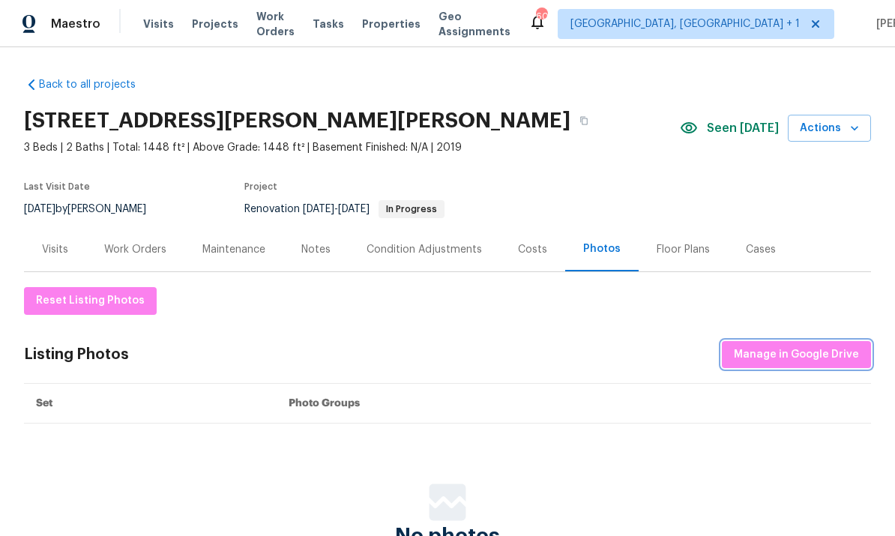
click at [783, 366] on button "Manage in Google Drive" at bounding box center [796, 355] width 149 height 28
